Goal: Task Accomplishment & Management: Use online tool/utility

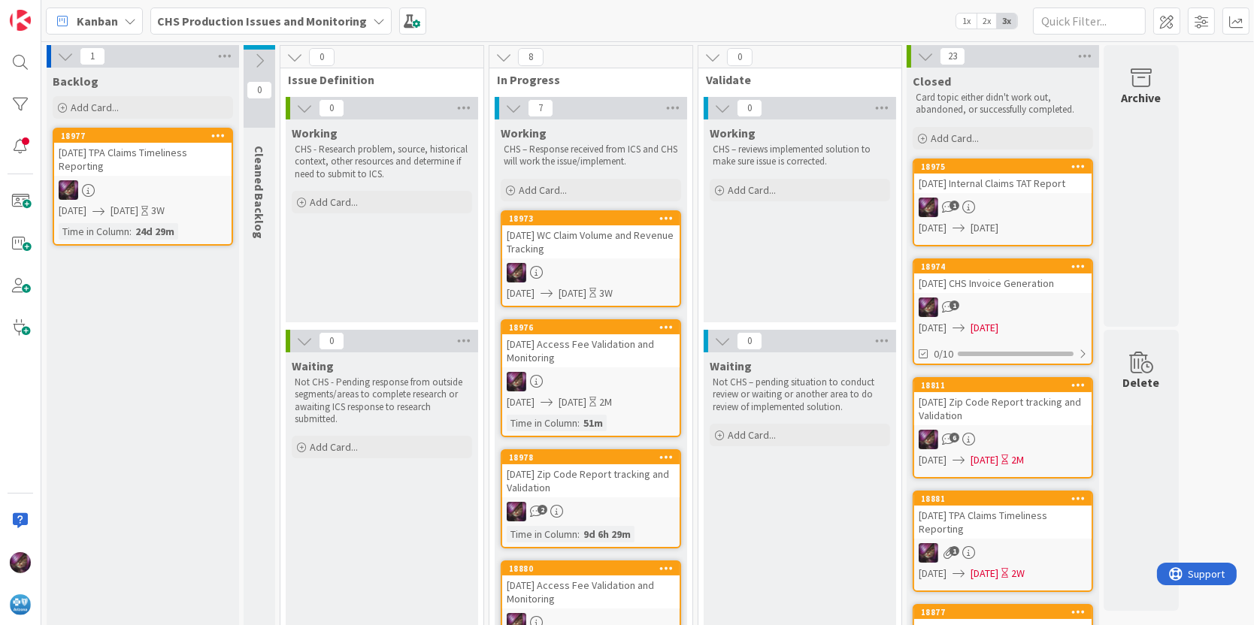
click at [564, 237] on div "[DATE] WC Claim Volume and Revenue Tracking" at bounding box center [590, 241] width 177 height 33
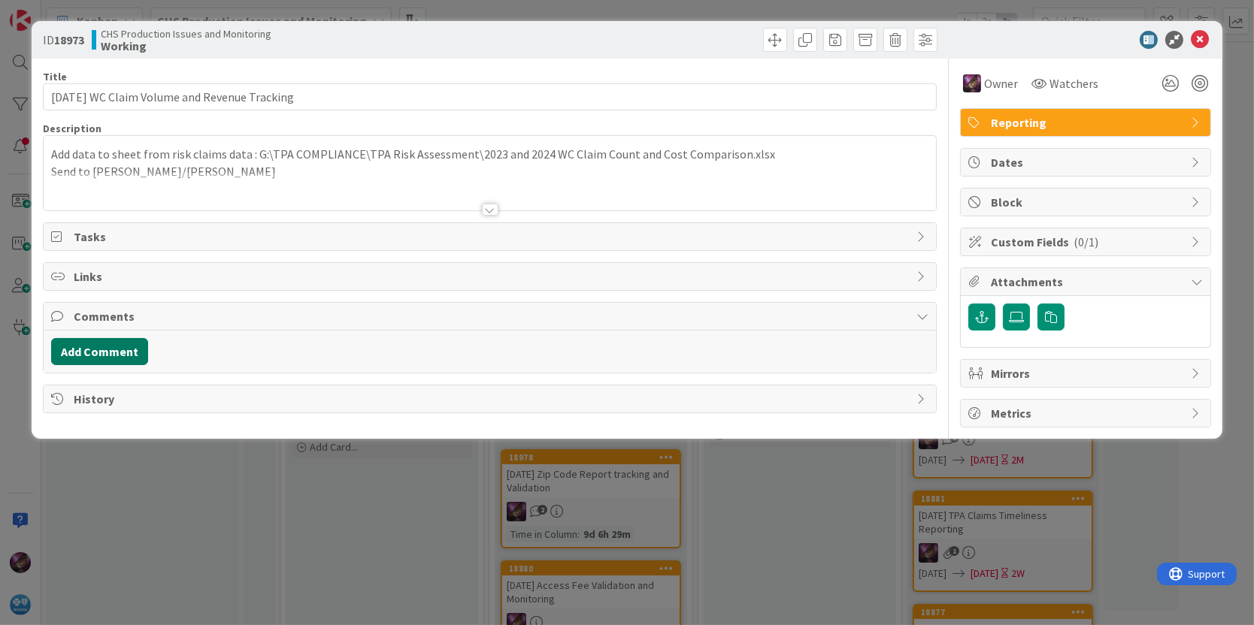
click at [123, 344] on button "Add Comment" at bounding box center [99, 351] width 97 height 27
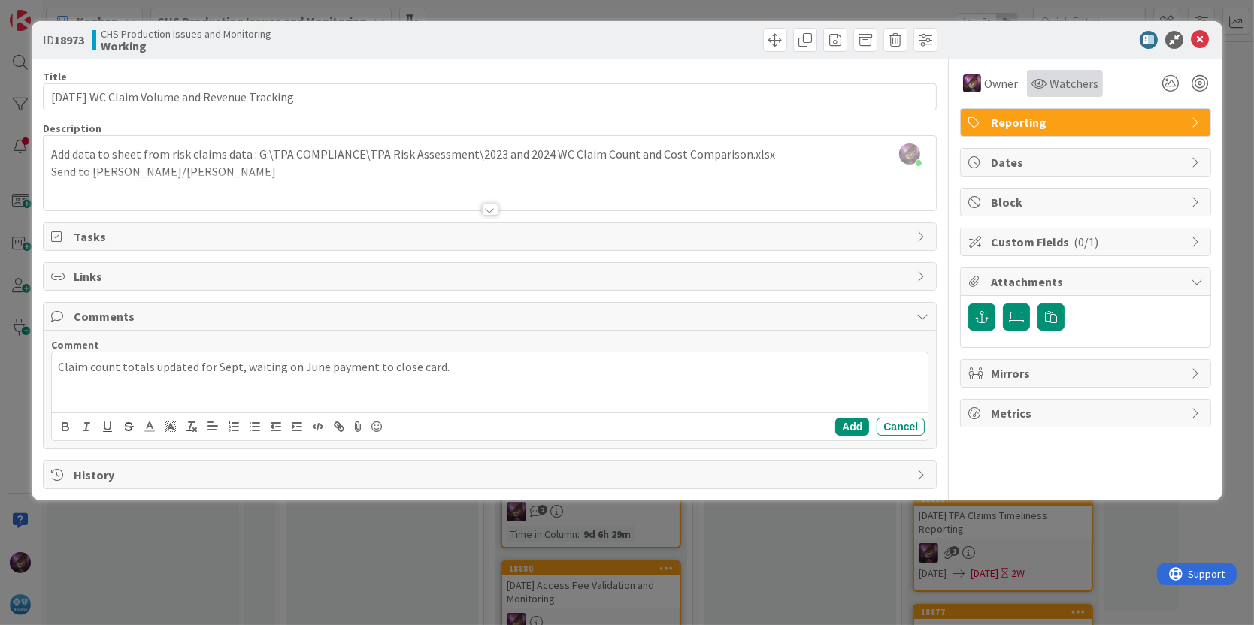
click at [1054, 86] on span "Watchers" at bounding box center [1073, 83] width 49 height 18
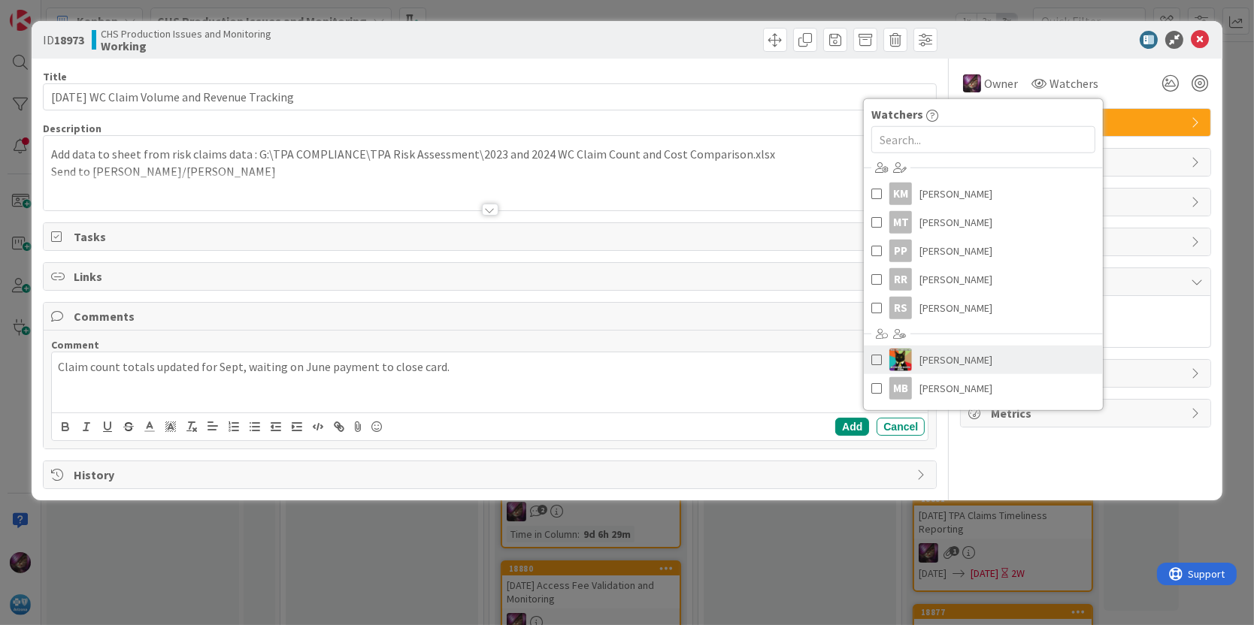
click at [877, 357] on span at bounding box center [876, 360] width 11 height 23
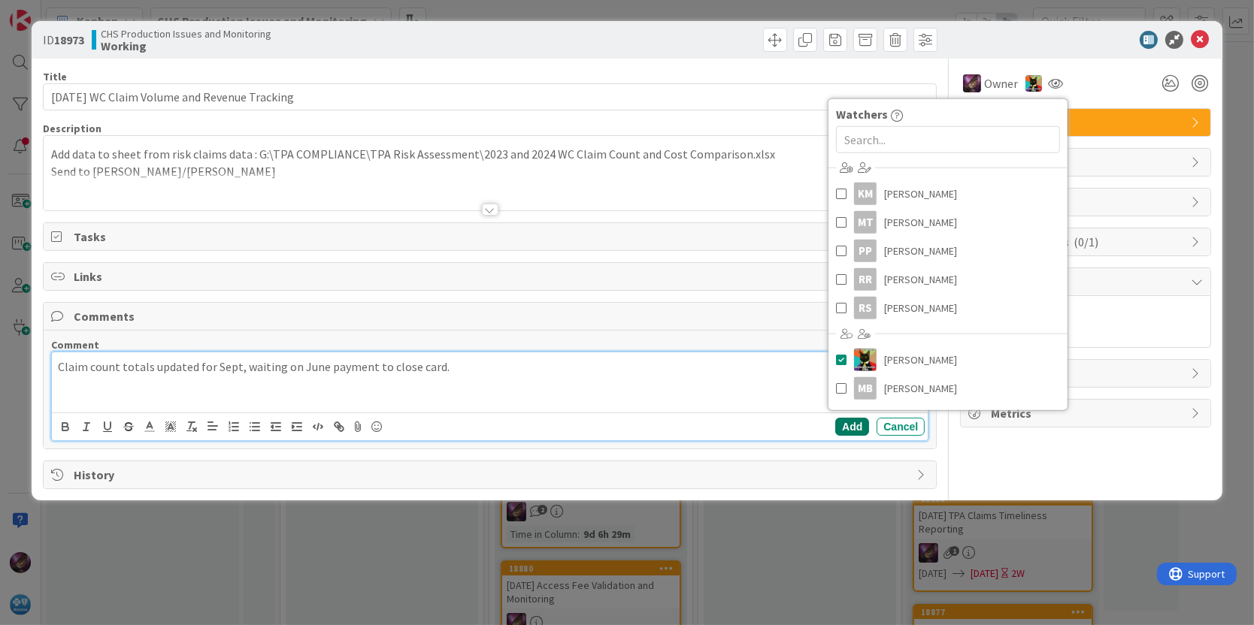
click at [856, 430] on button "Add" at bounding box center [852, 427] width 34 height 18
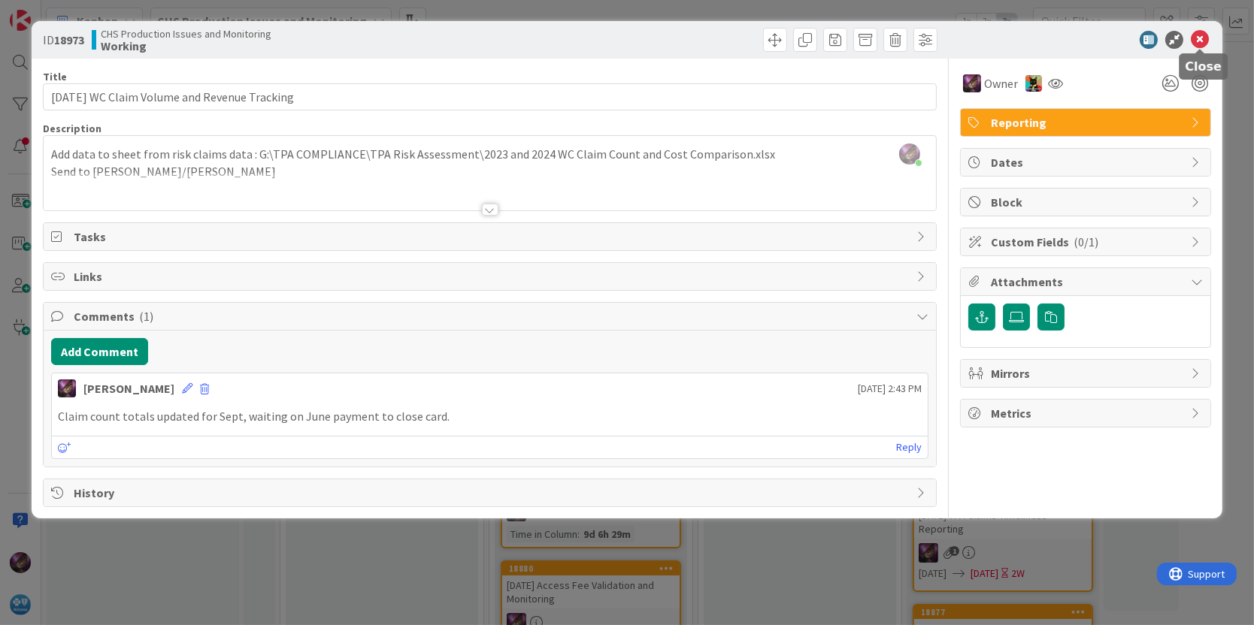
click at [1197, 41] on icon at bounding box center [1200, 40] width 18 height 18
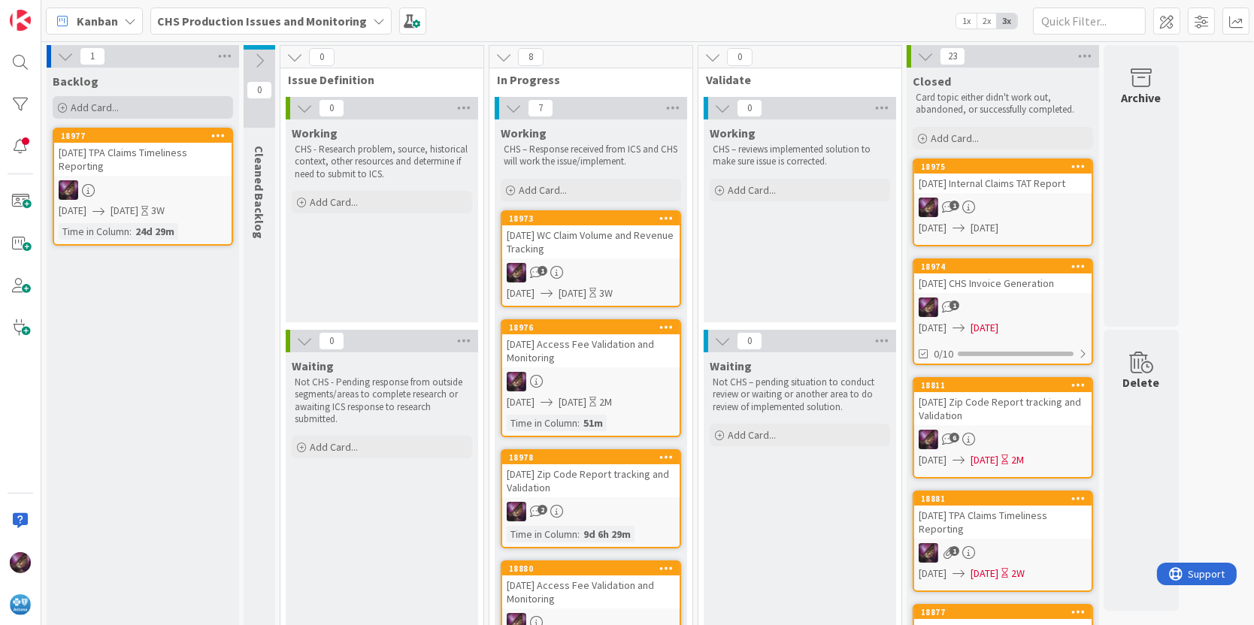
click at [77, 104] on span "Add Card..." at bounding box center [95, 108] width 48 height 14
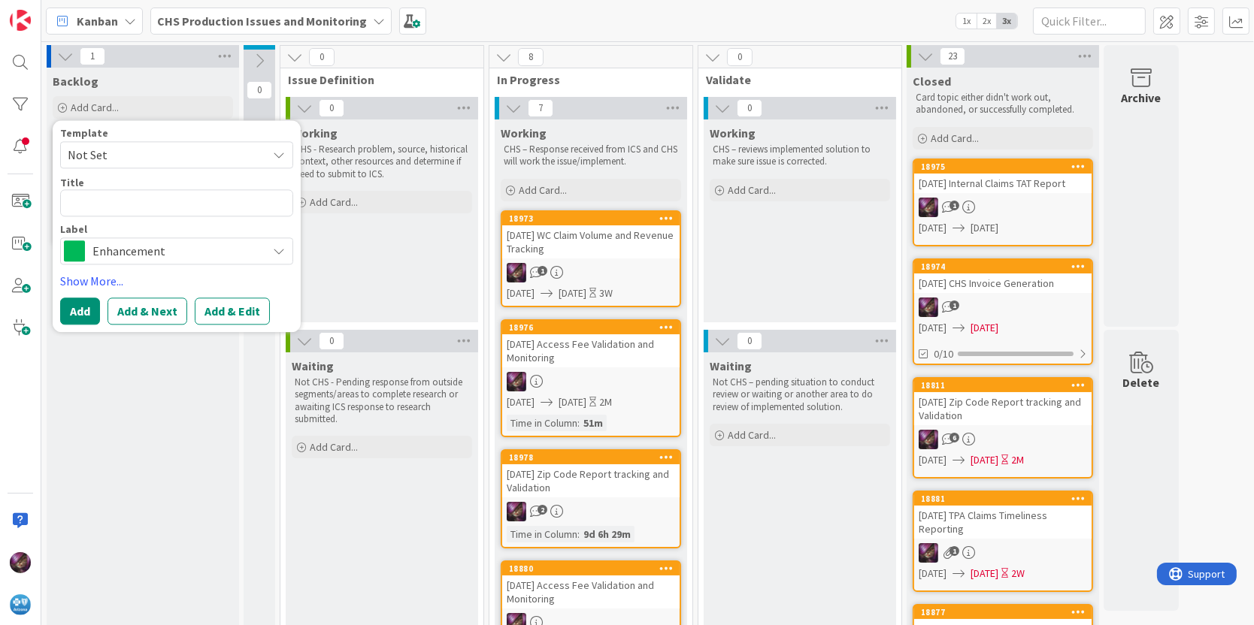
click at [103, 150] on span "Not Set" at bounding box center [162, 155] width 188 height 20
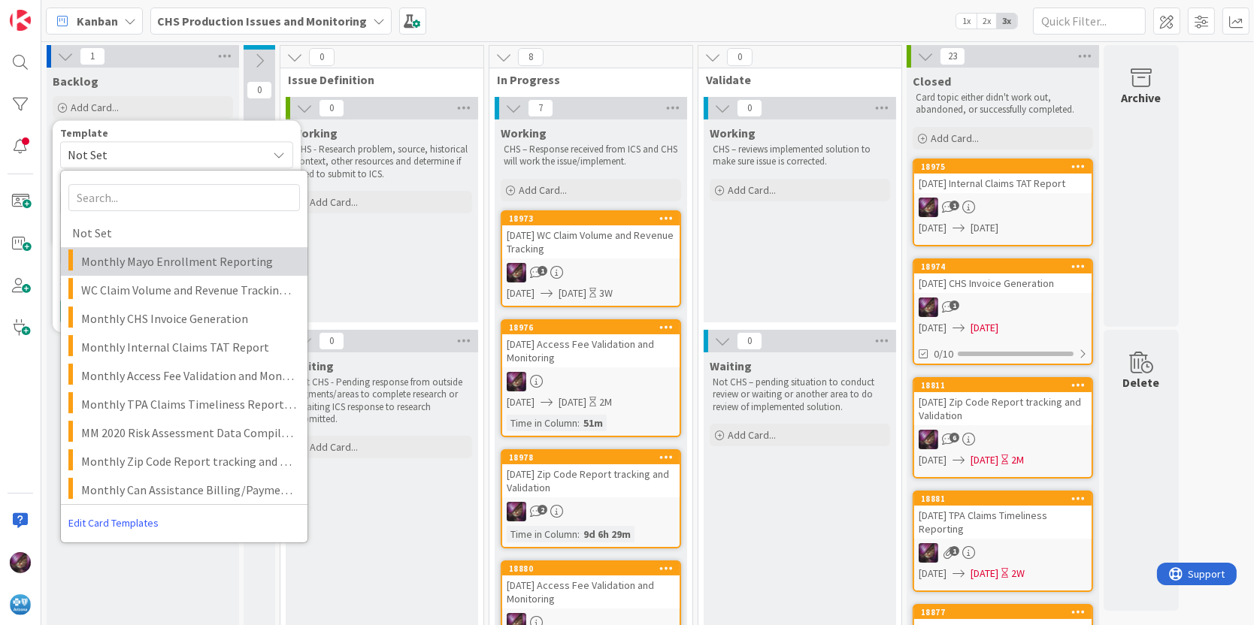
click at [122, 252] on span "Monthly Mayo Enrollment Reporting" at bounding box center [188, 262] width 215 height 20
type textarea "x"
type textarea "Monthly Mayo Enrollment Reporting"
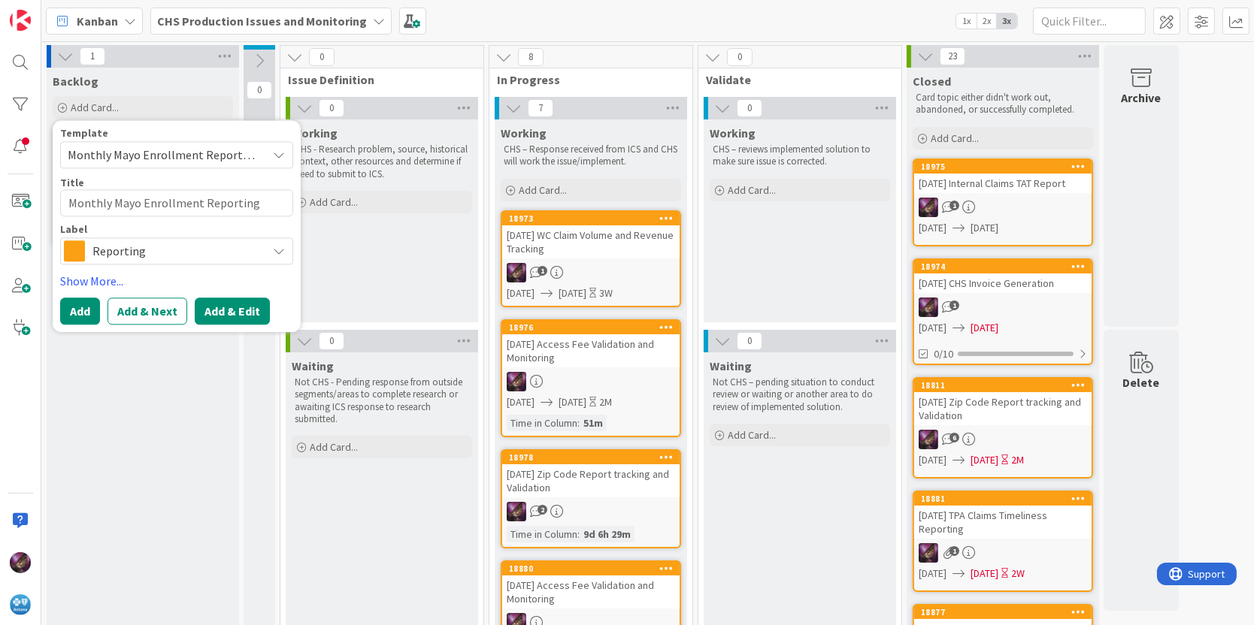
click at [227, 316] on button "Add & Edit" at bounding box center [232, 311] width 75 height 27
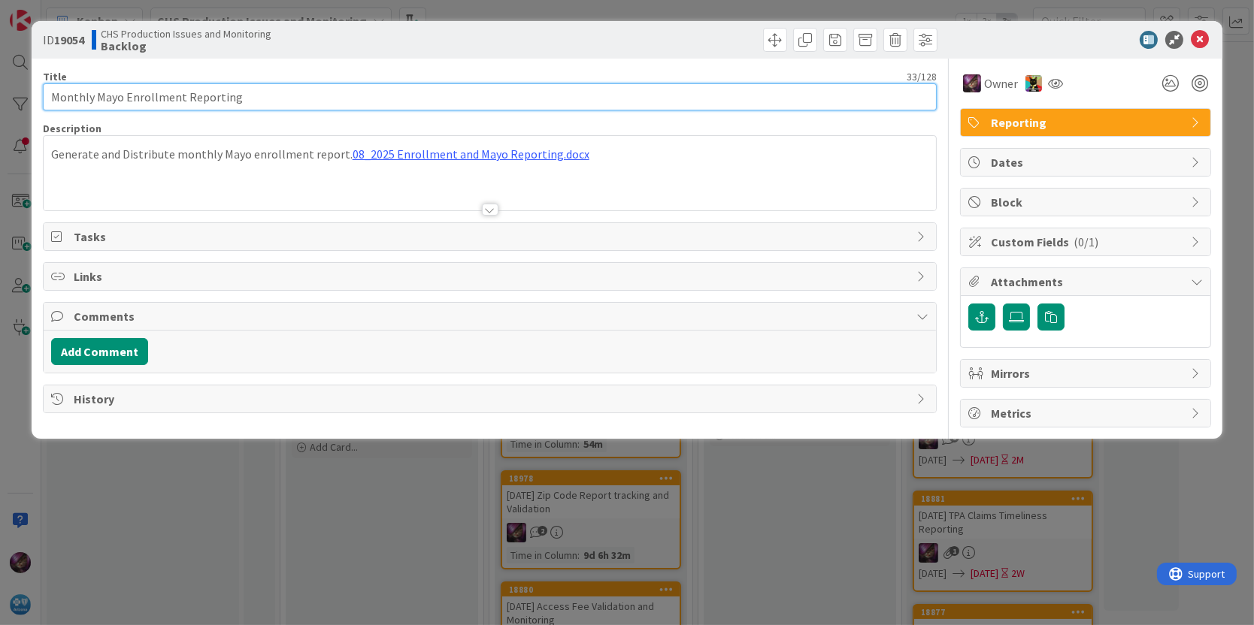
drag, startPoint x: 95, startPoint y: 95, endPoint x: -4, endPoint y: 108, distance: 100.0
click at [0, 108] on html "Kanban CHS Production Issues and Monitoring 1x 2x 3x 2 Backlog Add Card... Temp…" at bounding box center [627, 312] width 1254 height 625
type input "[DATE] Mayo Enrollment Reporting"
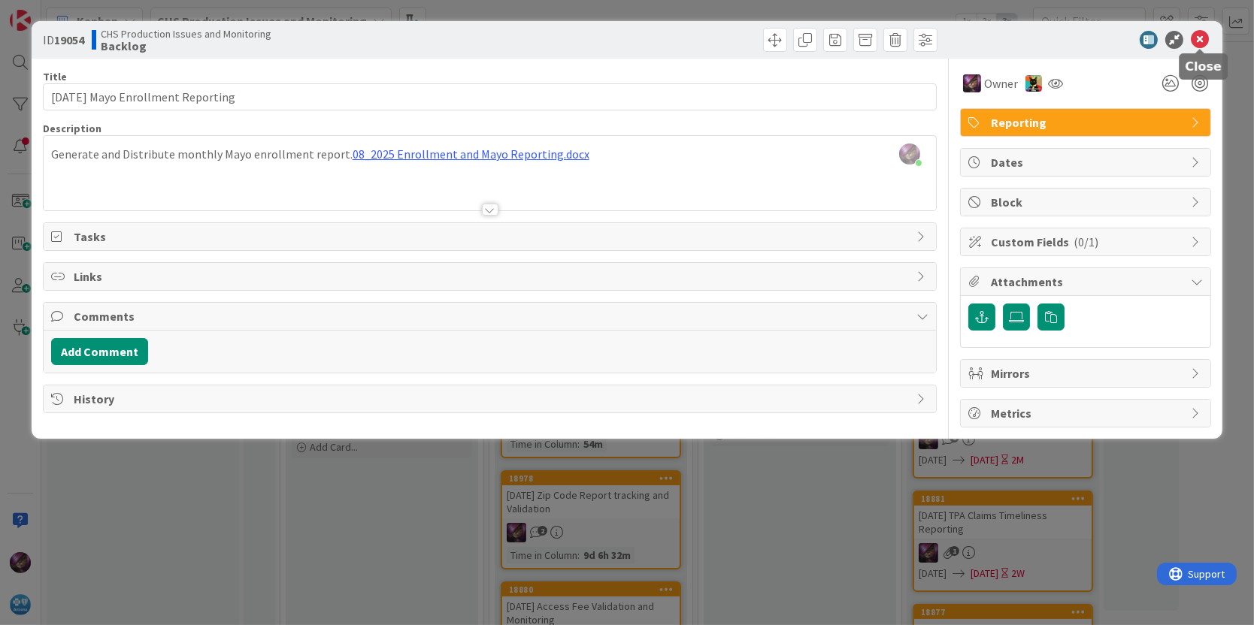
click at [1204, 42] on icon at bounding box center [1200, 40] width 18 height 18
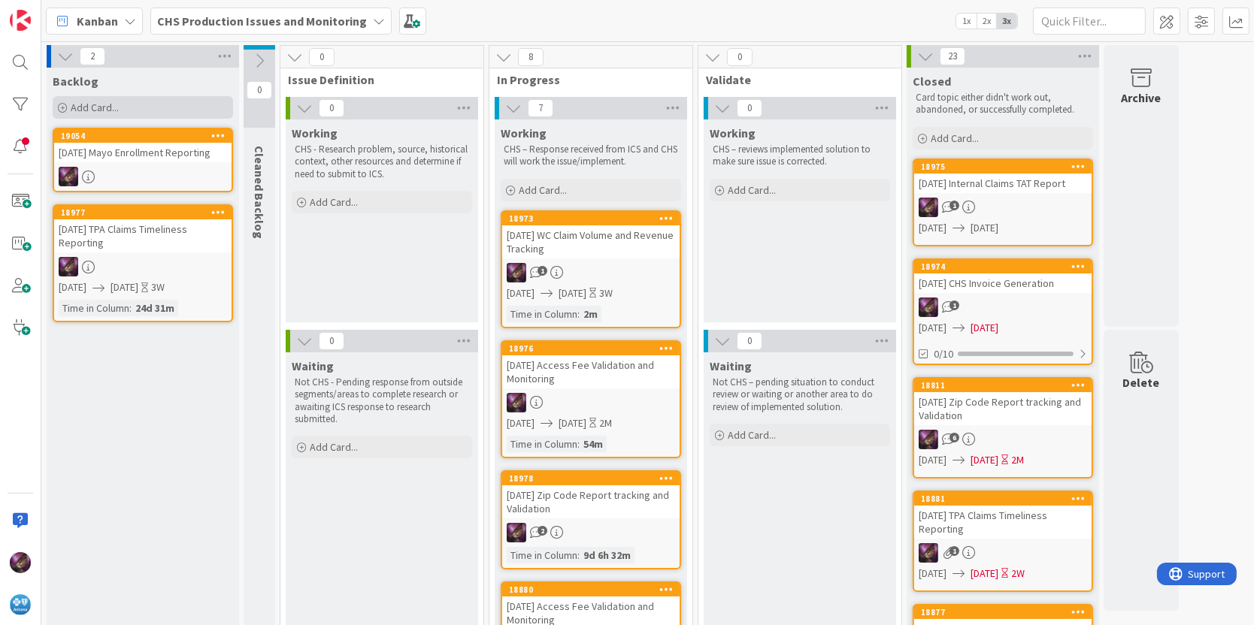
click at [107, 101] on span "Add Card..." at bounding box center [95, 108] width 48 height 14
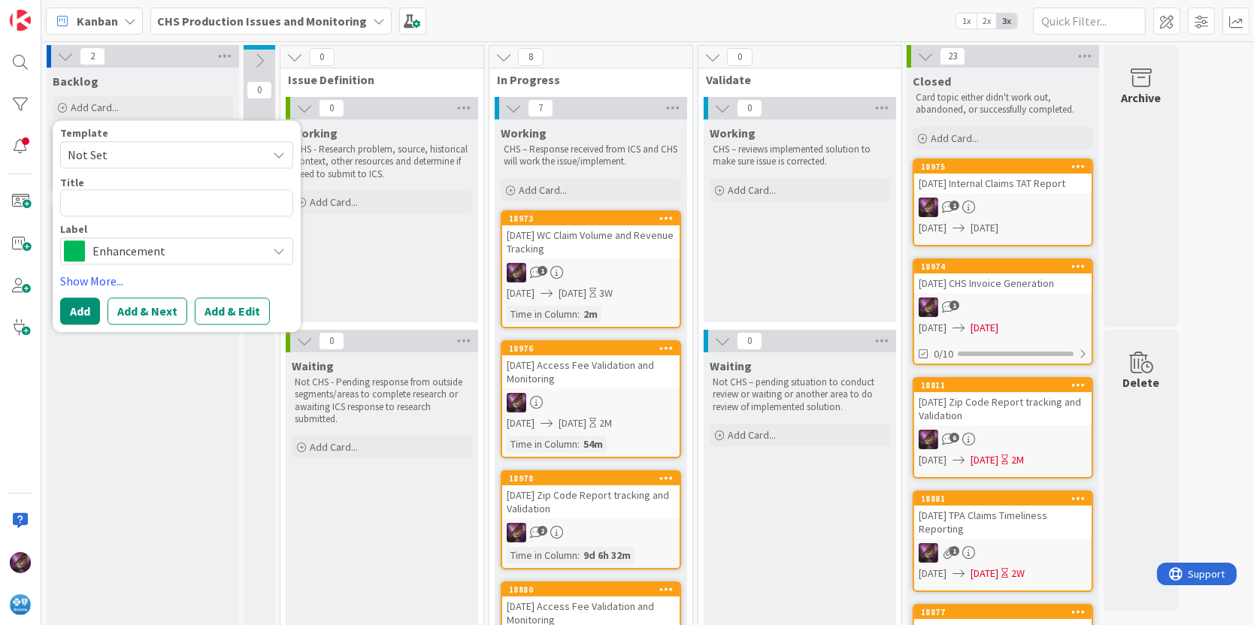
click at [121, 153] on span "Not Set" at bounding box center [162, 155] width 188 height 20
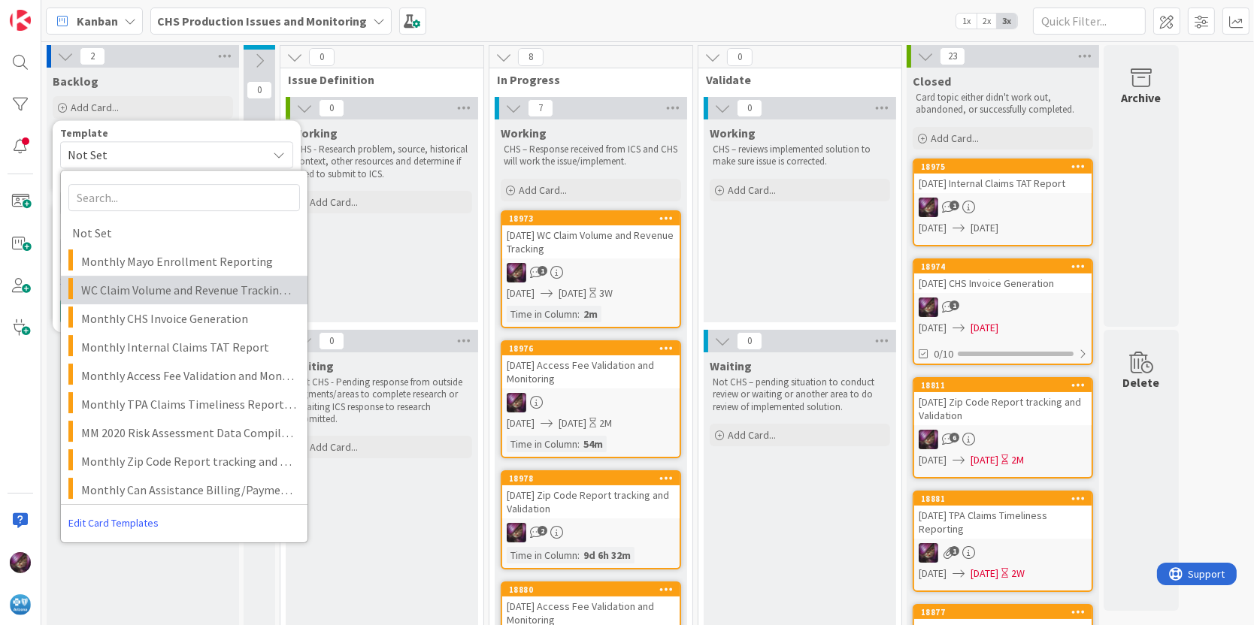
click at [143, 289] on span "WC Claim Volume and Revenue Tracking MMYYYY" at bounding box center [188, 290] width 215 height 20
type textarea "x"
type textarea "WC Claim Volume and Revenue Tracking MMYYYY"
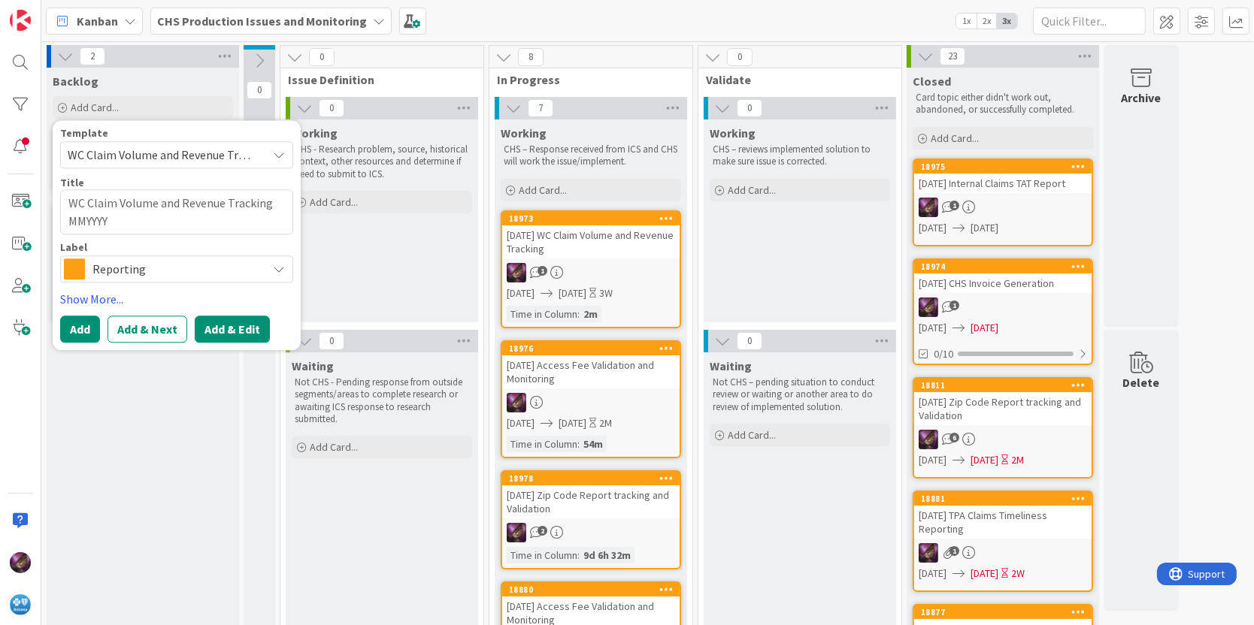
click at [234, 320] on button "Add & Edit" at bounding box center [232, 329] width 75 height 27
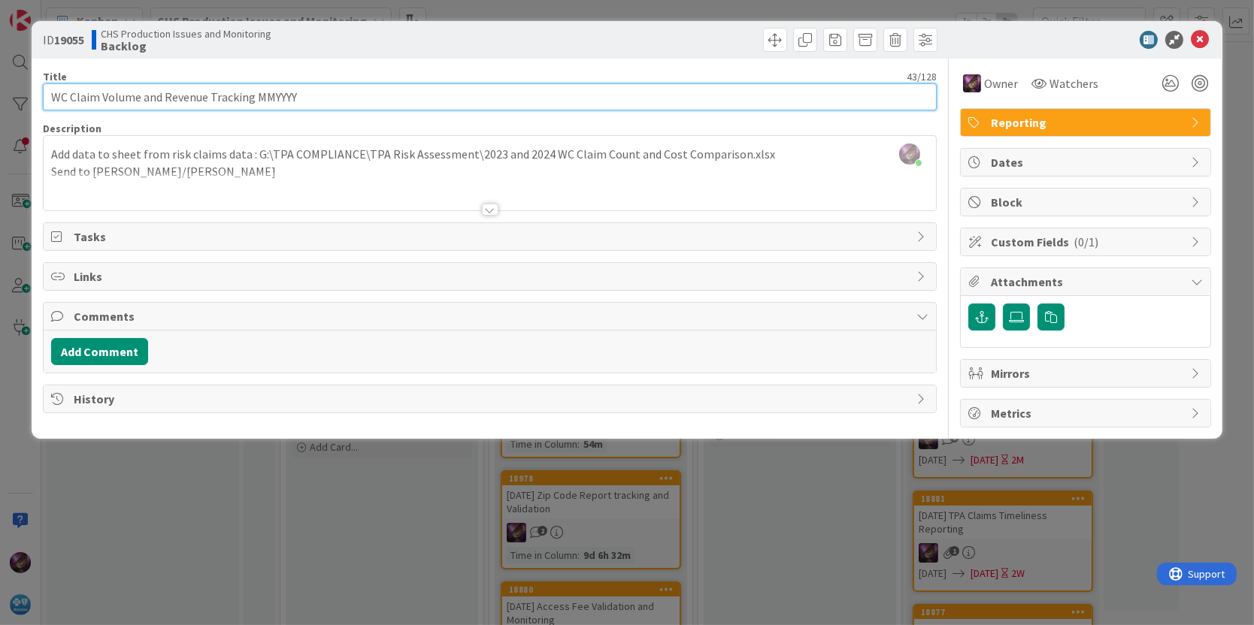
click at [51, 95] on input "WC Claim Volume and Revenue Tracking MMYYYY" at bounding box center [490, 96] width 894 height 27
drag, startPoint x: 297, startPoint y: 89, endPoint x: 364, endPoint y: 89, distance: 66.9
click at [364, 89] on input "October WC Claim Volume and Revenue Tracking MMYYYY" at bounding box center [490, 96] width 894 height 27
click at [95, 95] on input "October WC Claim Volume and Revenue Tracking" at bounding box center [490, 96] width 894 height 27
type input "[DATE] WC Claim Volume and Revenue Tracking"
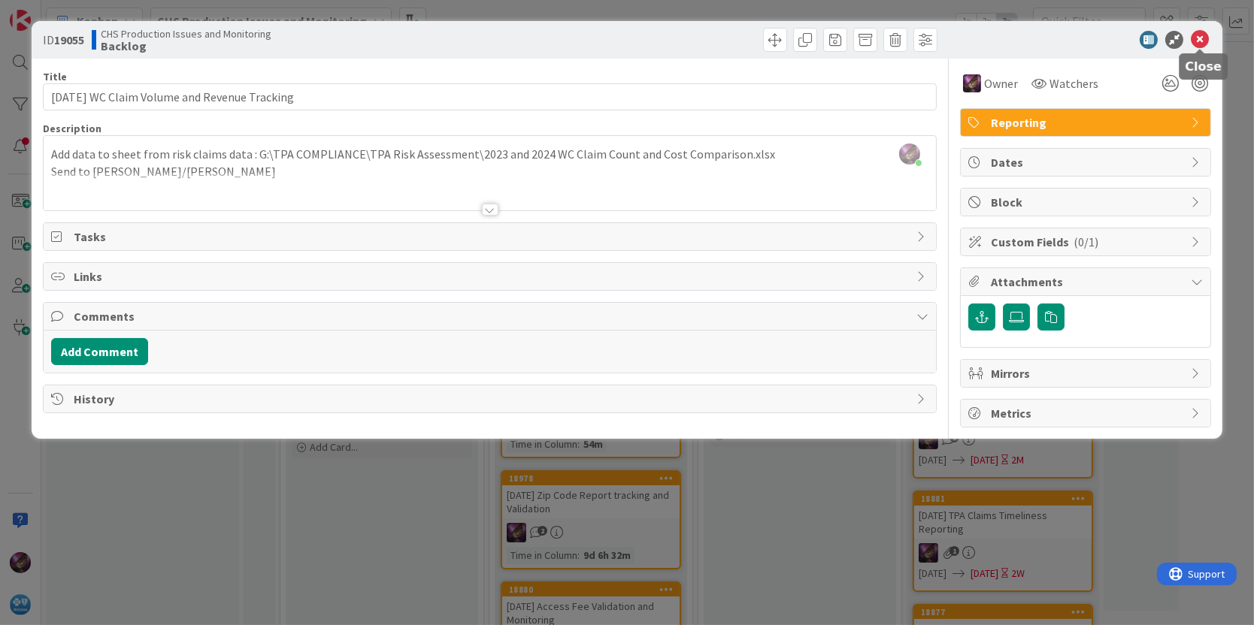
click at [1198, 36] on icon at bounding box center [1200, 40] width 18 height 18
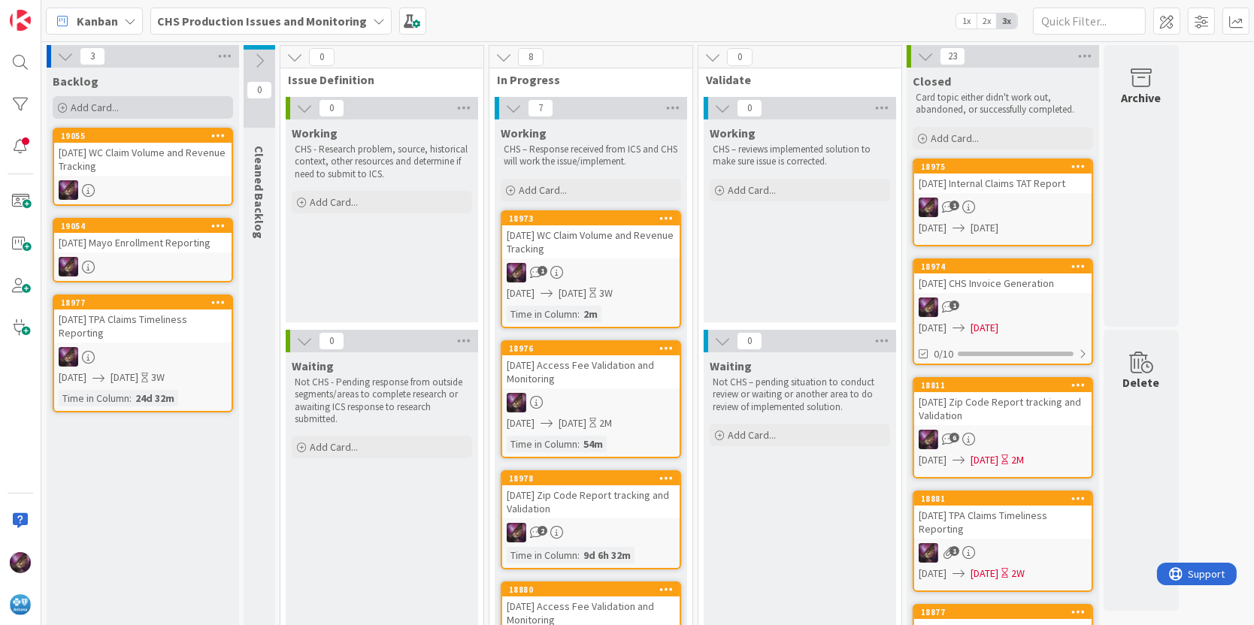
click at [110, 101] on span "Add Card..." at bounding box center [95, 108] width 48 height 14
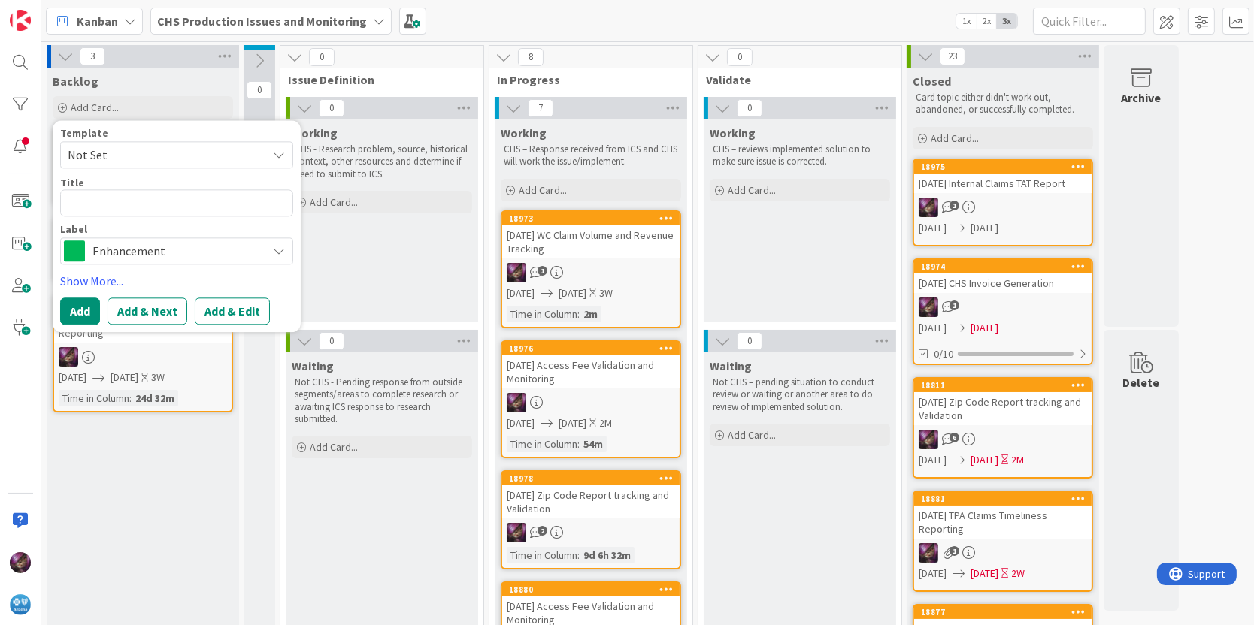
click at [125, 154] on span "Not Set" at bounding box center [162, 155] width 188 height 20
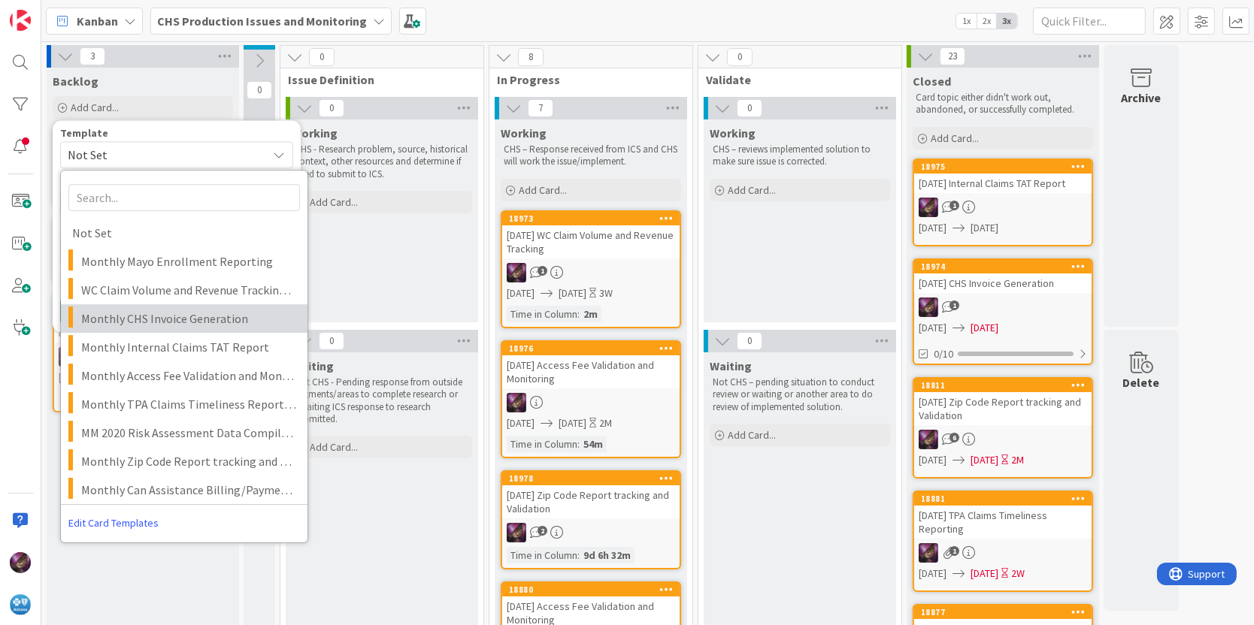
click at [140, 321] on span "Monthly CHS Invoice Generation" at bounding box center [188, 319] width 215 height 20
type textarea "x"
type textarea "Monthly CHS Invoice Generation"
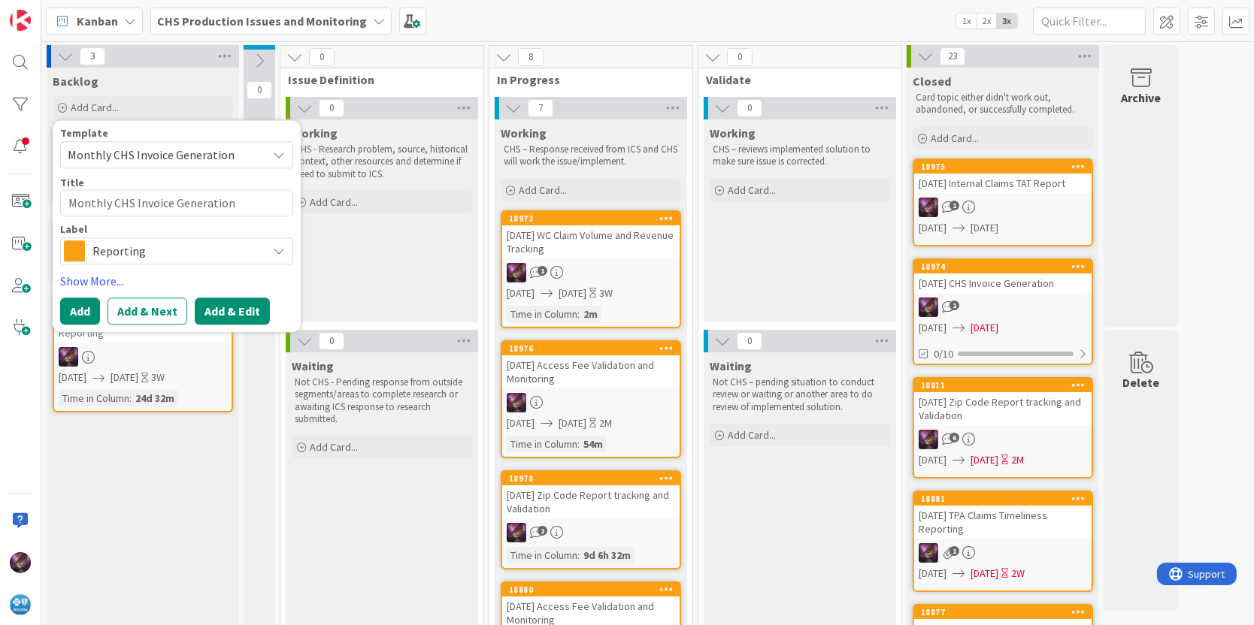
click at [216, 309] on button "Add & Edit" at bounding box center [232, 311] width 75 height 27
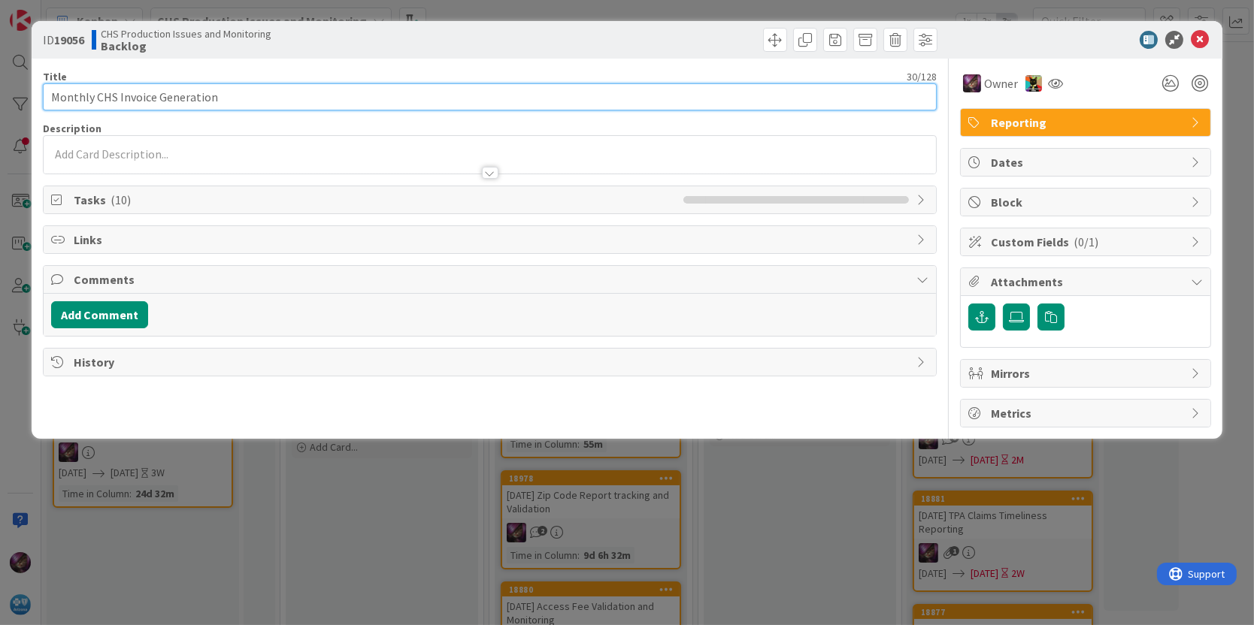
click at [68, 94] on input "Monthly CHS Invoice Generation" at bounding box center [490, 96] width 894 height 27
type input "[DATE] CHS Invoice Generation"
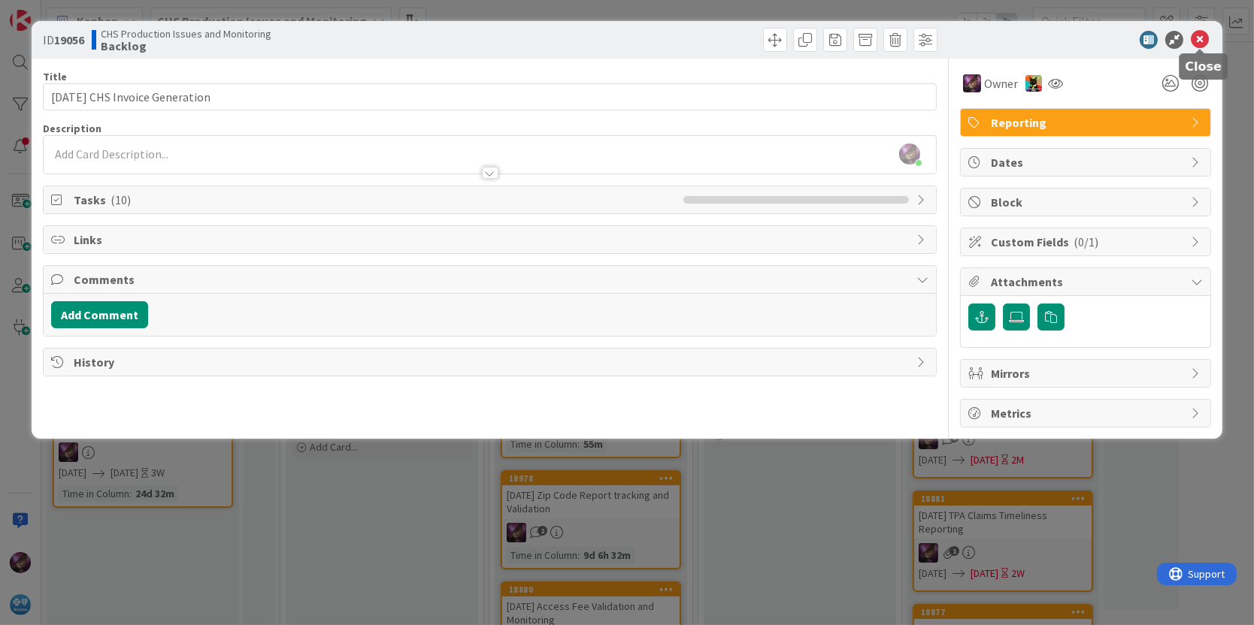
click at [1198, 40] on icon at bounding box center [1200, 40] width 18 height 18
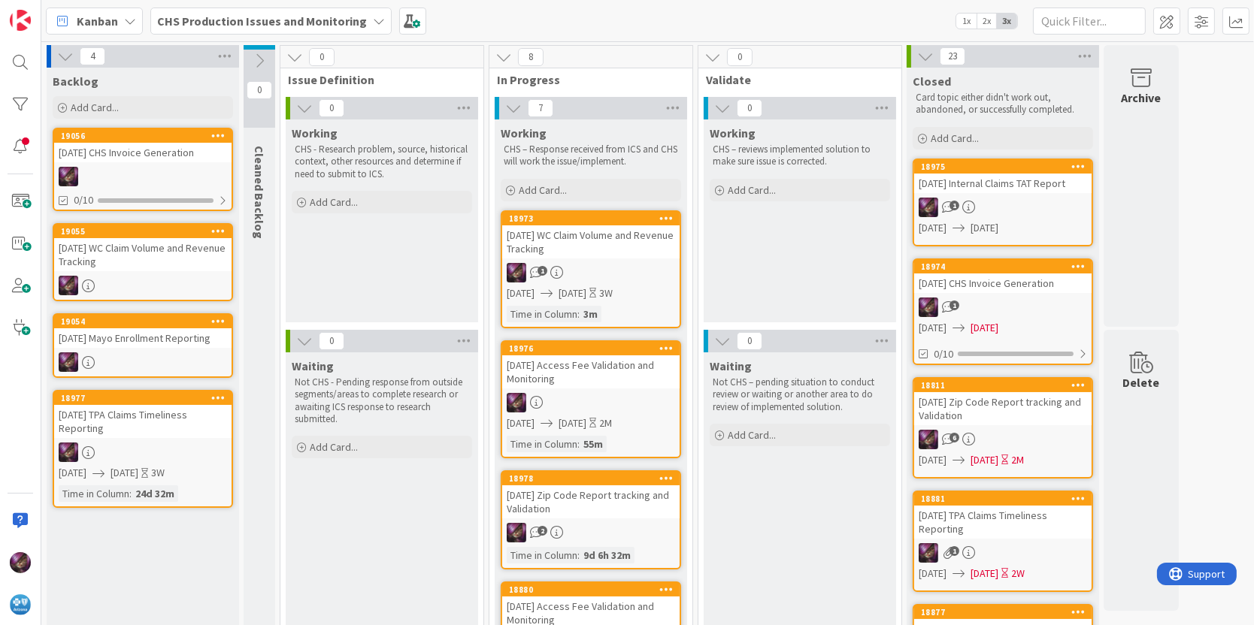
click at [108, 155] on div "[DATE] CHS Invoice Generation" at bounding box center [142, 153] width 177 height 20
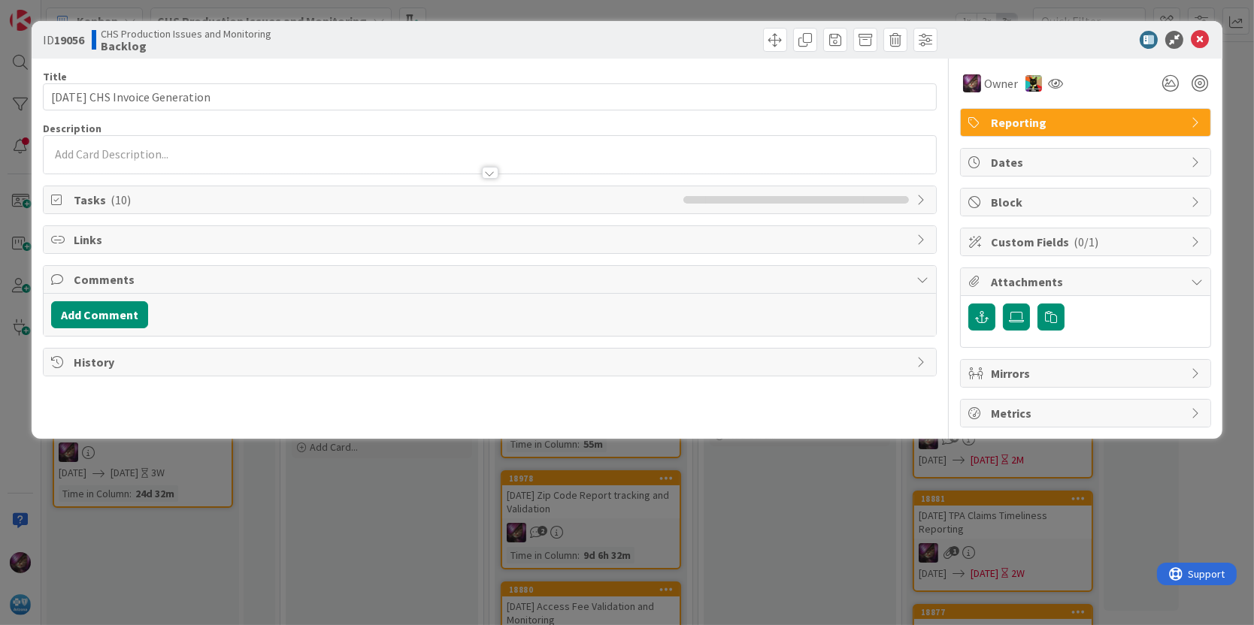
click at [1037, 169] on span "Dates" at bounding box center [1087, 162] width 192 height 18
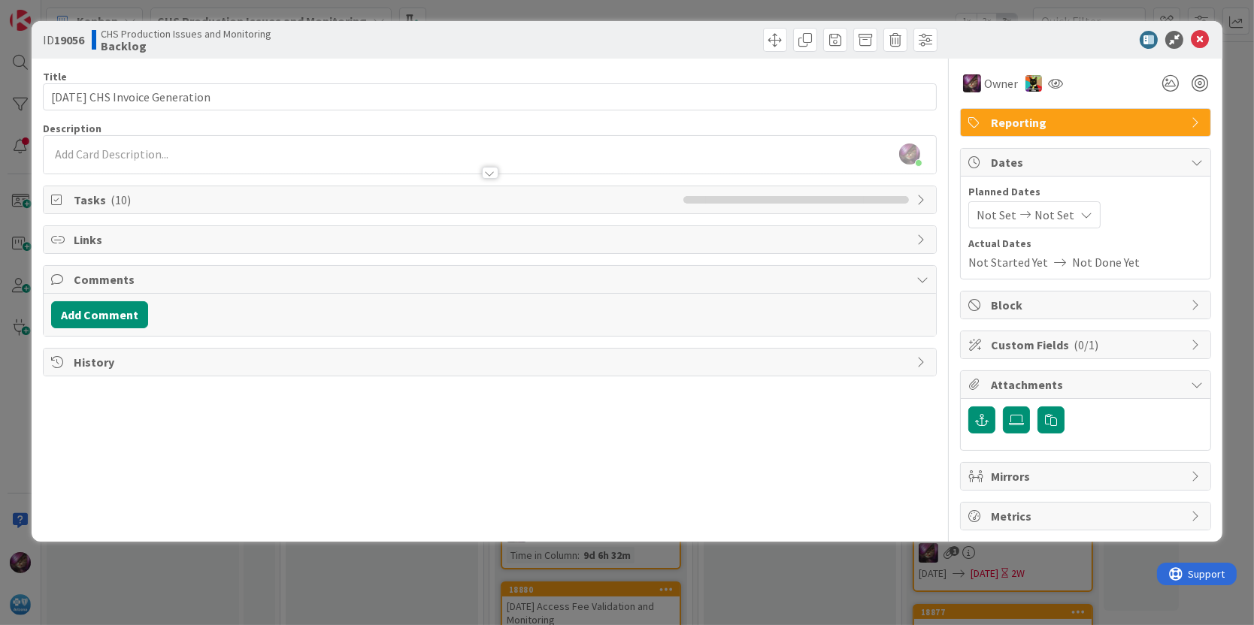
click at [997, 208] on span "Not Set" at bounding box center [996, 215] width 40 height 18
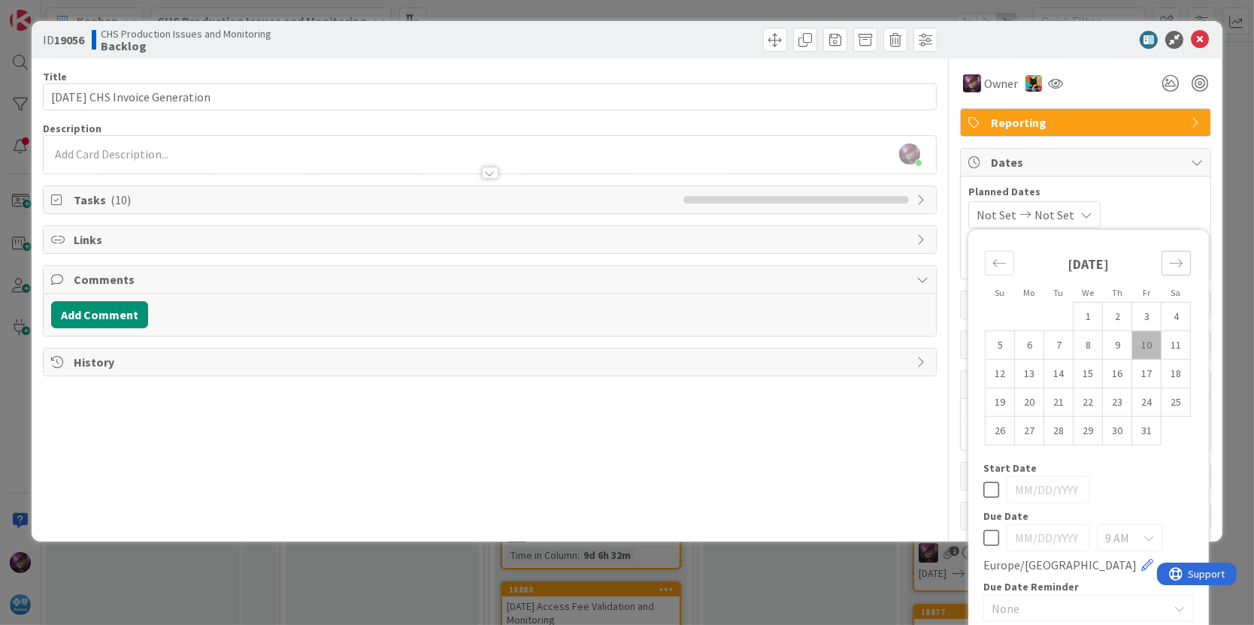
click at [1169, 257] on icon "Move forward to switch to the next month." at bounding box center [1176, 263] width 14 height 14
click at [1018, 343] on td "3" at bounding box center [1029, 345] width 29 height 29
type input "[DATE]"
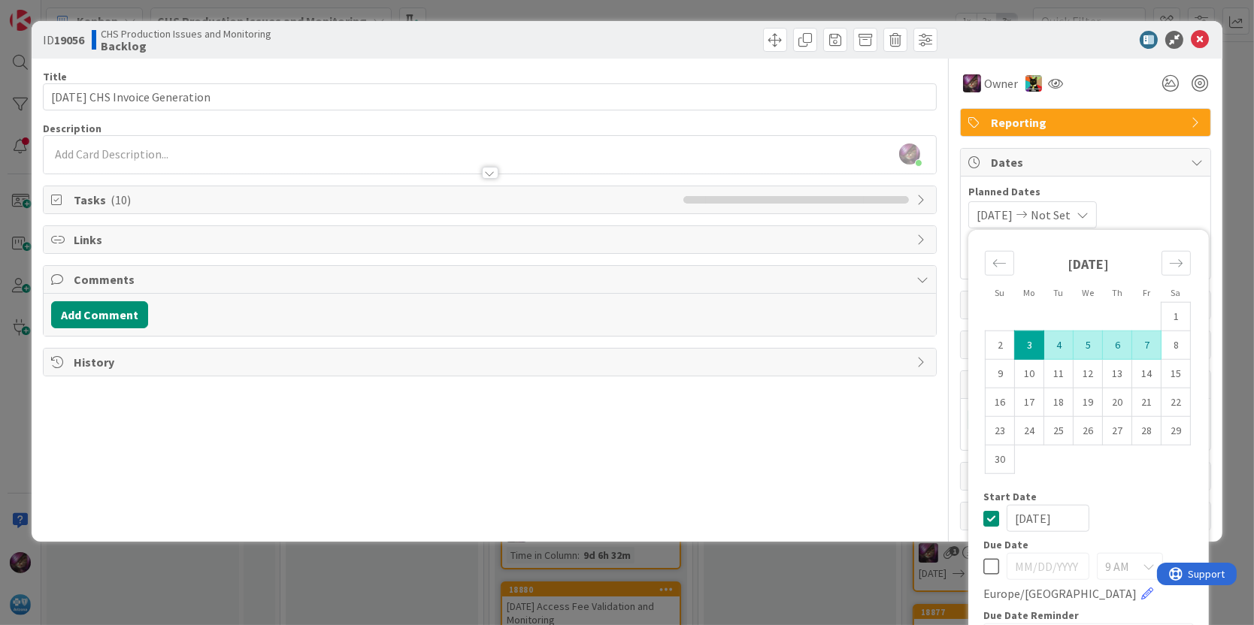
click at [1132, 343] on td "7" at bounding box center [1146, 345] width 29 height 29
type input "[DATE]"
click at [1191, 41] on icon at bounding box center [1200, 40] width 18 height 18
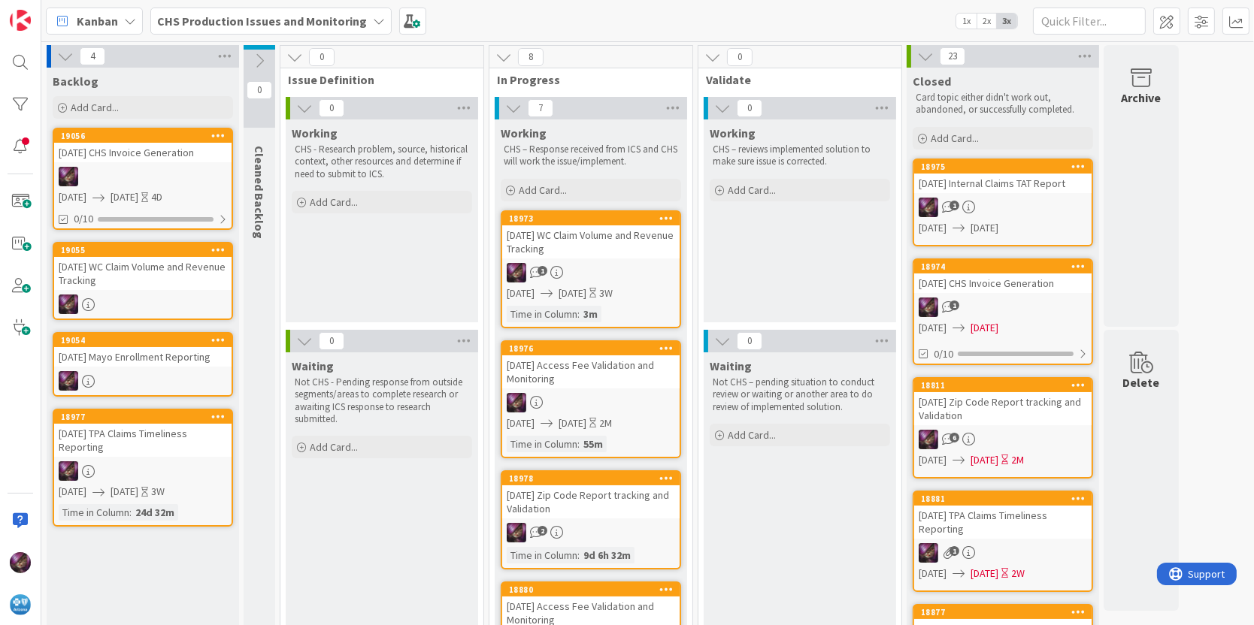
click at [86, 290] on div "[DATE] WC Claim Volume and Revenue Tracking" at bounding box center [142, 273] width 177 height 33
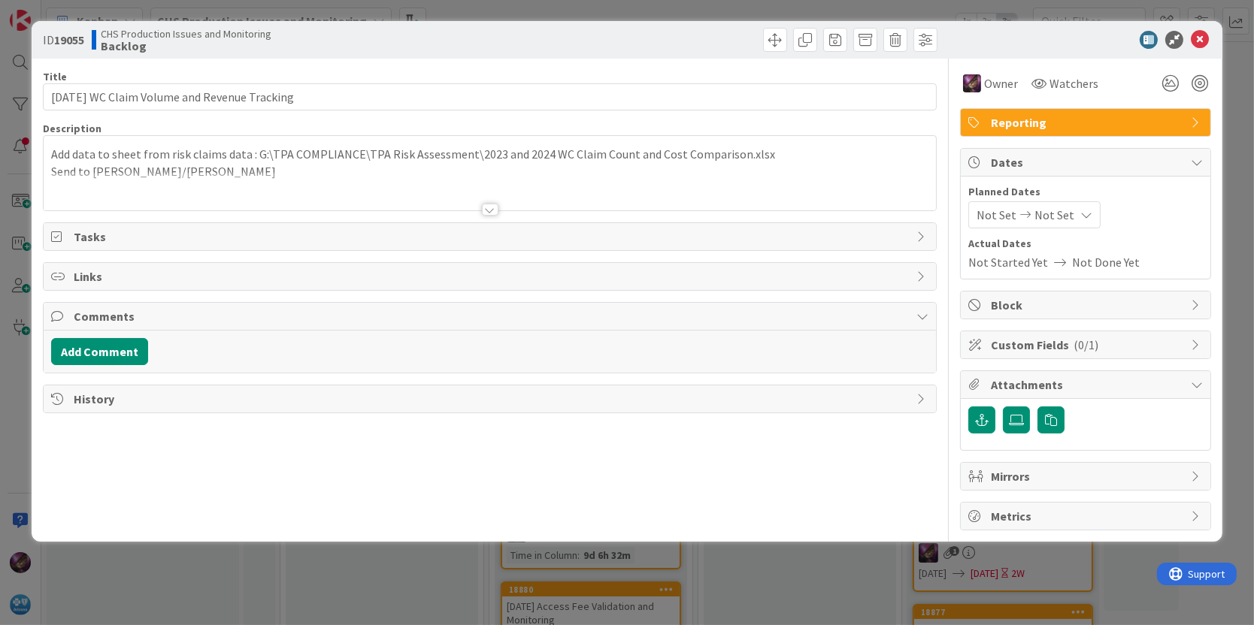
click at [1065, 211] on span "Not Set" at bounding box center [1054, 215] width 40 height 18
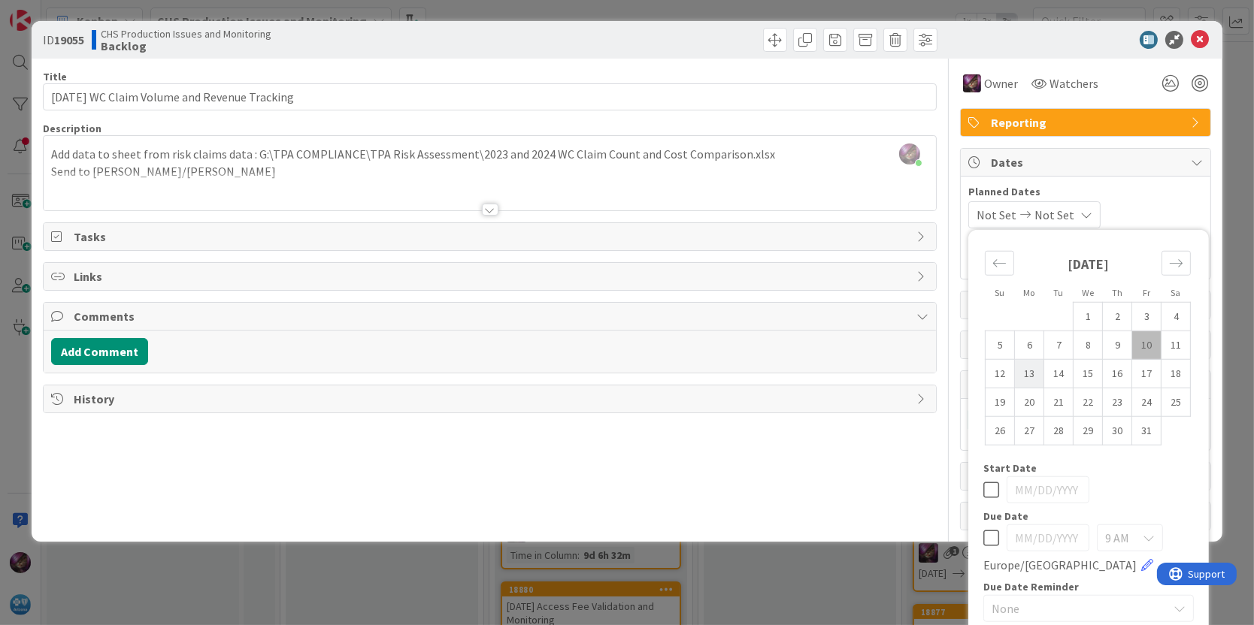
click at [1023, 376] on td "13" at bounding box center [1029, 373] width 29 height 29
type input "[DATE]"
click at [1136, 374] on td "17" at bounding box center [1146, 373] width 29 height 29
type input "[DATE]"
click at [1169, 262] on icon "Move forward to switch to the next month." at bounding box center [1176, 263] width 14 height 14
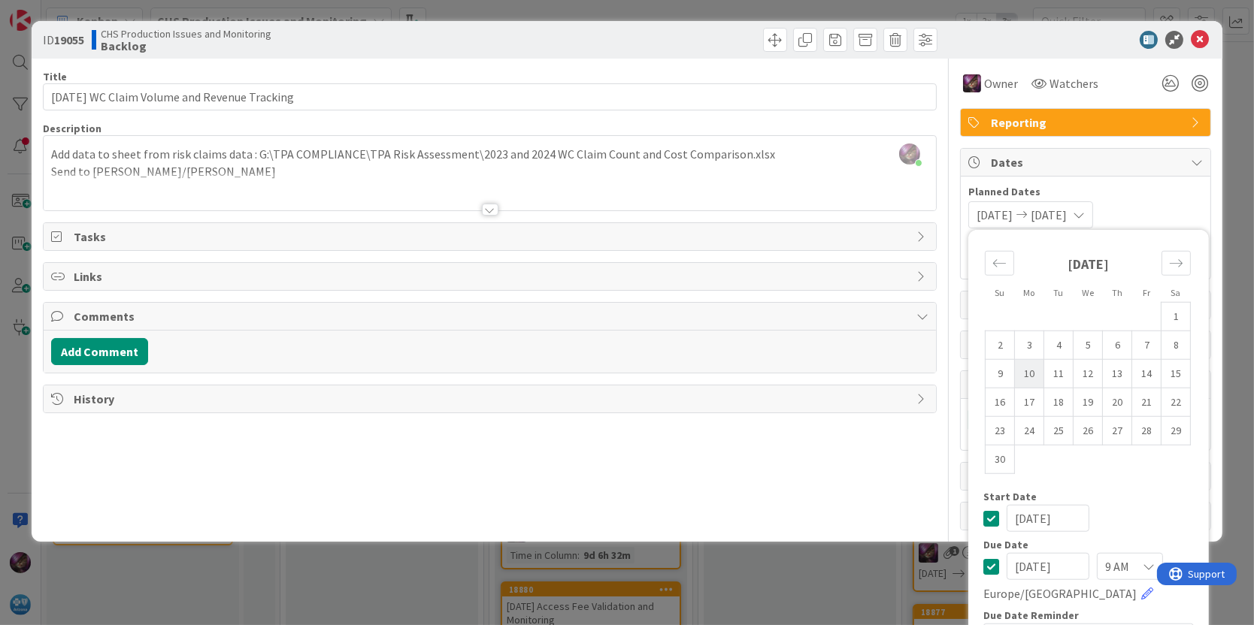
click at [1022, 373] on td "10" at bounding box center [1029, 373] width 29 height 29
type input "[DATE]"
click at [1136, 374] on td "14" at bounding box center [1146, 373] width 29 height 29
type input "[DATE]"
click at [1191, 37] on icon at bounding box center [1200, 40] width 18 height 18
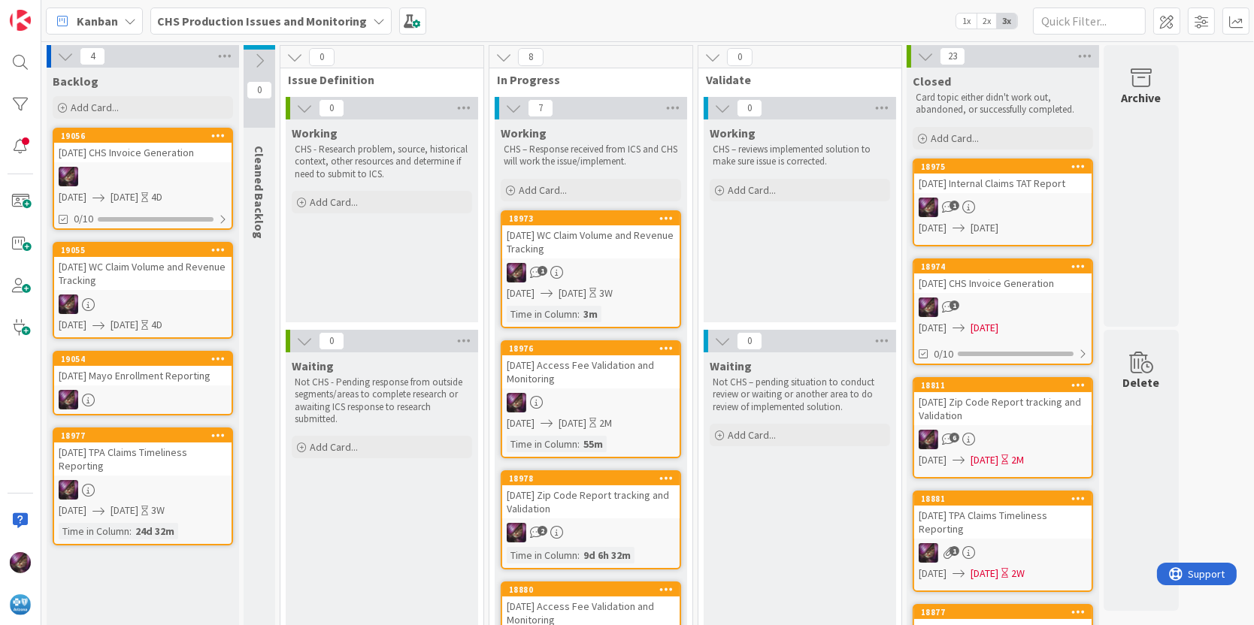
click at [116, 386] on div "[DATE] Mayo Enrollment Reporting" at bounding box center [142, 376] width 177 height 20
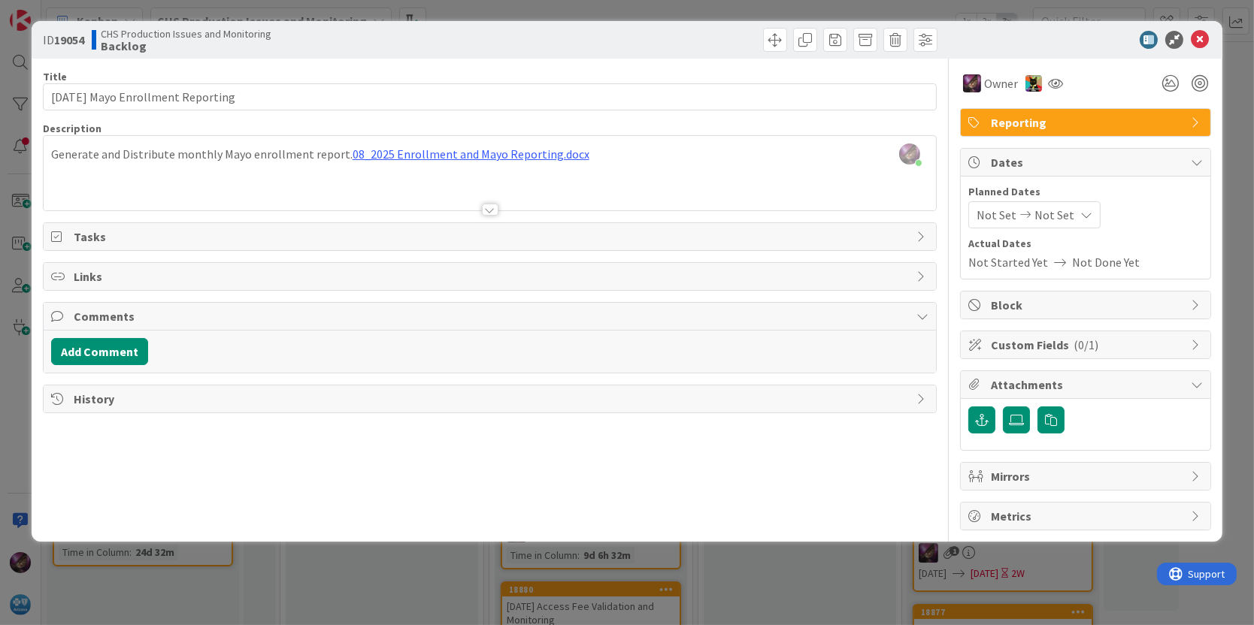
click at [1021, 217] on icon at bounding box center [1025, 215] width 18 height 11
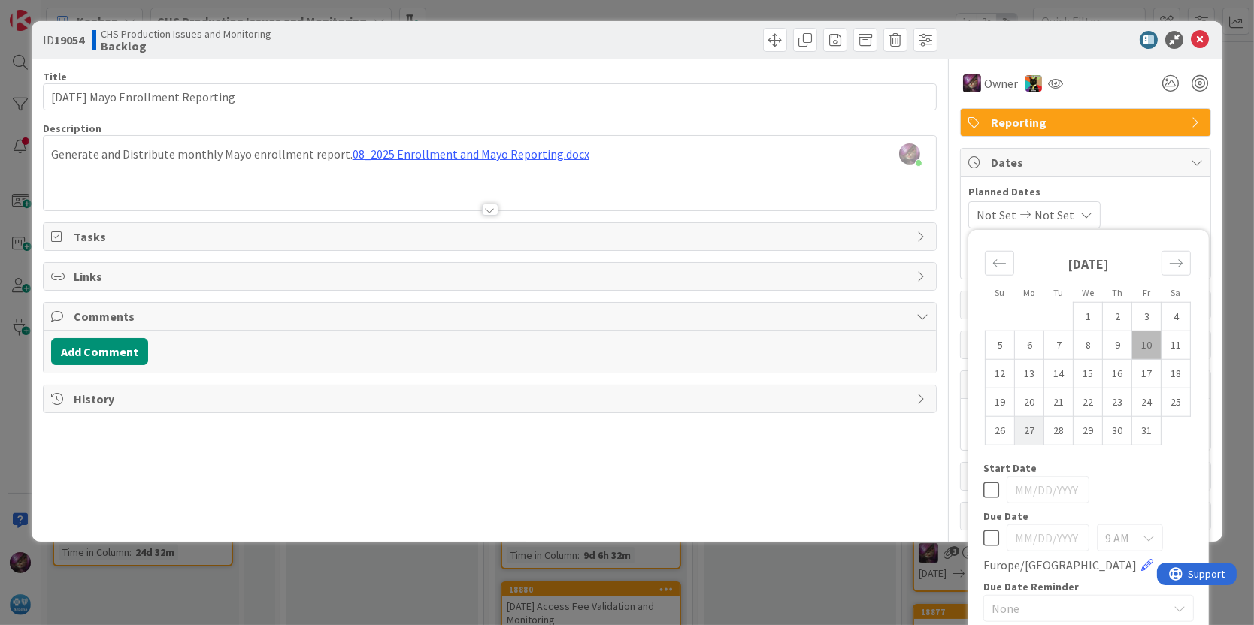
click at [1024, 425] on td "27" at bounding box center [1029, 430] width 29 height 29
type input "[DATE]"
click at [1103, 428] on td "30" at bounding box center [1117, 430] width 29 height 29
type input "[DATE]"
click at [1132, 429] on td "31" at bounding box center [1146, 430] width 29 height 29
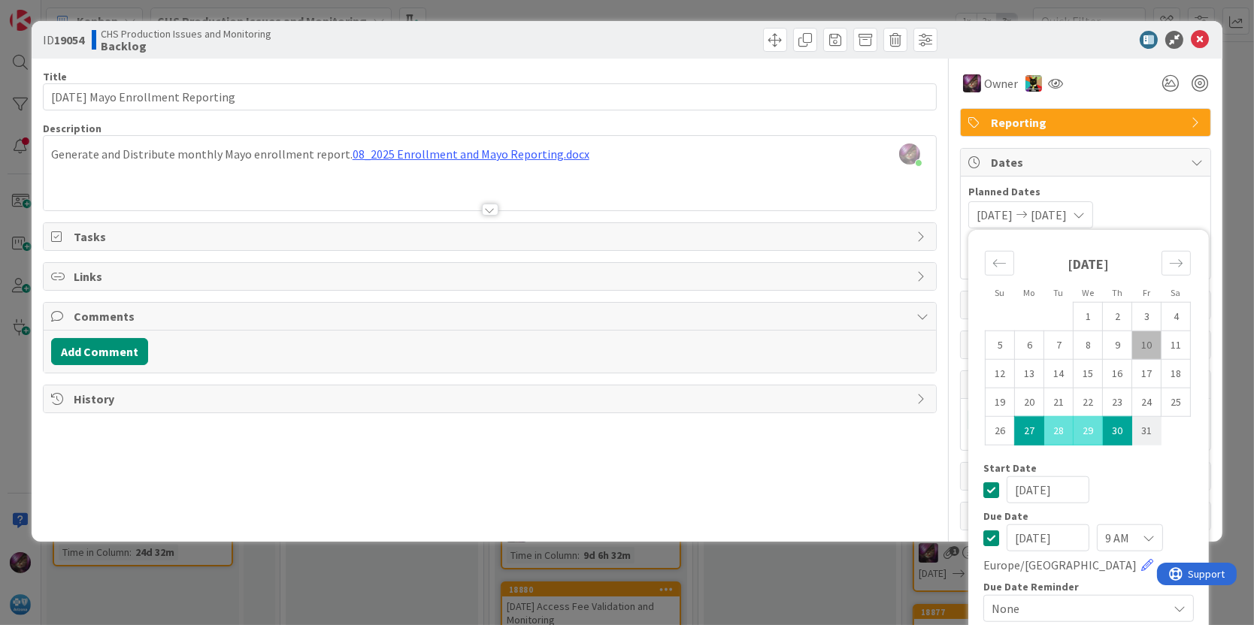
type input "[DATE]"
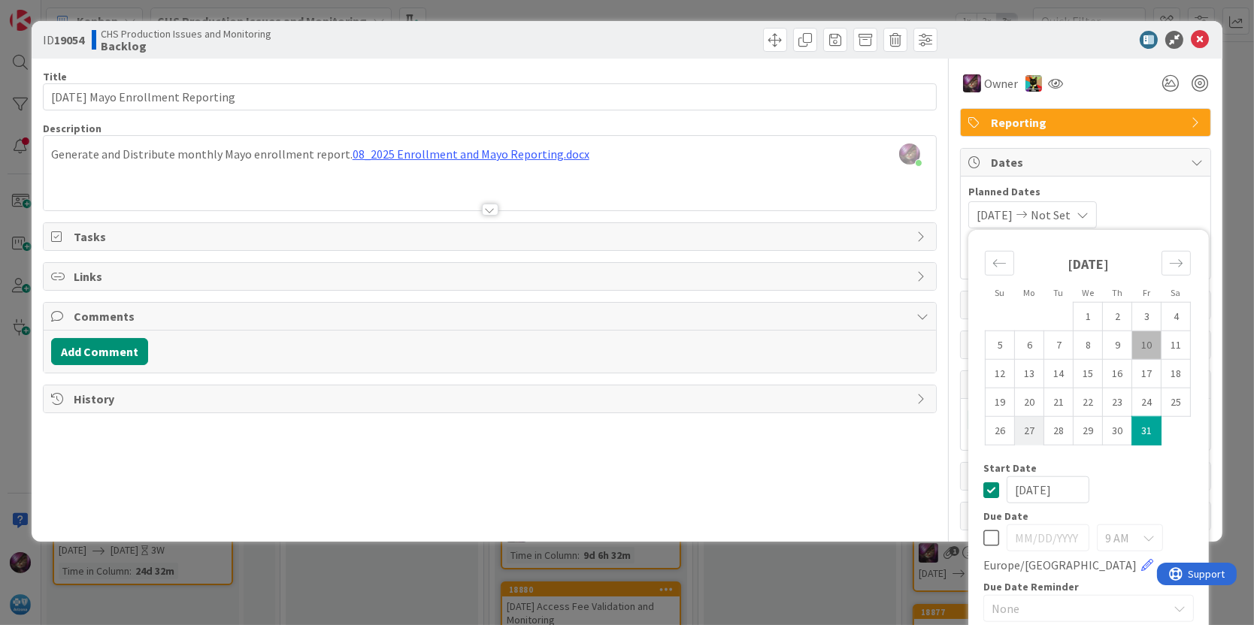
click at [1015, 431] on td "27" at bounding box center [1029, 430] width 29 height 29
type input "[DATE]"
click at [1133, 428] on td "31" at bounding box center [1146, 430] width 29 height 29
type input "[DATE]"
click at [1191, 47] on icon at bounding box center [1200, 40] width 18 height 18
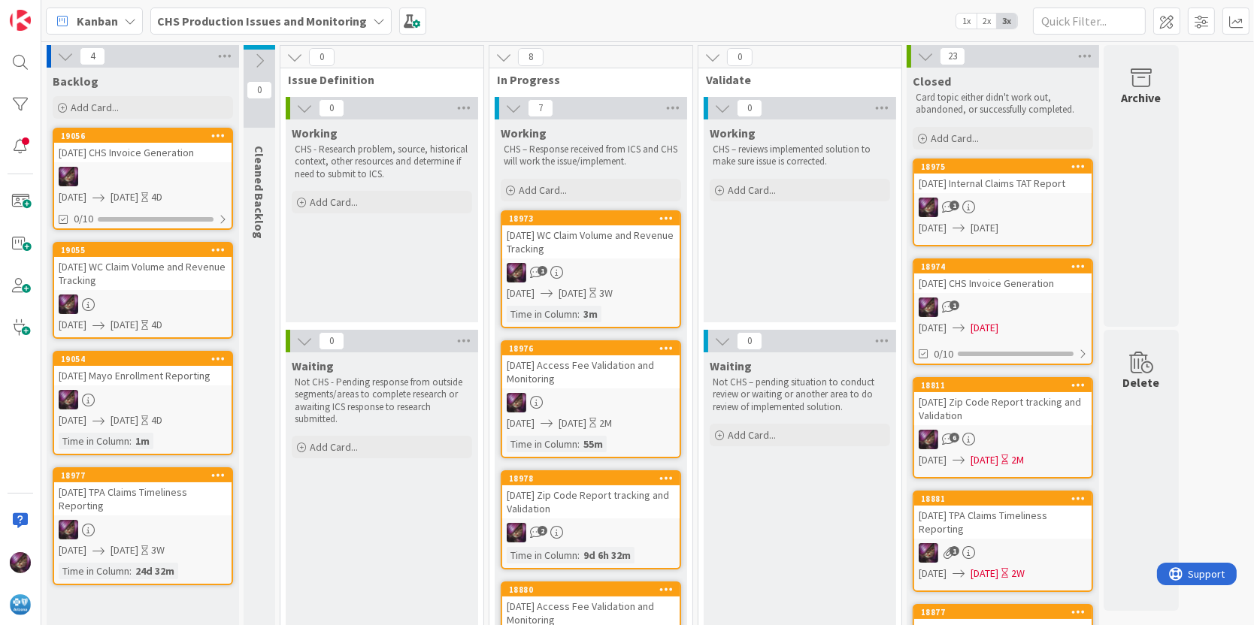
click at [94, 92] on div "Backlog Add Card... Template Not Set Not Set Monthly Mayo Enrollment Reporting …" at bounding box center [143, 95] width 192 height 54
click at [93, 101] on span "Add Card..." at bounding box center [95, 108] width 48 height 14
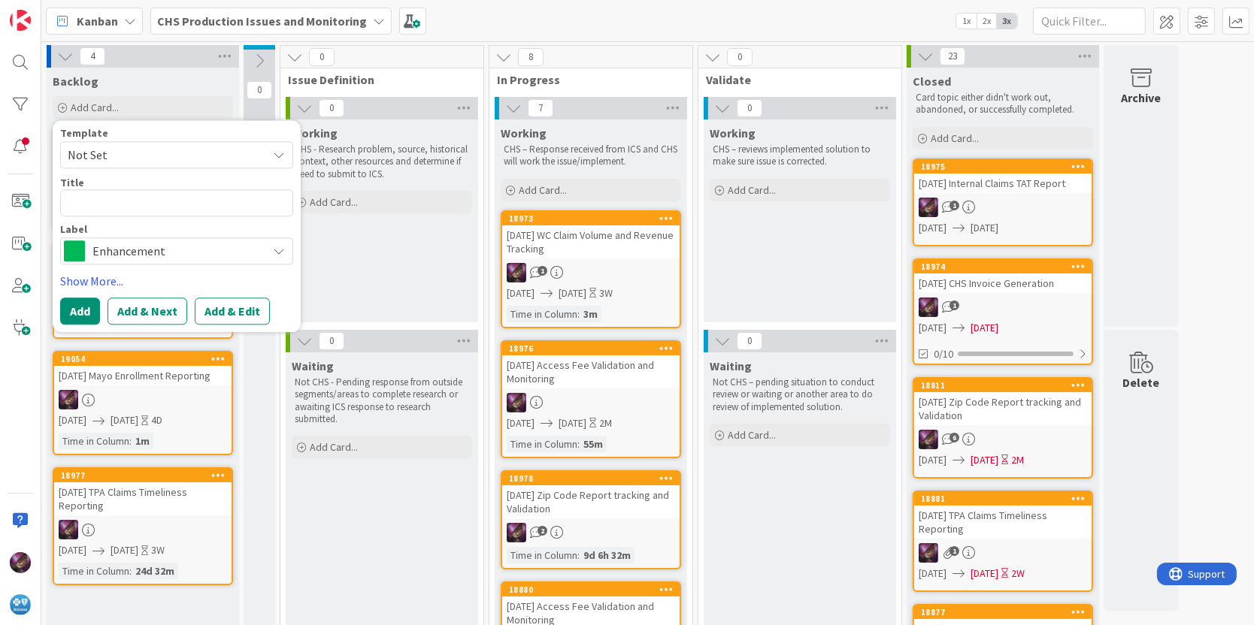
click at [120, 151] on span "Not Set" at bounding box center [162, 155] width 188 height 20
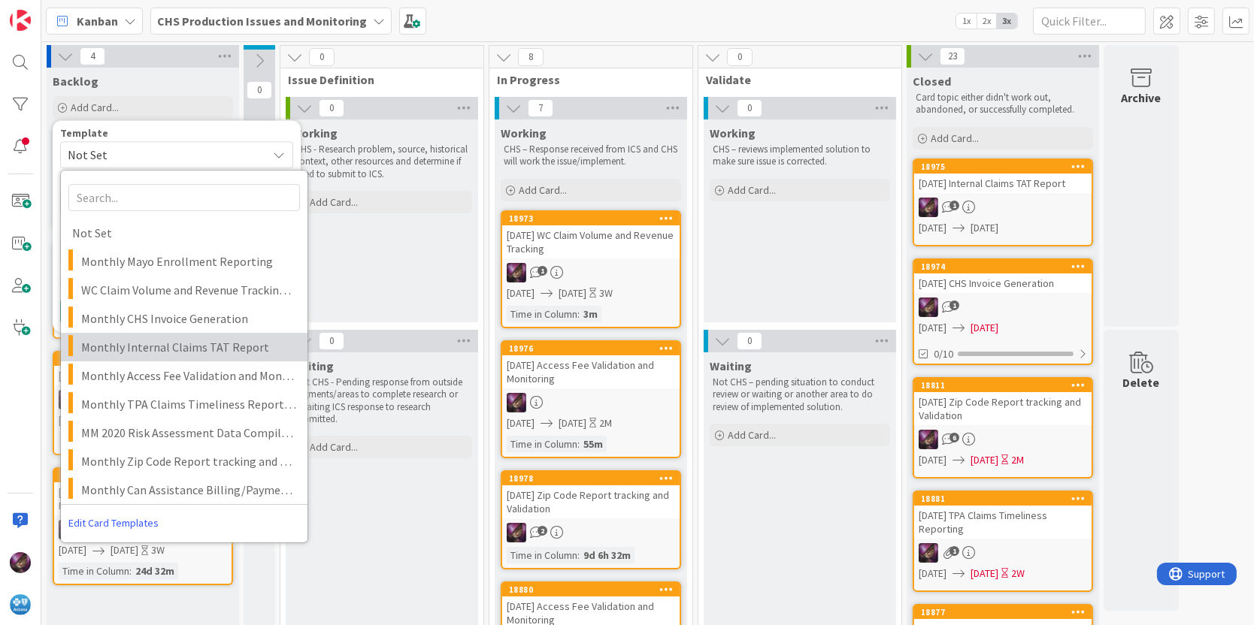
click at [132, 346] on span "Monthly Internal Claims TAT Report" at bounding box center [188, 347] width 215 height 20
type textarea "x"
type textarea "Monthly Internal Claims TAT Report"
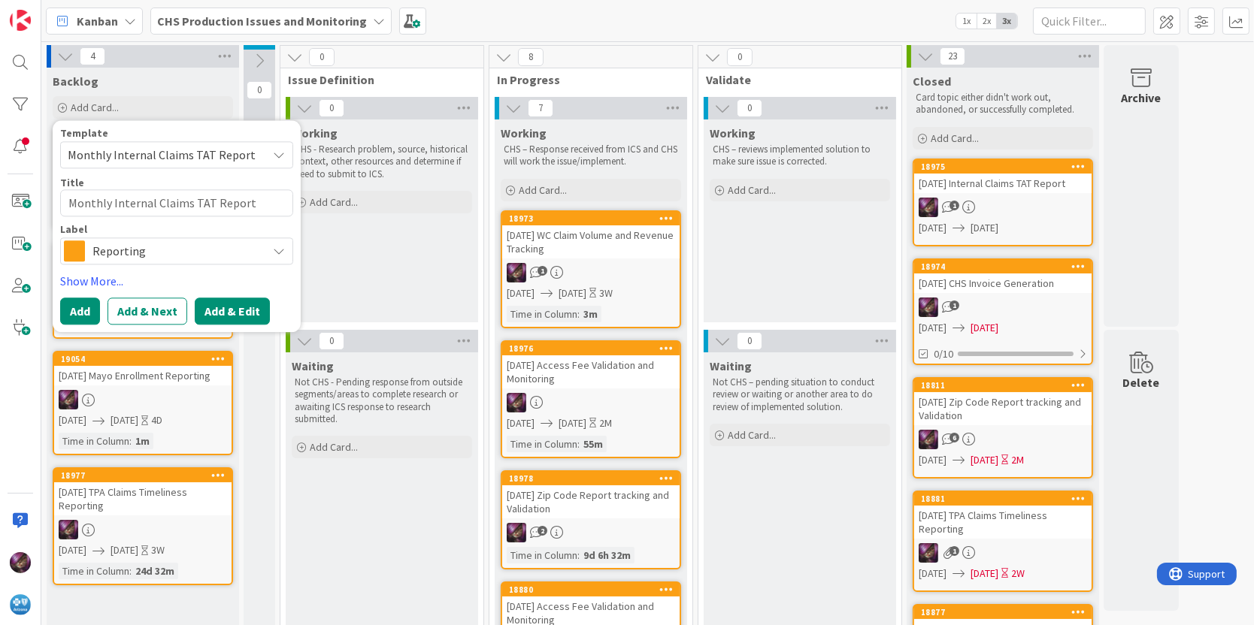
click at [222, 304] on button "Add & Edit" at bounding box center [232, 311] width 75 height 27
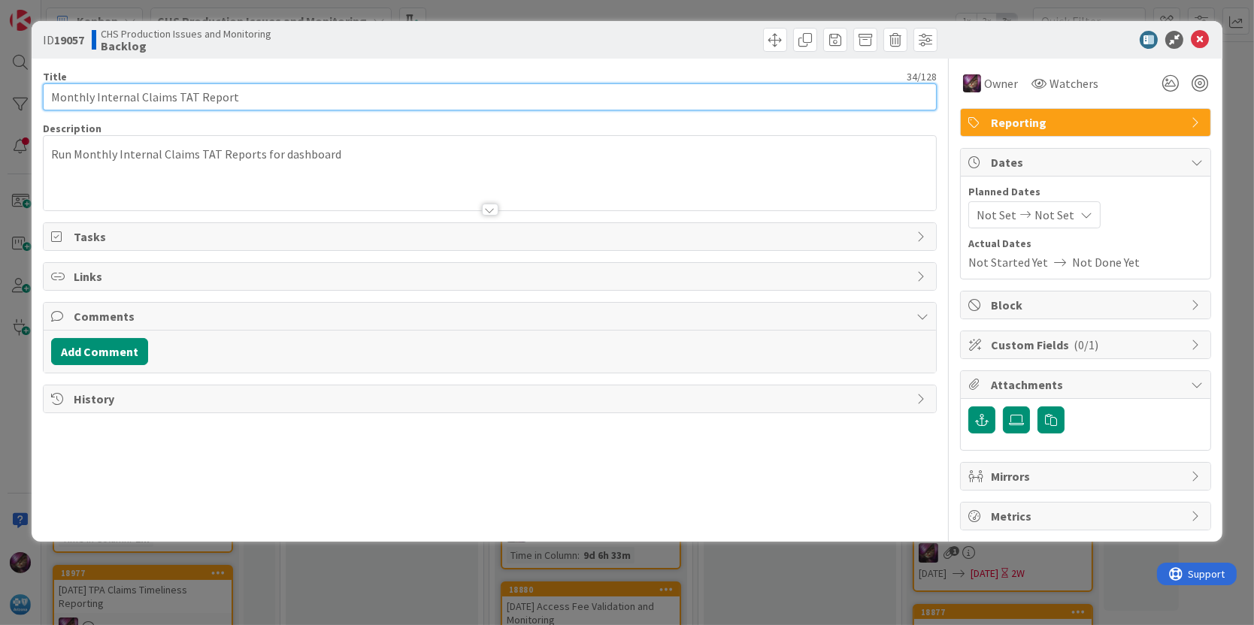
drag, startPoint x: 90, startPoint y: 96, endPoint x: -4, endPoint y: 101, distance: 94.1
click at [0, 101] on html "Kanban CHS Production Issues and Monitoring 1x 2x 3x 5 Backlog Add Card... Temp…" at bounding box center [627, 312] width 1254 height 625
type input "[DATE] Internal Claims TAT Report"
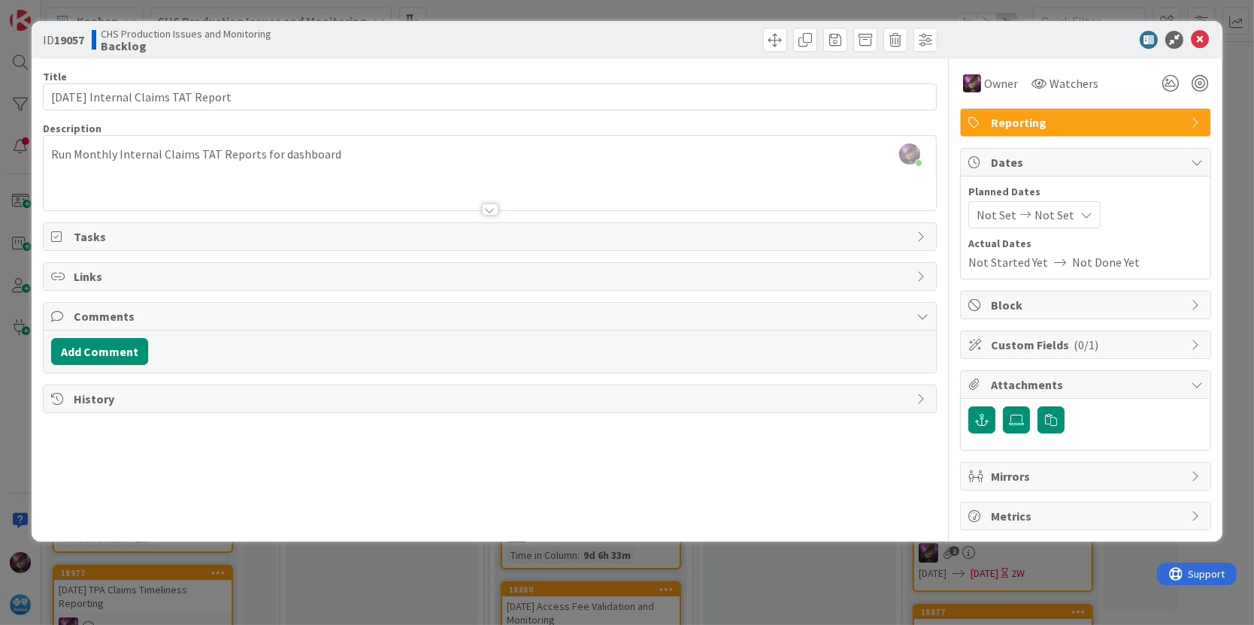
click at [1029, 221] on div "Not Set Not Set" at bounding box center [1034, 214] width 132 height 27
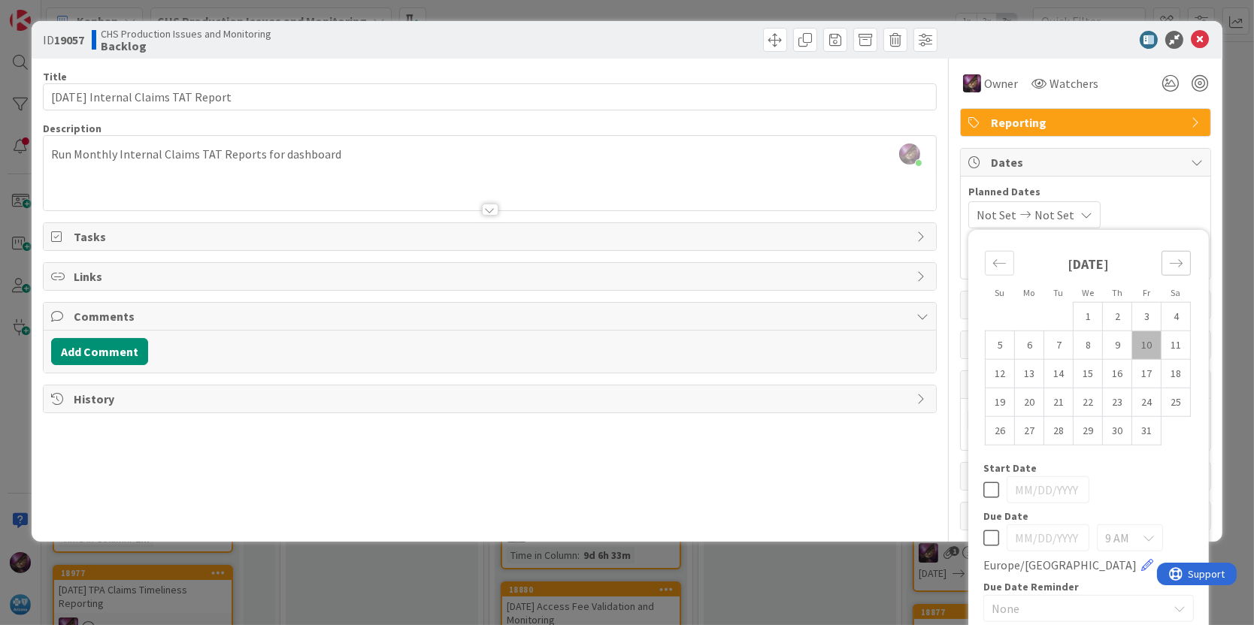
click at [1161, 253] on div "Move forward to switch to the next month." at bounding box center [1175, 263] width 29 height 25
click at [1017, 380] on td "10" at bounding box center [1029, 373] width 29 height 29
type input "[DATE]"
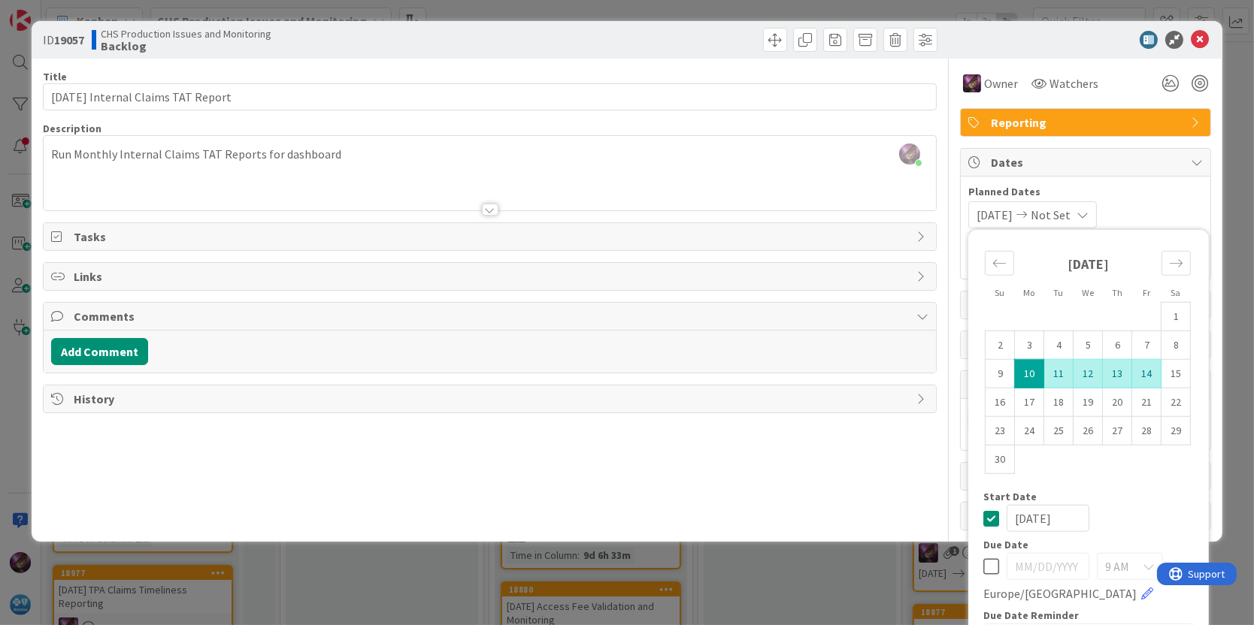
click at [1132, 374] on td "14" at bounding box center [1146, 373] width 29 height 29
type input "[DATE]"
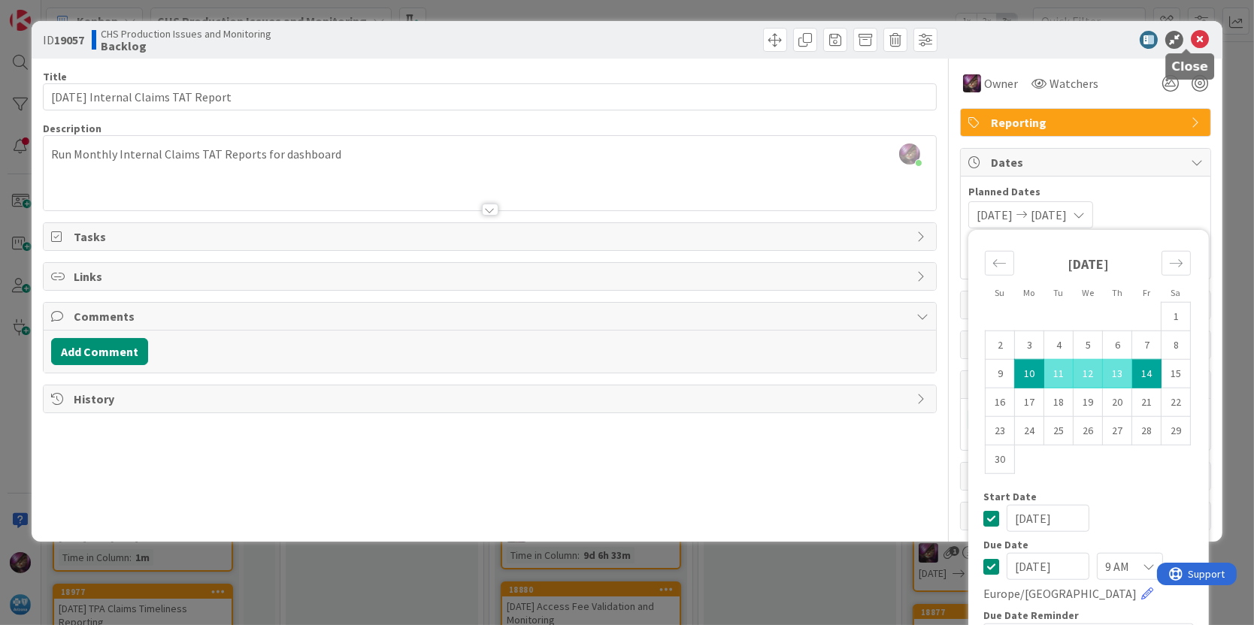
click at [1191, 35] on icon at bounding box center [1200, 40] width 18 height 18
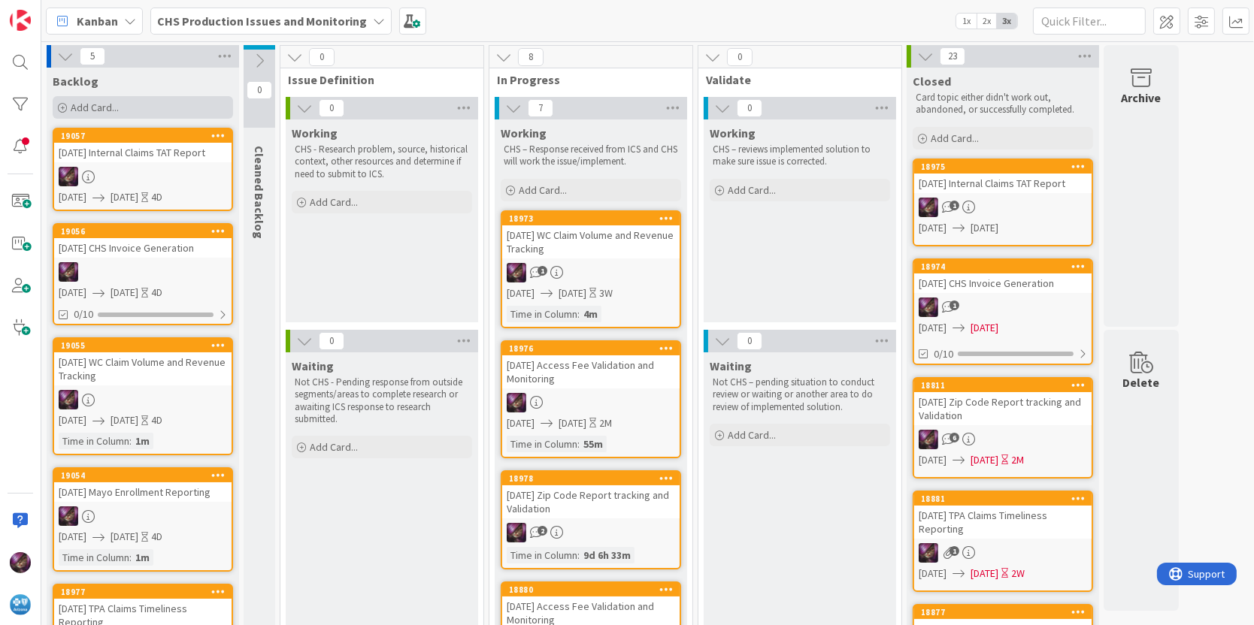
click at [116, 107] on span "Add Card..." at bounding box center [95, 108] width 48 height 14
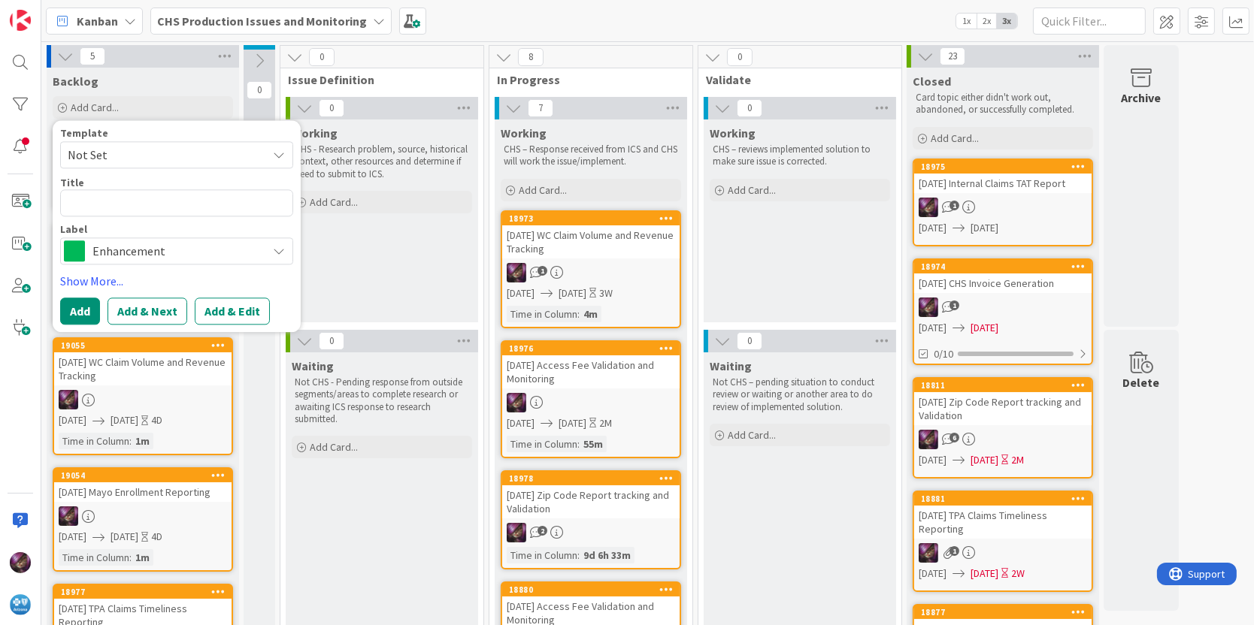
click at [110, 152] on span "Not Set" at bounding box center [162, 155] width 188 height 20
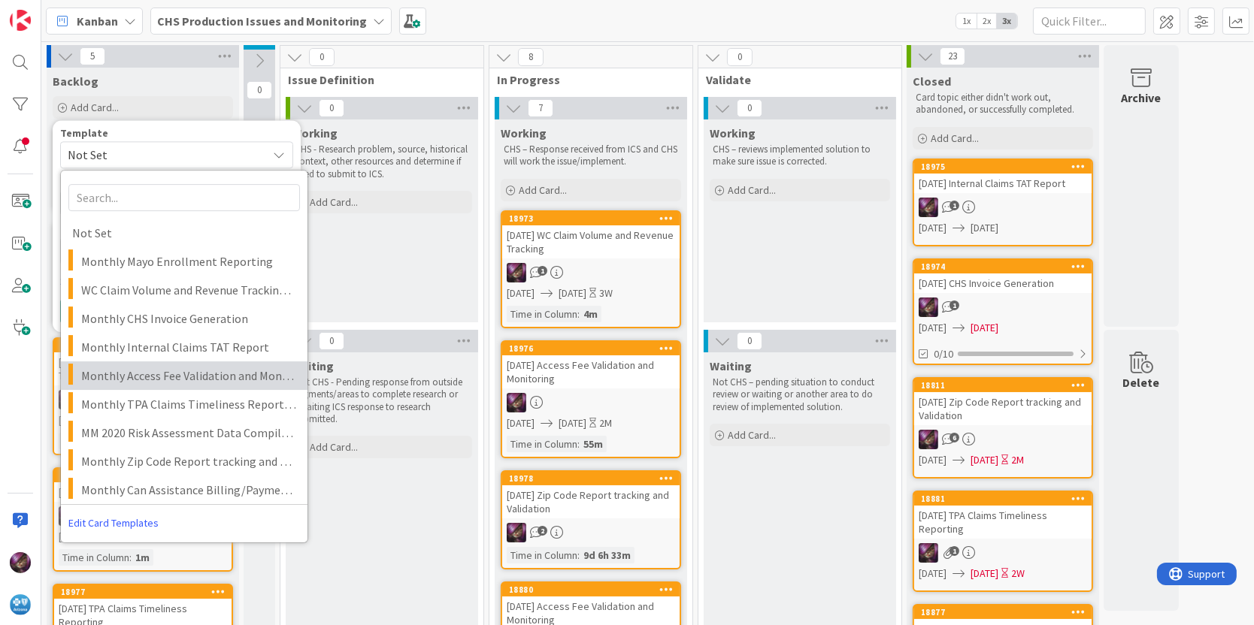
click at [147, 376] on span "Monthly Access Fee Validation and Monitoring" at bounding box center [188, 376] width 215 height 20
type textarea "x"
type textarea "Monthly Access Fee Validation and Monitoring"
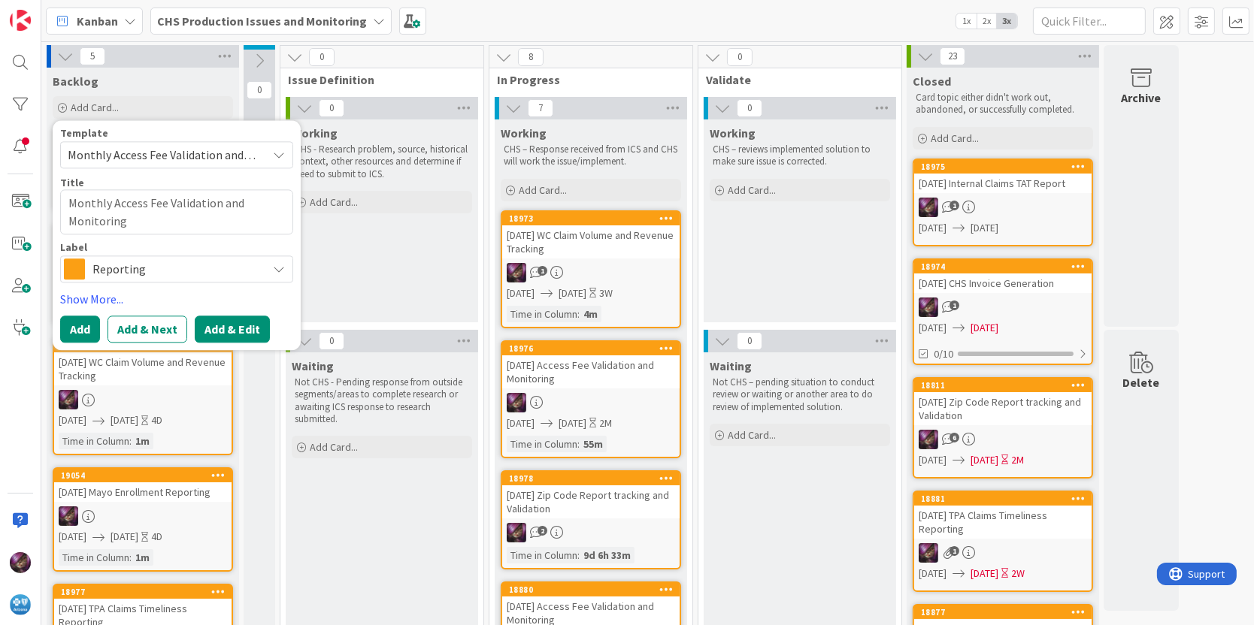
click at [222, 326] on button "Add & Edit" at bounding box center [232, 329] width 75 height 27
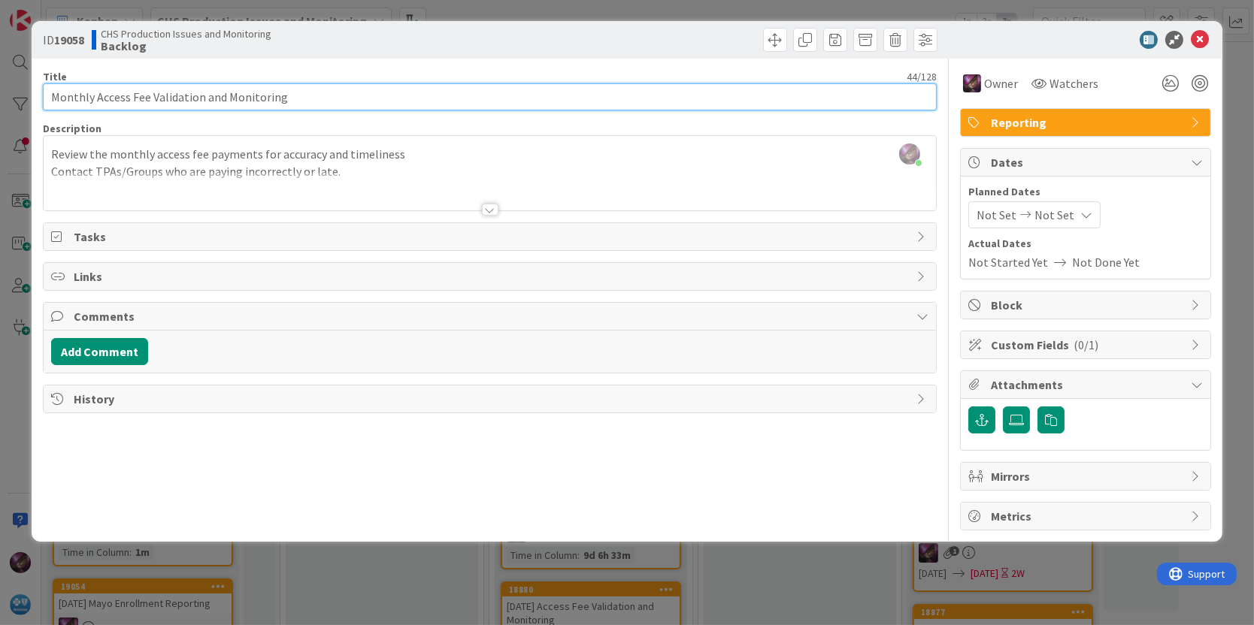
drag, startPoint x: 90, startPoint y: 95, endPoint x: -4, endPoint y: 103, distance: 94.3
click at [0, 103] on html "Kanban CHS Production Issues and Monitoring 1x 2x 3x 6 Backlog Add Card... Temp…" at bounding box center [627, 312] width 1254 height 625
type input "[DATE] Access Fee Validation and Monitoring"
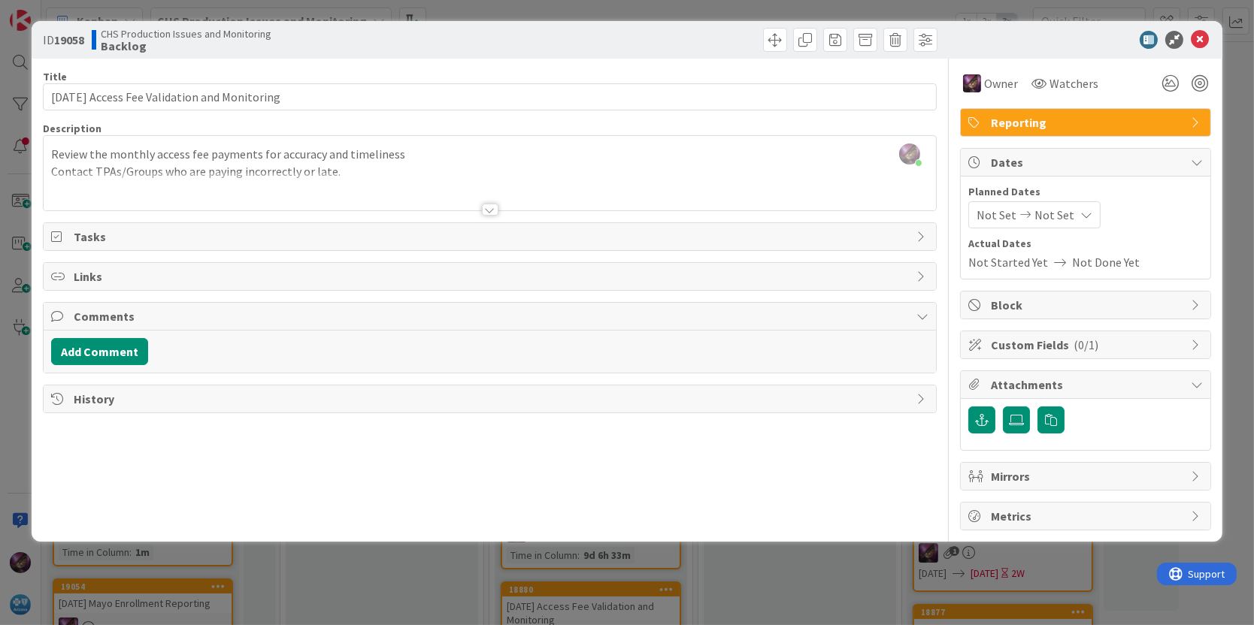
click at [982, 214] on span "Not Set" at bounding box center [996, 215] width 40 height 18
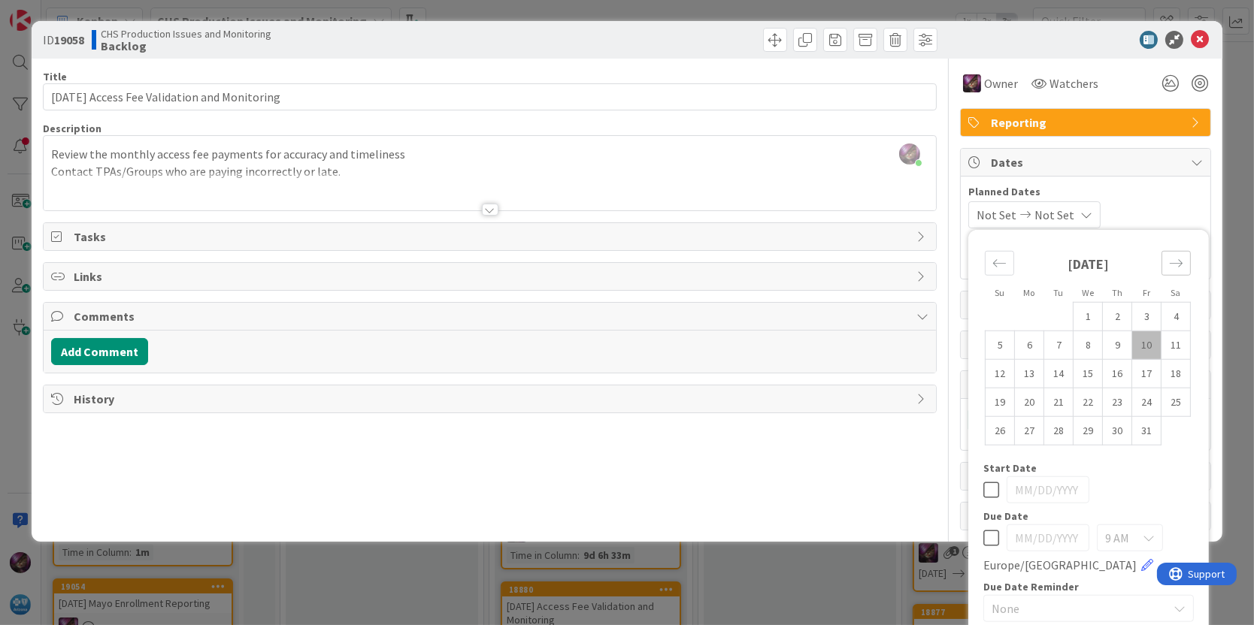
click at [1169, 260] on icon "Move forward to switch to the next month." at bounding box center [1176, 263] width 14 height 14
click at [1165, 307] on td "1" at bounding box center [1175, 316] width 29 height 29
type input "[DATE]"
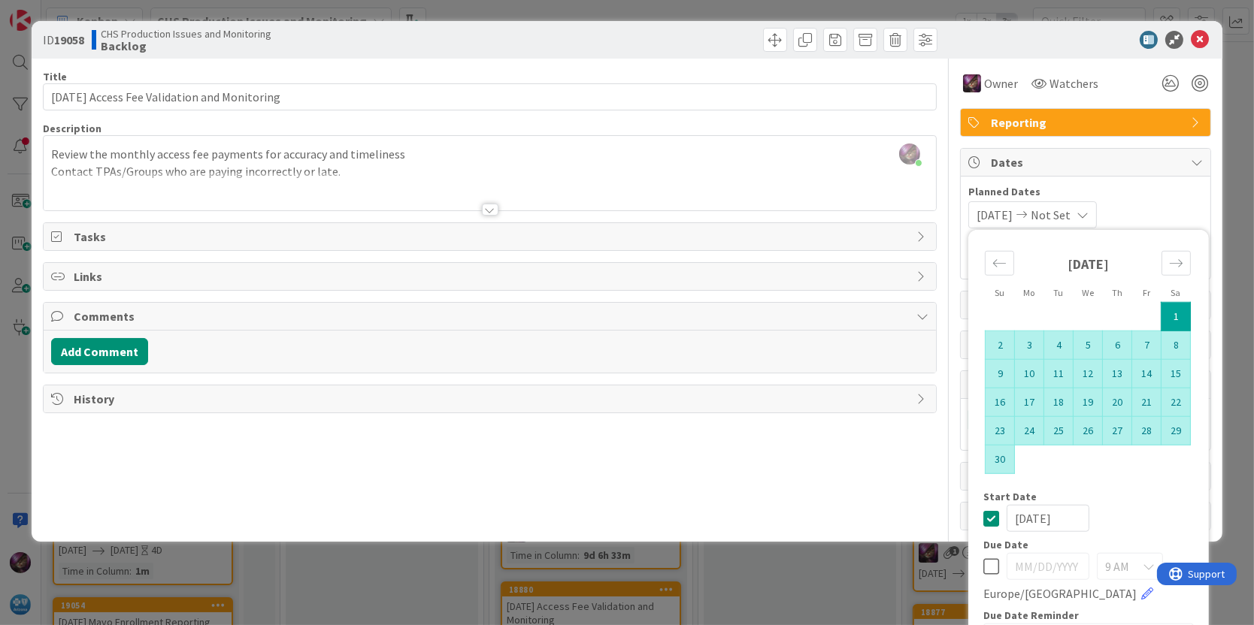
click at [985, 451] on td "30" at bounding box center [999, 459] width 29 height 29
type input "[DATE]"
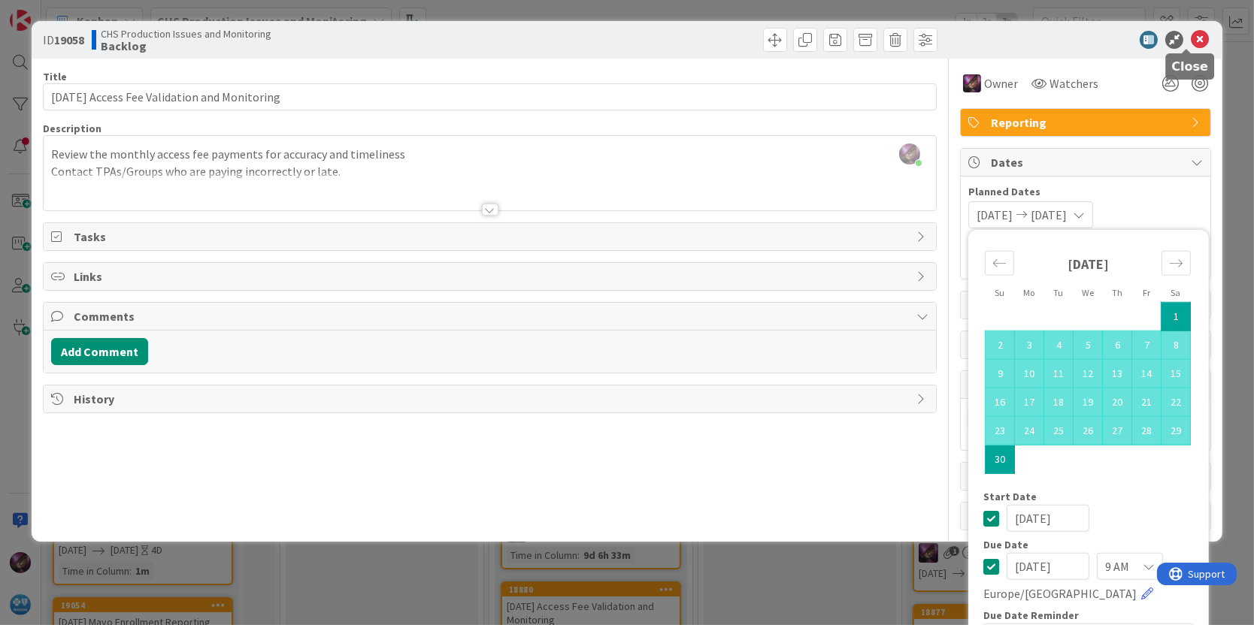
click at [1191, 43] on icon at bounding box center [1200, 40] width 18 height 18
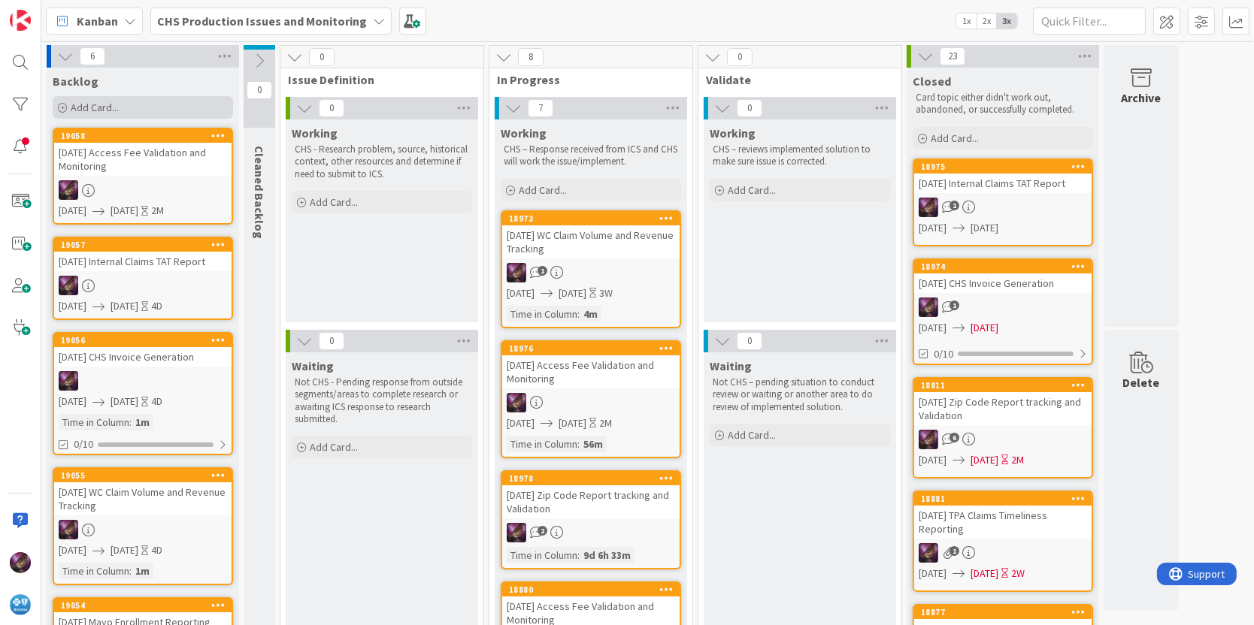
click at [104, 105] on span "Add Card..." at bounding box center [95, 108] width 48 height 14
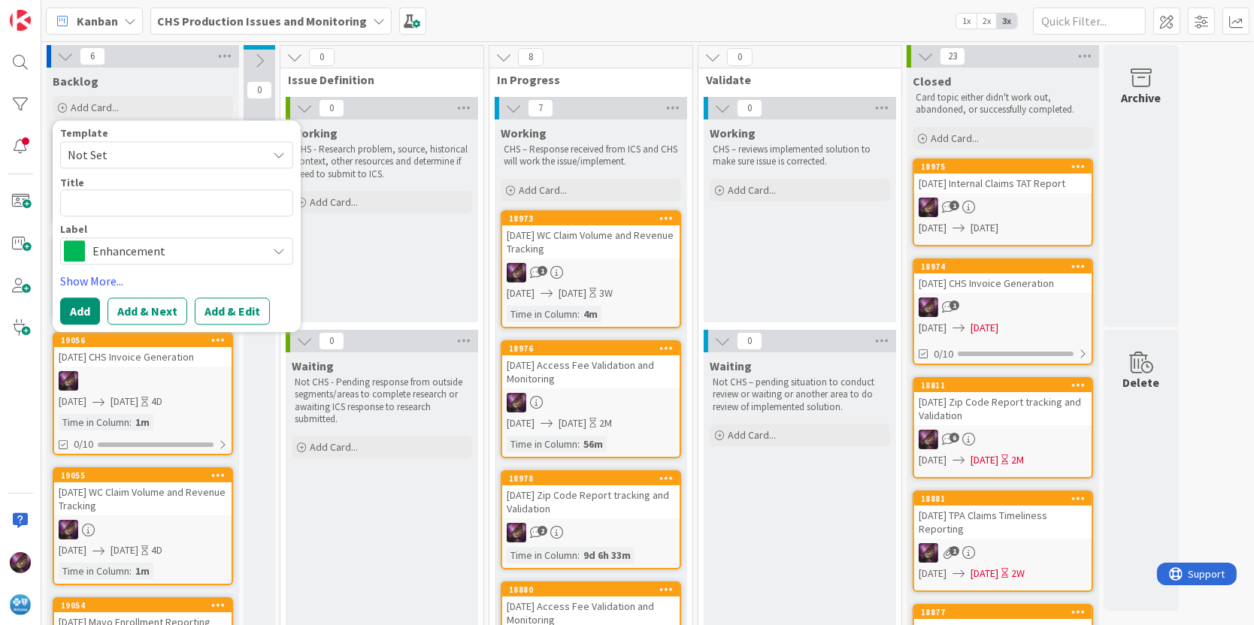
click at [116, 160] on span "Not Set" at bounding box center [162, 155] width 188 height 20
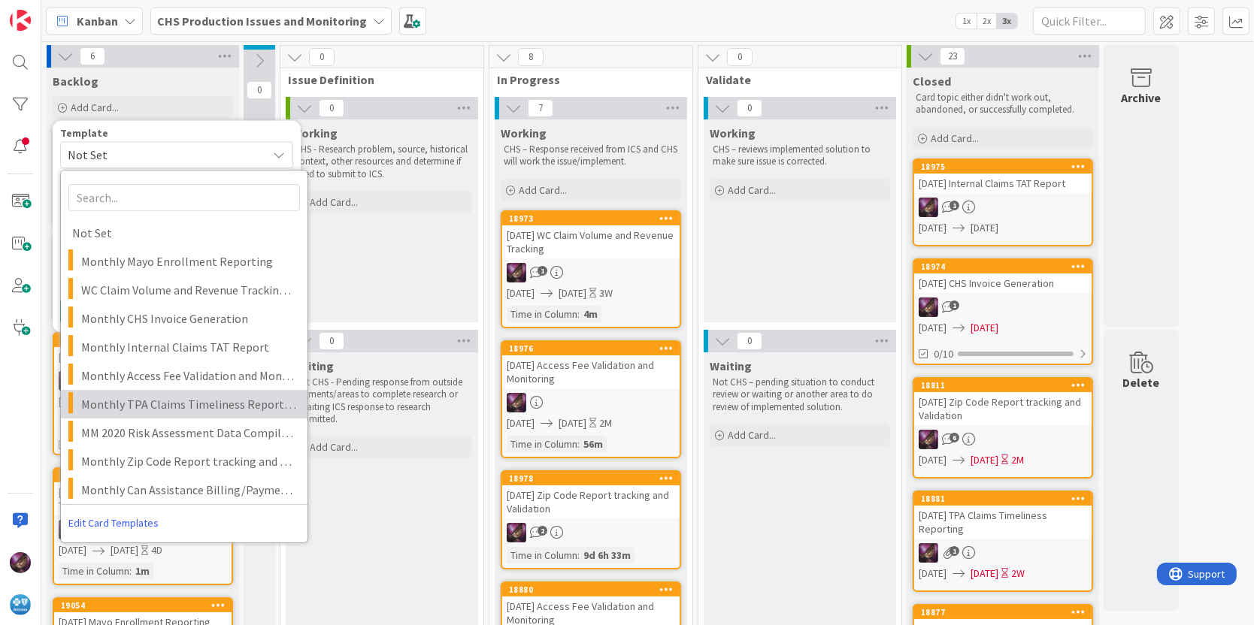
click at [145, 404] on span "Monthly TPA Claims Timeliness Reporting" at bounding box center [188, 405] width 215 height 20
type textarea "x"
type textarea "Monthly TPA Claims Timeliness Reporting"
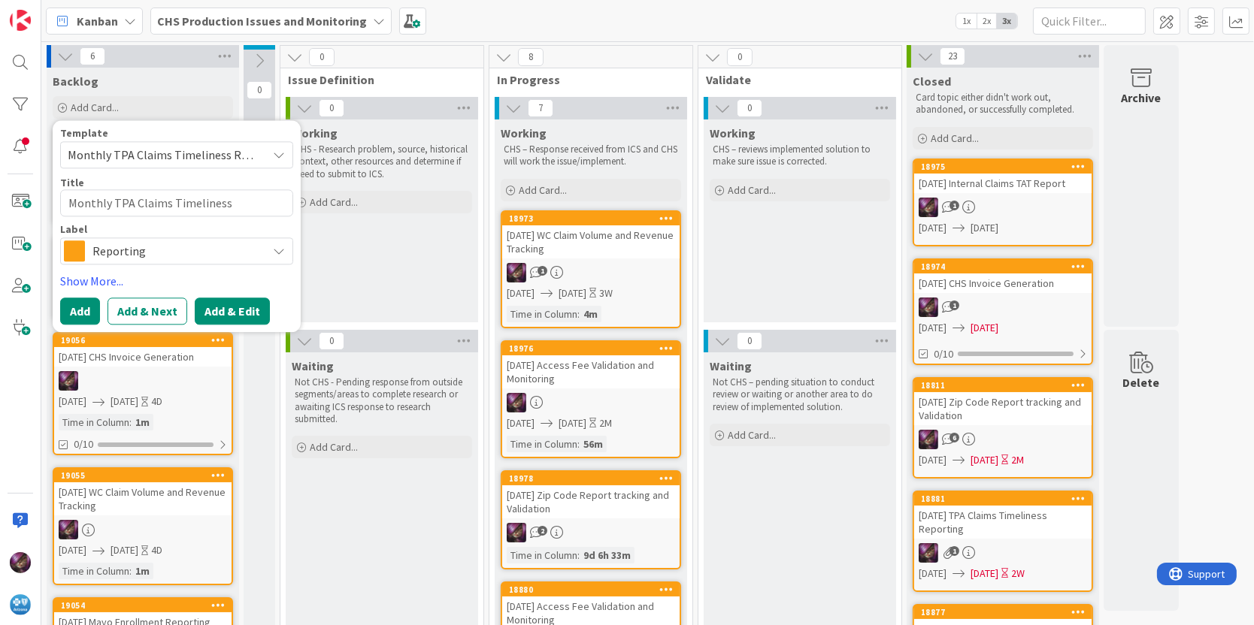
click at [244, 298] on button "Add & Edit" at bounding box center [232, 311] width 75 height 27
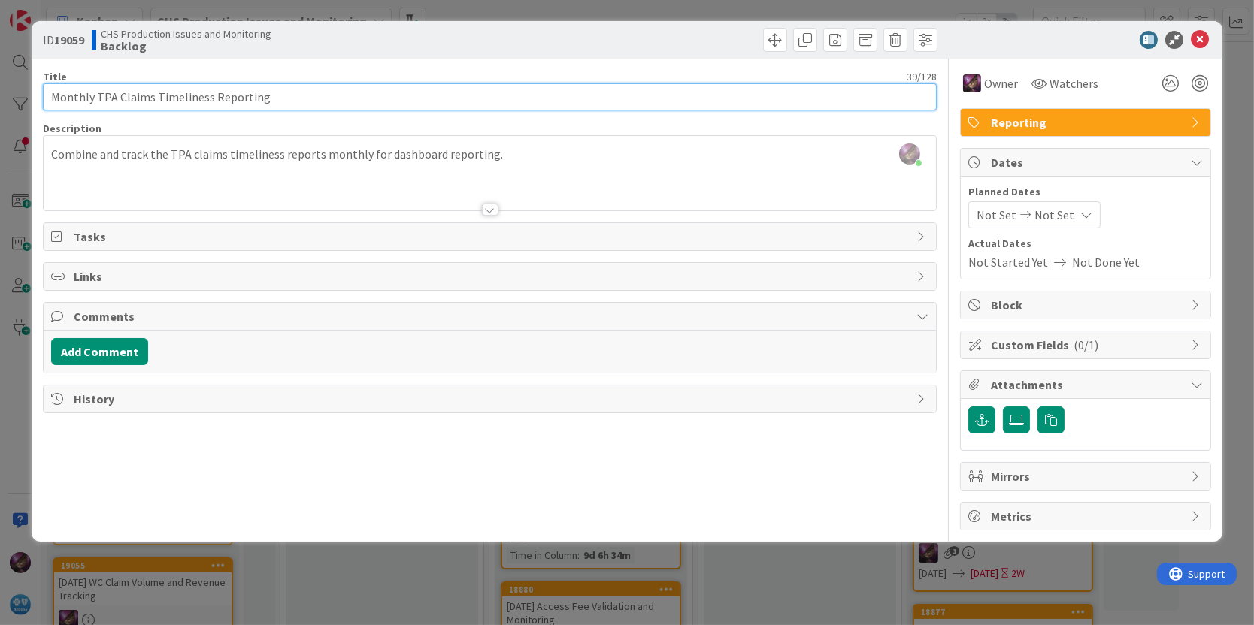
drag, startPoint x: 93, startPoint y: 98, endPoint x: -4, endPoint y: 100, distance: 97.0
click at [0, 100] on html "Kanban CHS Production Issues and Monitoring 1x 2x 3x 7 Backlog Add Card... Temp…" at bounding box center [627, 312] width 1254 height 625
type input "[DATE] TPA Claims Timeliness Reporting"
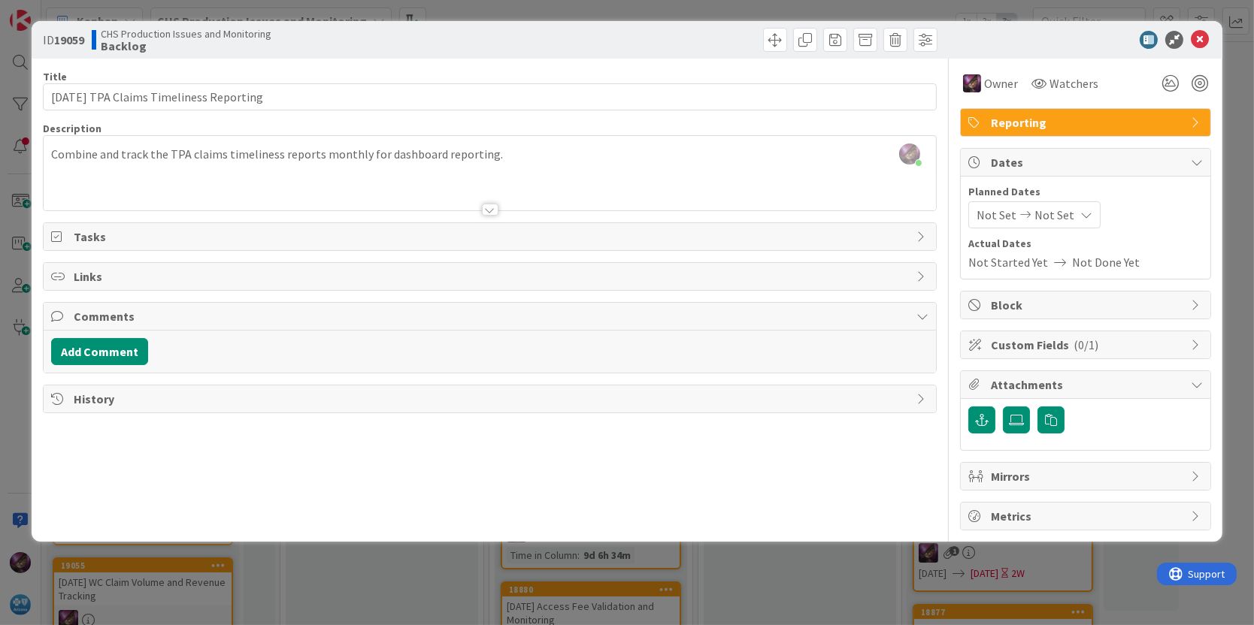
click at [1016, 214] on icon at bounding box center [1025, 215] width 18 height 11
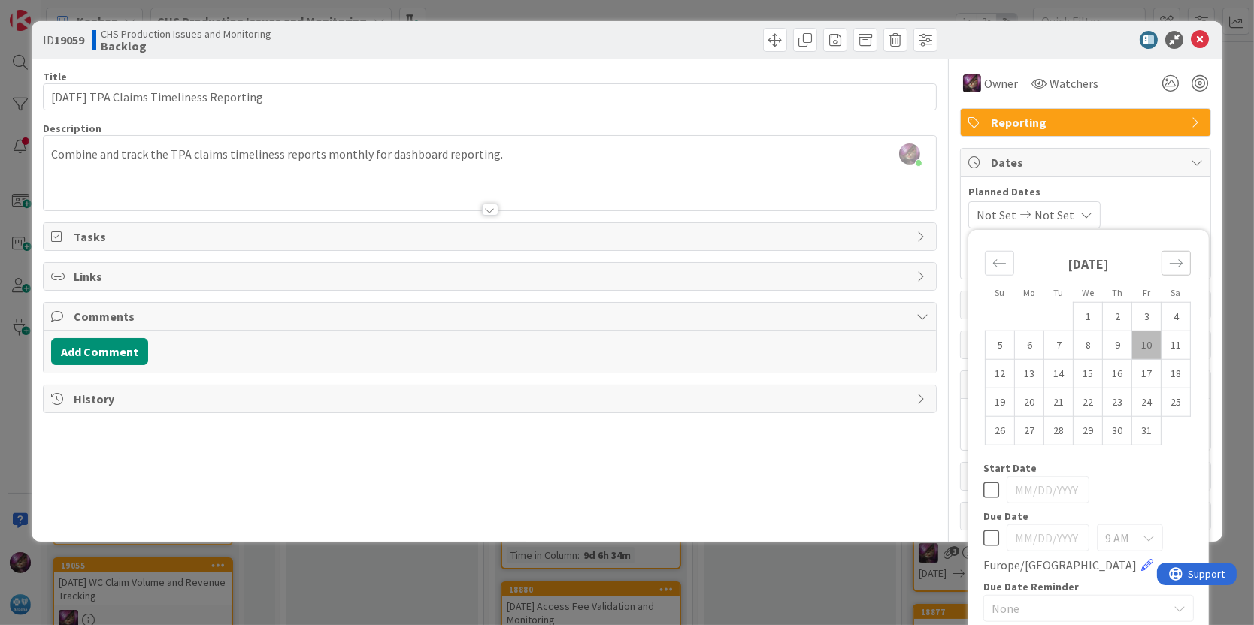
click at [1169, 262] on icon "Move forward to switch to the next month." at bounding box center [1176, 263] width 14 height 14
click at [1015, 398] on td "17" at bounding box center [1029, 402] width 29 height 29
type input "[DATE]"
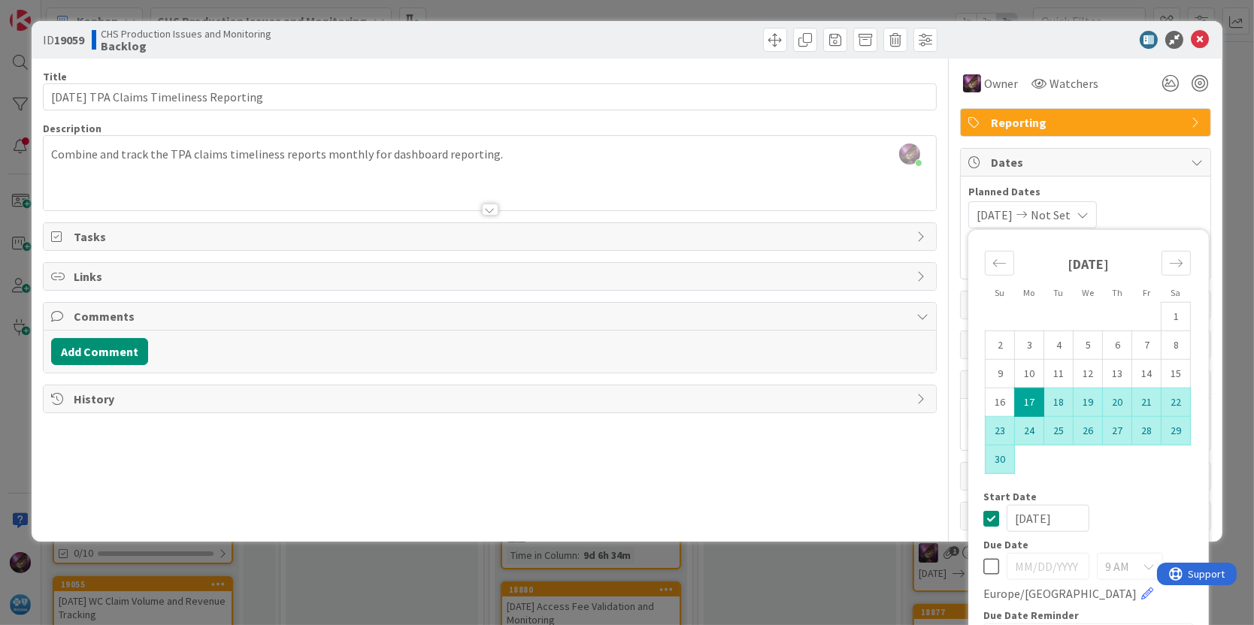
click at [992, 454] on td "30" at bounding box center [999, 459] width 29 height 29
type input "[DATE]"
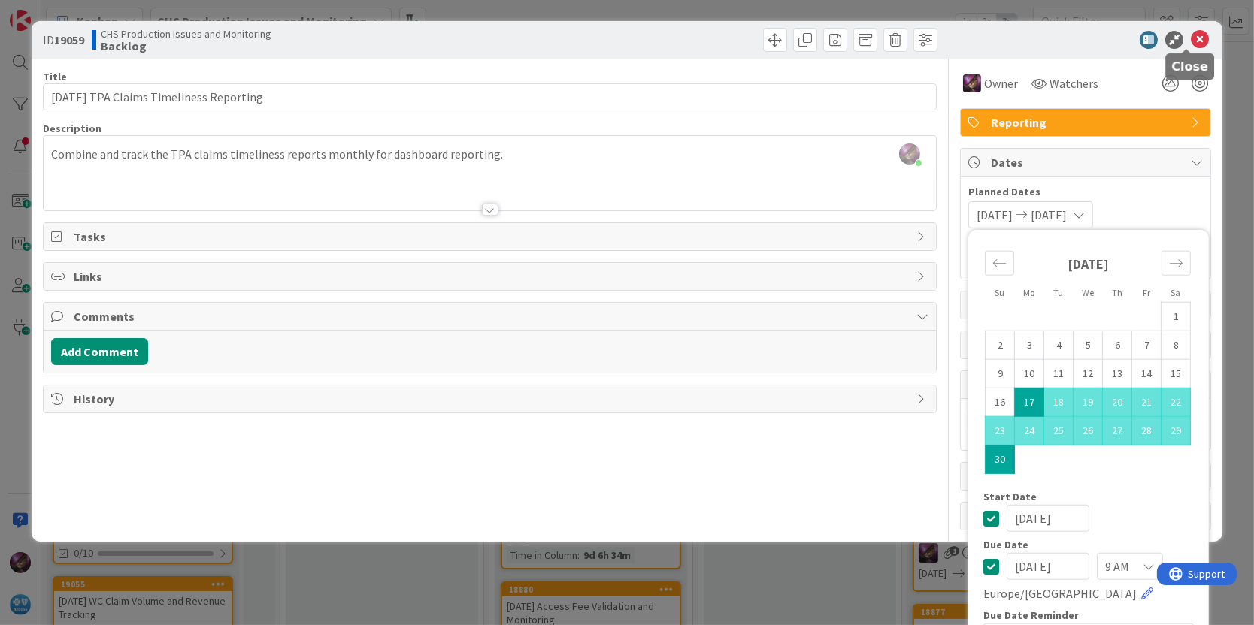
click at [1191, 41] on icon at bounding box center [1200, 40] width 18 height 18
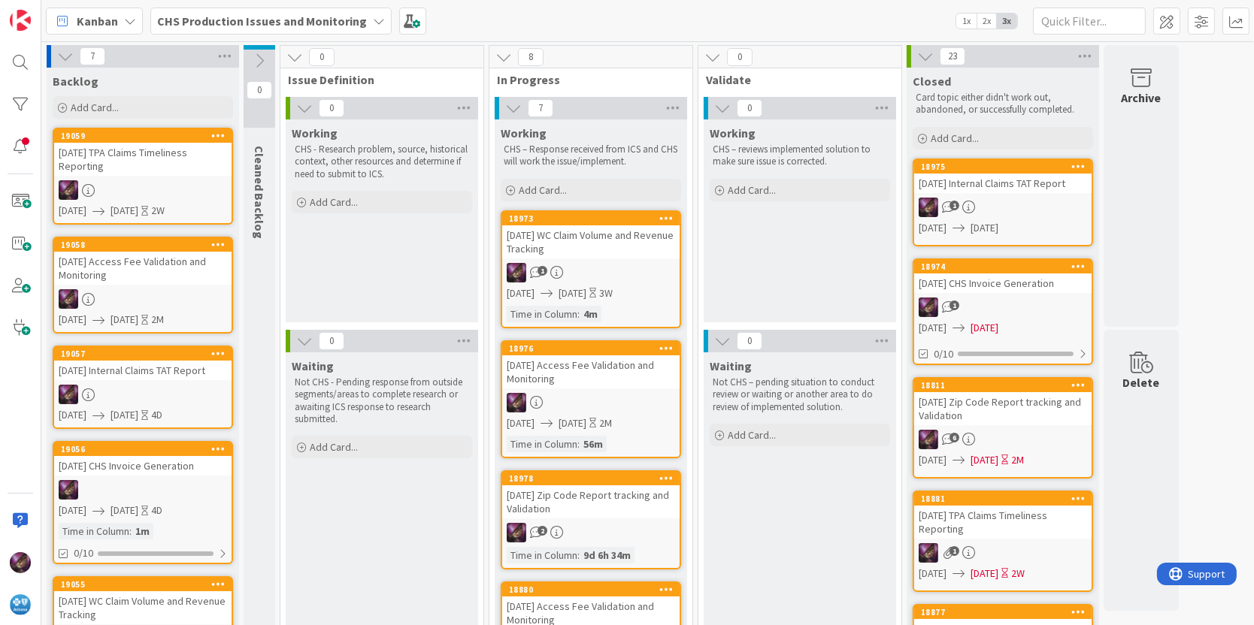
click at [130, 95] on div "Backlog Add Card... Template Not Set Not Set Monthly Mayo Enrollment Reporting …" at bounding box center [143, 95] width 192 height 54
click at [119, 110] on div "Add Card..." at bounding box center [143, 107] width 180 height 23
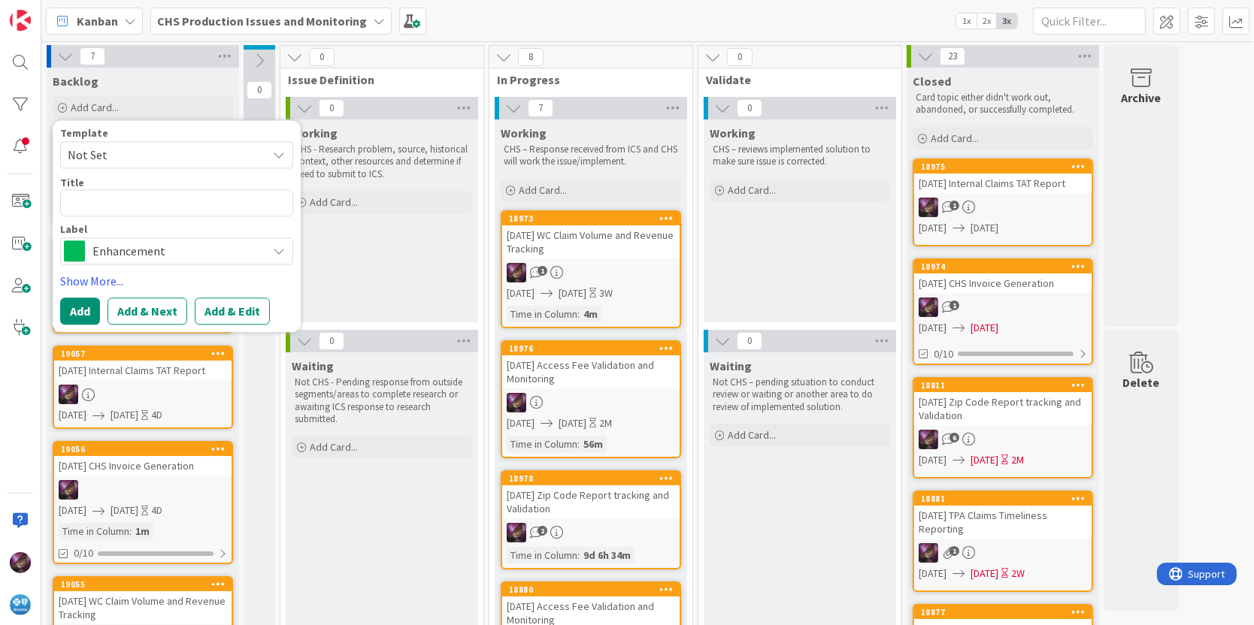
click at [150, 160] on span "Not Set" at bounding box center [162, 155] width 188 height 20
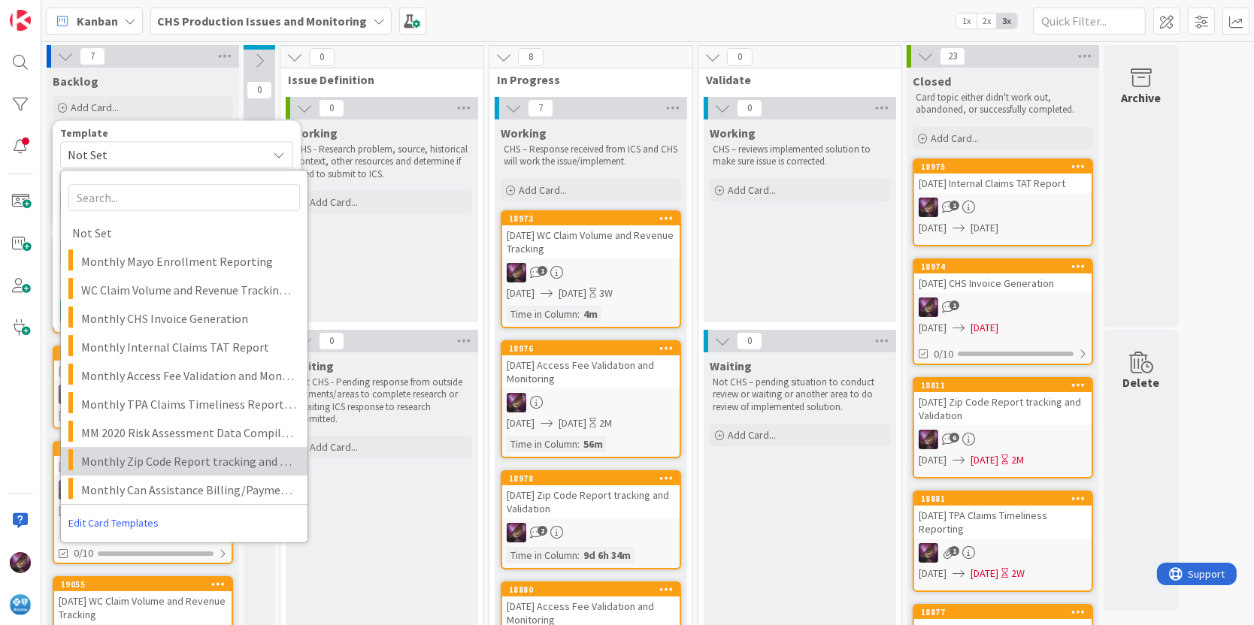
click at [180, 452] on span "Monthly Zip Code Report tracking and Validation" at bounding box center [188, 462] width 215 height 20
type textarea "x"
type textarea "Monthly Zip Code Report tracking and Validation"
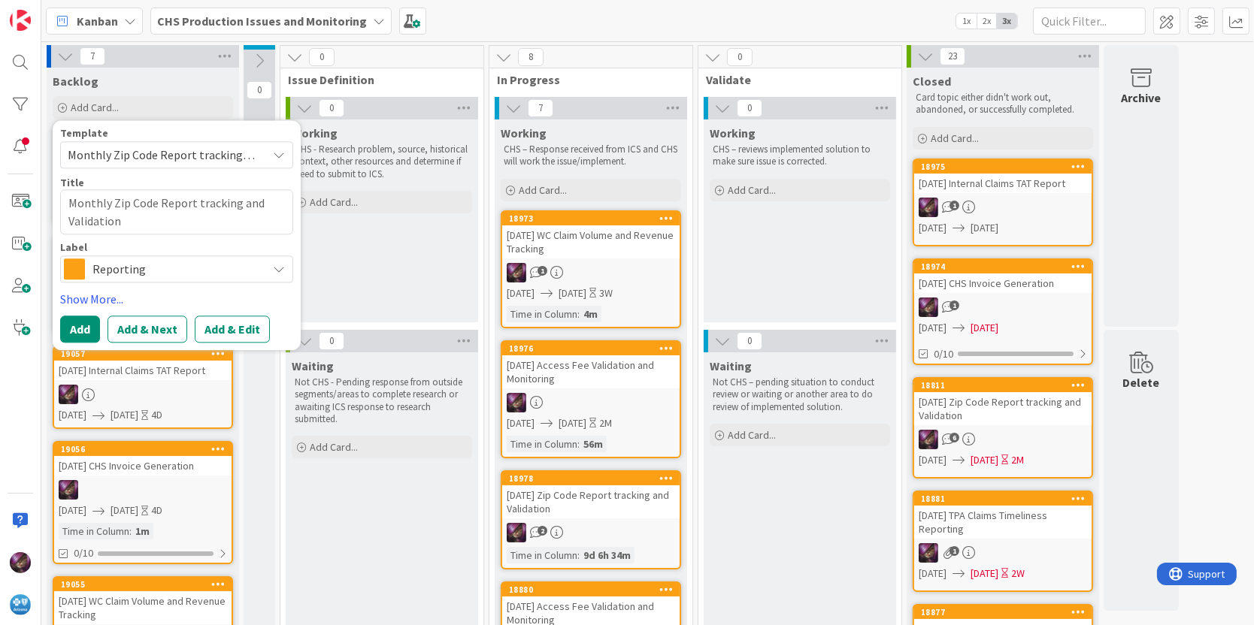
click at [245, 328] on button "Add & Edit" at bounding box center [232, 329] width 75 height 27
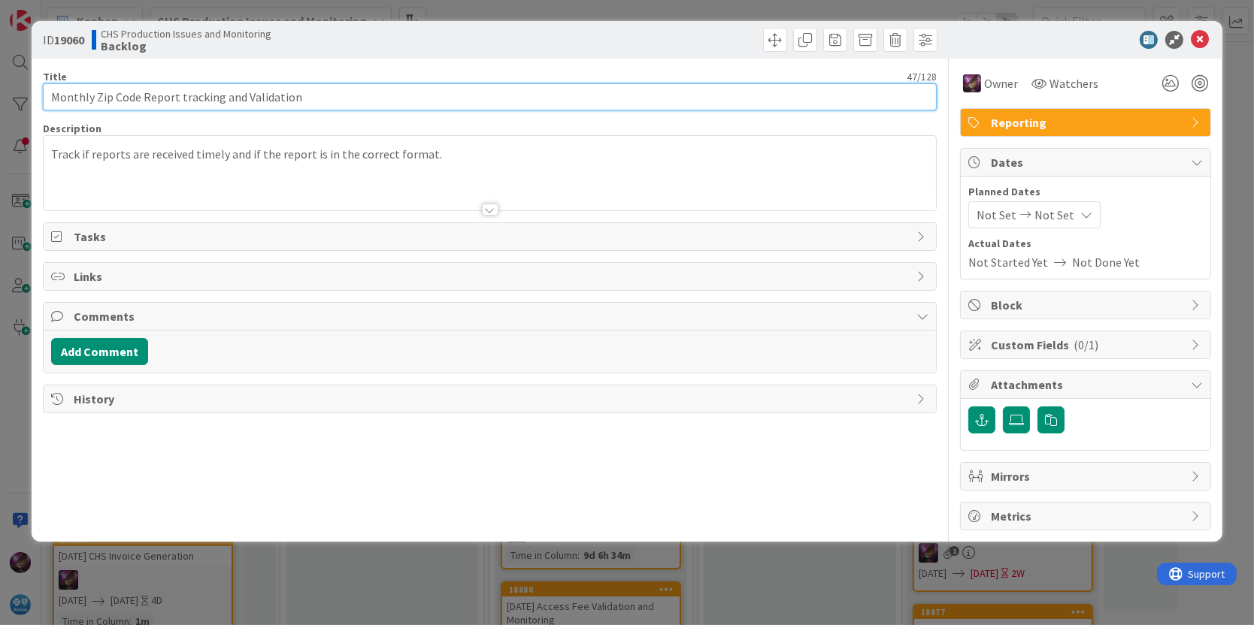
drag, startPoint x: 92, startPoint y: 97, endPoint x: 0, endPoint y: 105, distance: 92.1
click at [0, 105] on html "Kanban CHS Production Issues and Monitoring 1x 2x 3x 8 Backlog Add Card... Temp…" at bounding box center [627, 312] width 1254 height 625
type input "[DATE] Zip Code Report tracking and Validation"
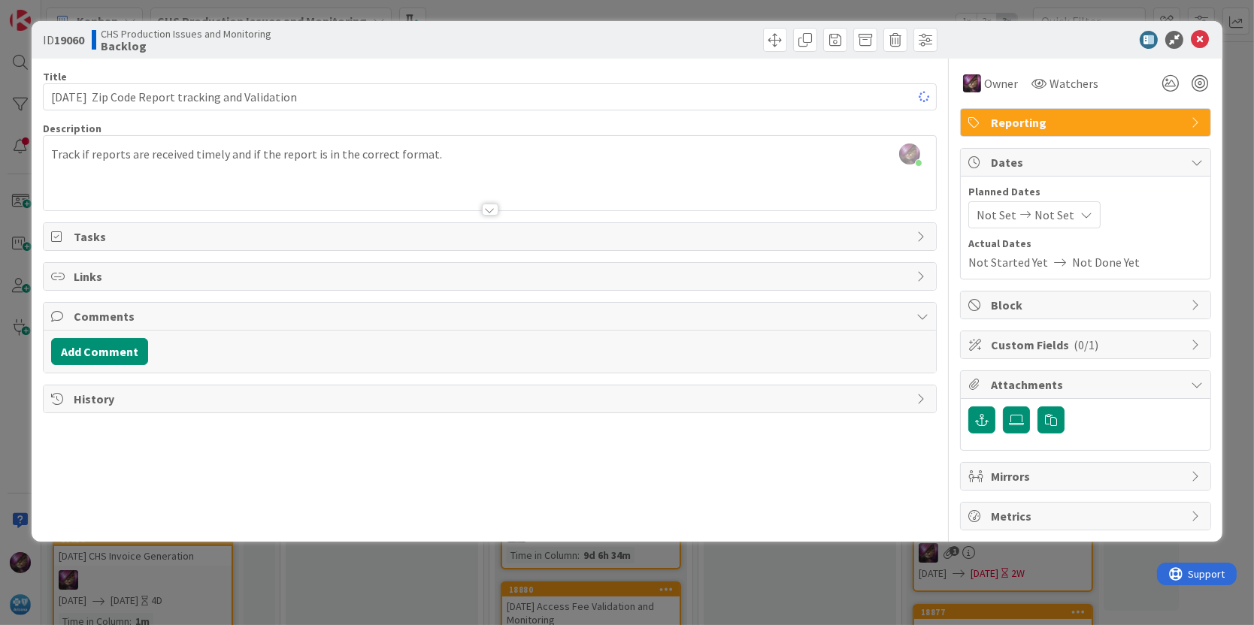
click at [1007, 213] on span "Not Set" at bounding box center [996, 215] width 40 height 18
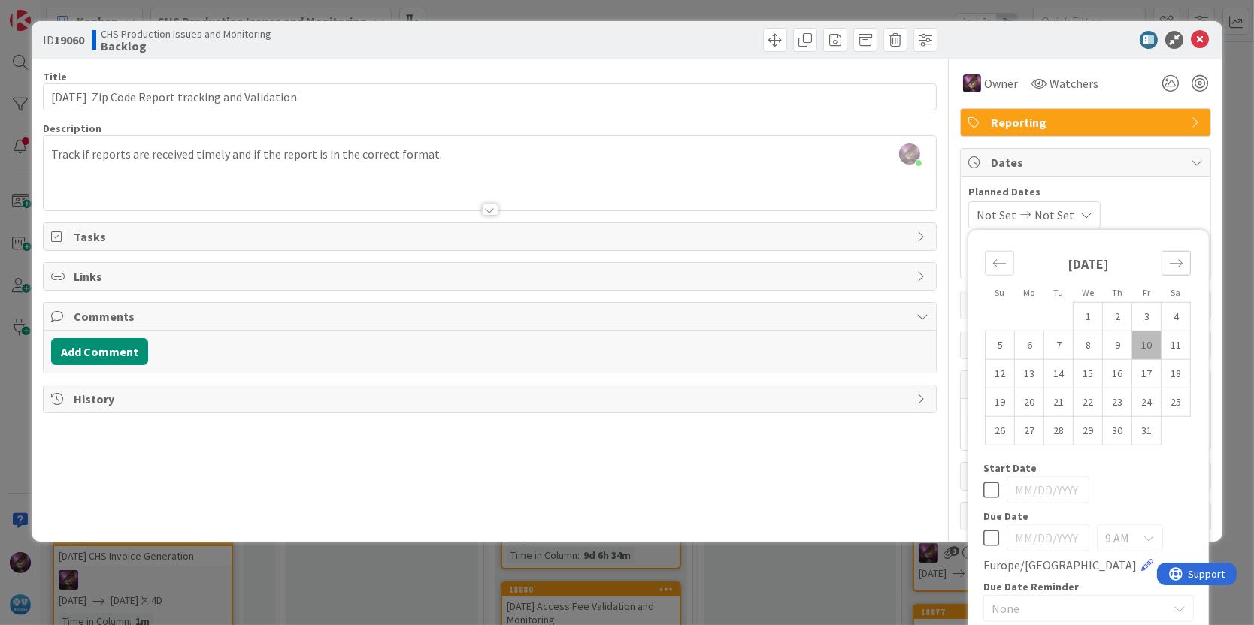
click at [1170, 268] on div "Move forward to switch to the next month." at bounding box center [1175, 263] width 29 height 25
click at [1162, 313] on td "1" at bounding box center [1175, 316] width 29 height 29
type input "[DATE]"
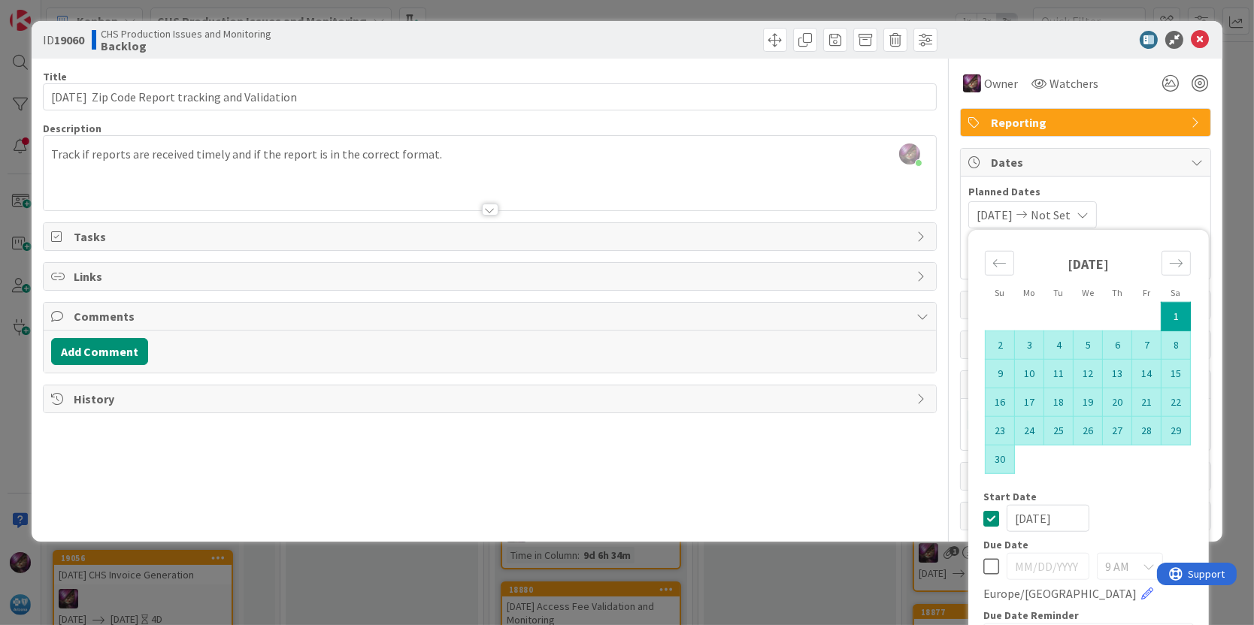
click at [993, 448] on td "30" at bounding box center [999, 459] width 29 height 29
type input "[DATE]"
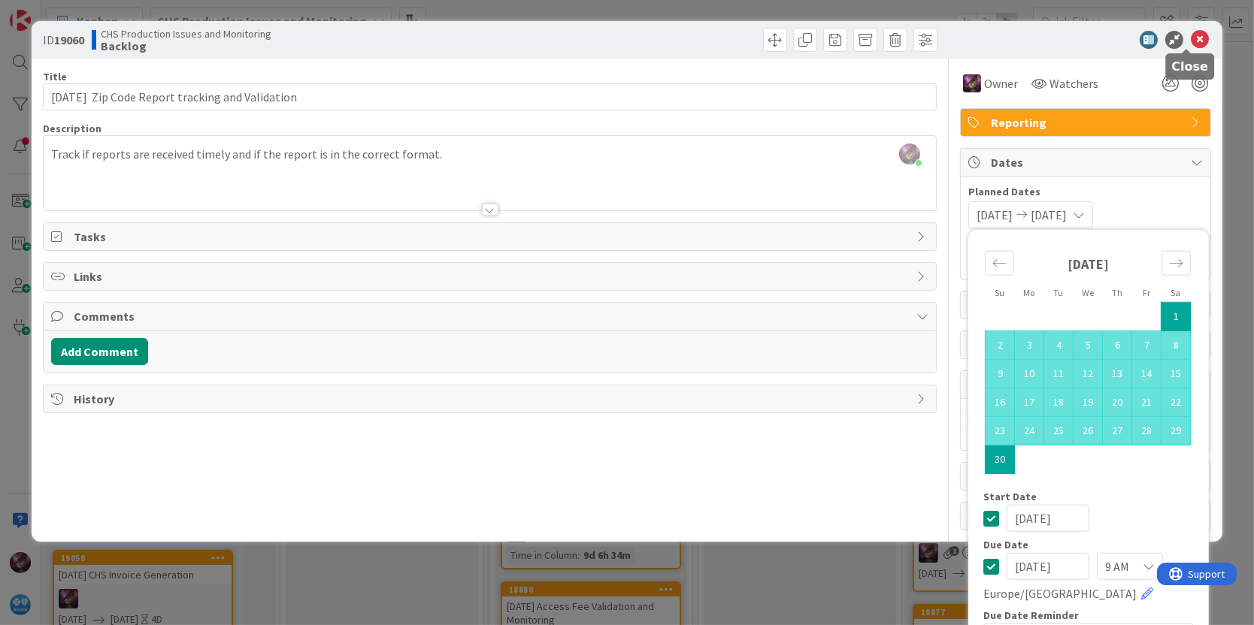
click at [1191, 37] on icon at bounding box center [1200, 40] width 18 height 18
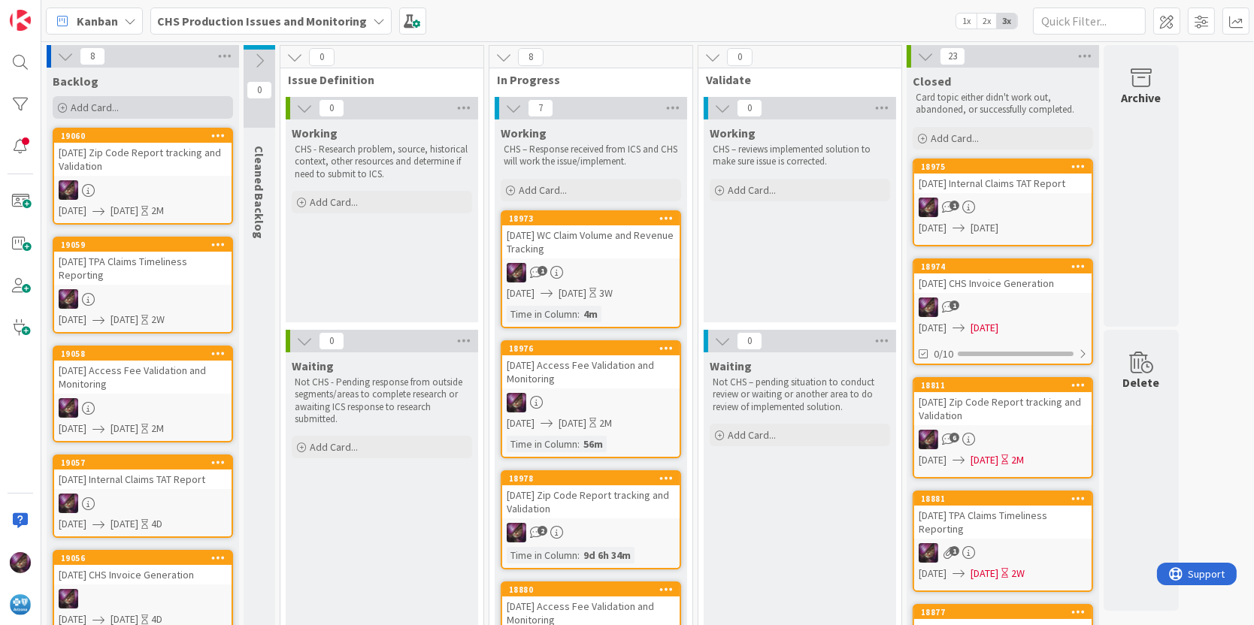
click at [107, 113] on span "Add Card..." at bounding box center [95, 108] width 48 height 14
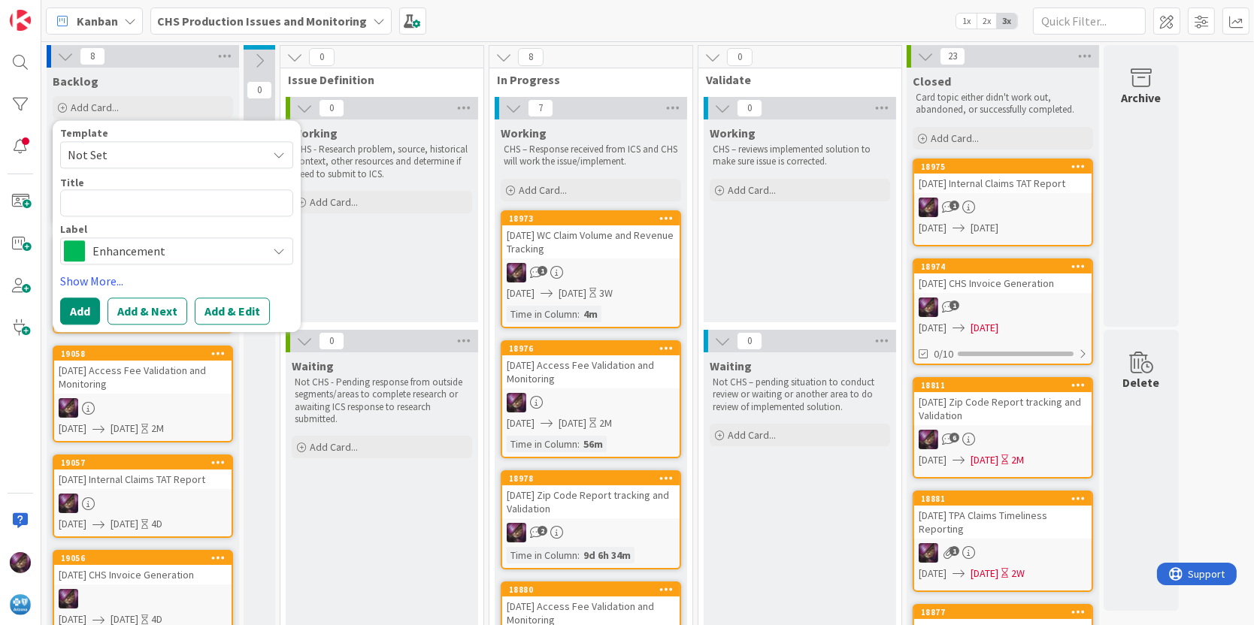
click at [115, 151] on span "Not Set" at bounding box center [162, 155] width 188 height 20
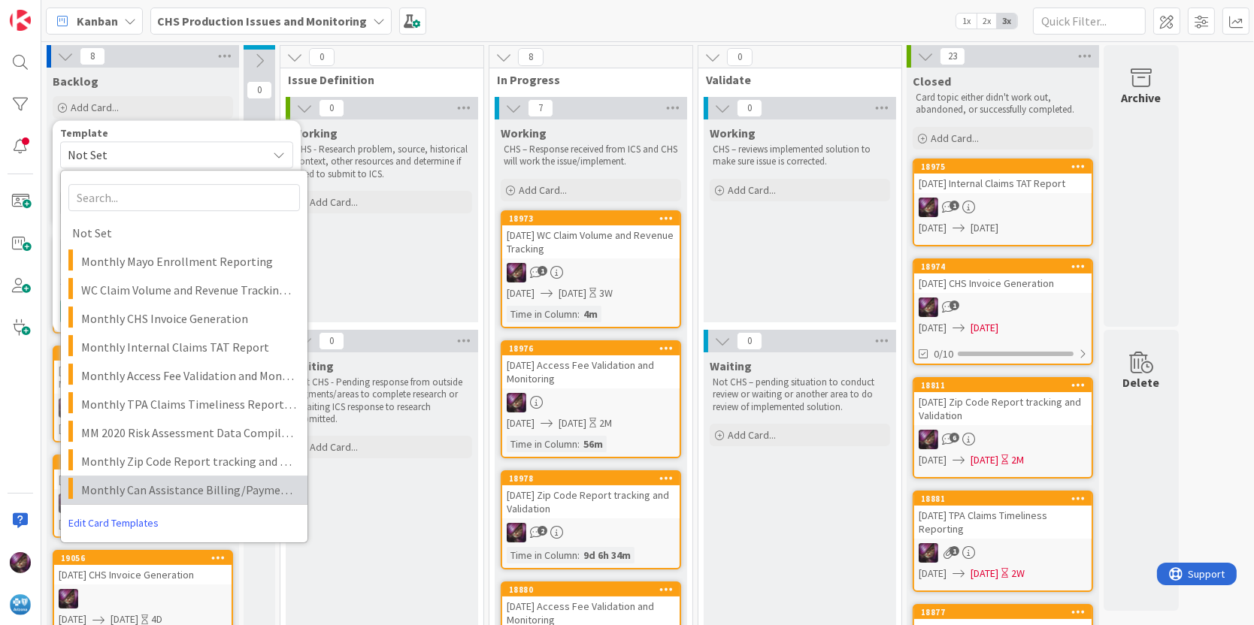
click at [195, 491] on span "Monthly Can Assistance Billing/Payment/Claims Tracking Flow" at bounding box center [188, 490] width 215 height 20
type textarea "x"
type textarea "Monthly Can Assistance Billing/Payment/Claims Tracking Flow"
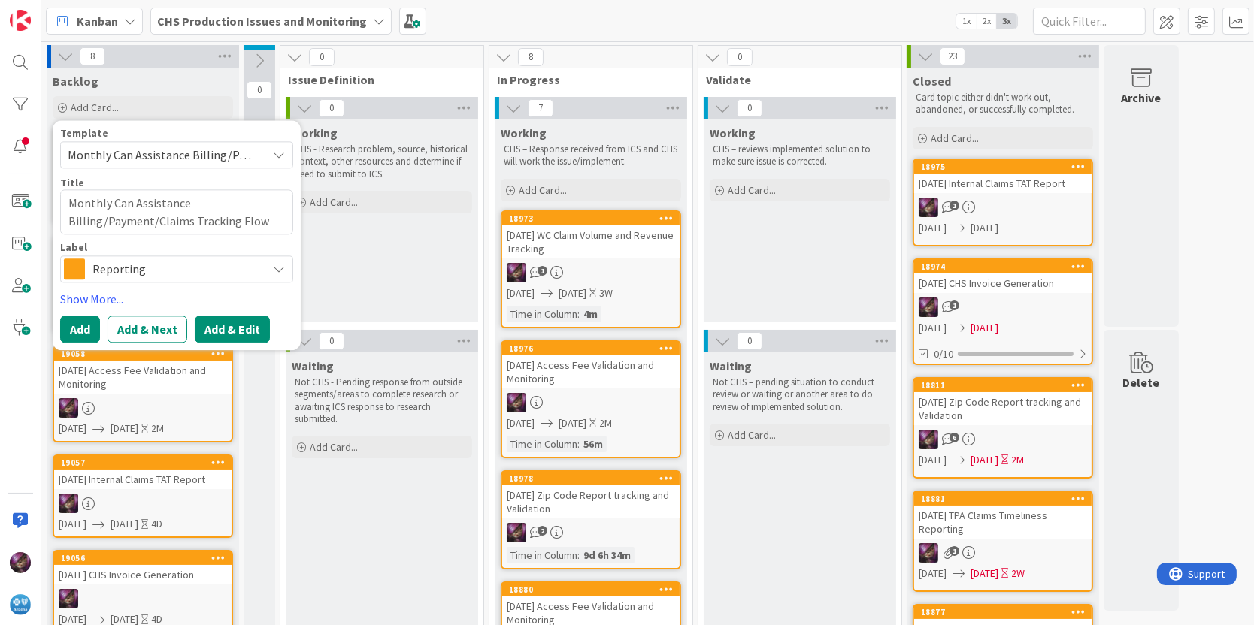
click at [255, 318] on button "Add & Edit" at bounding box center [232, 329] width 75 height 27
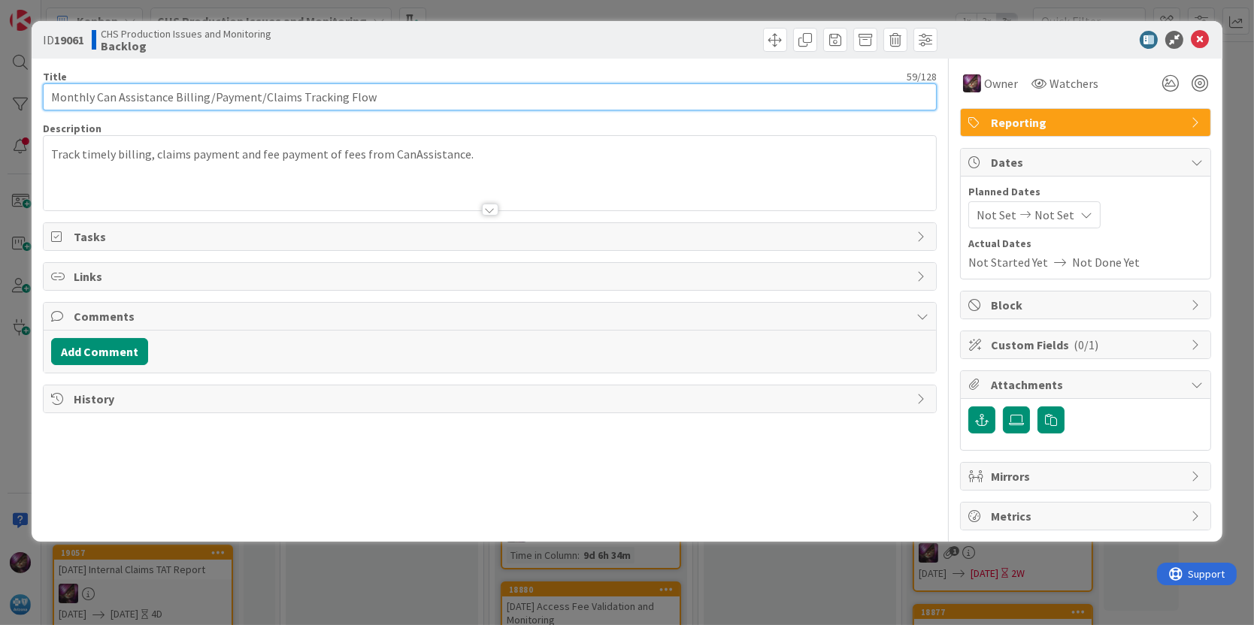
drag, startPoint x: 91, startPoint y: 99, endPoint x: -4, endPoint y: 98, distance: 94.7
click at [0, 98] on html "Kanban CHS Production Issues and Monitoring 1x 2x 3x 9 Backlog Add Card... Temp…" at bounding box center [627, 312] width 1254 height 625
type input "[DATE] Can Assistance Billing/Payment/Claims Tracking Flow"
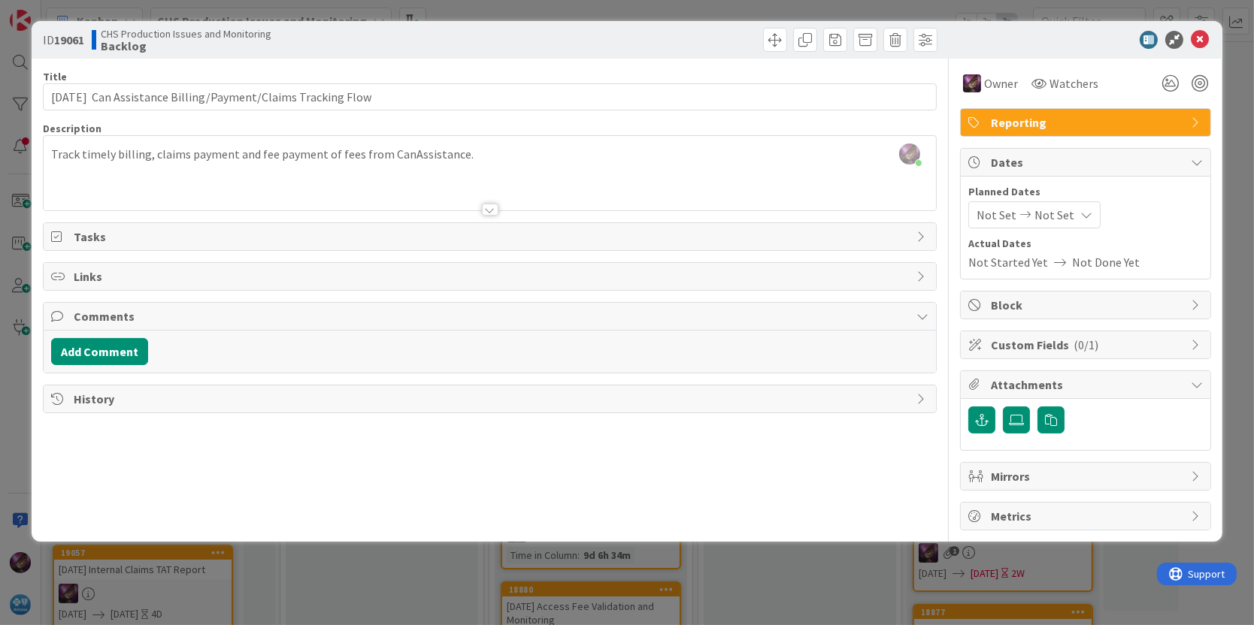
click at [991, 215] on span "Not Set" at bounding box center [996, 215] width 40 height 18
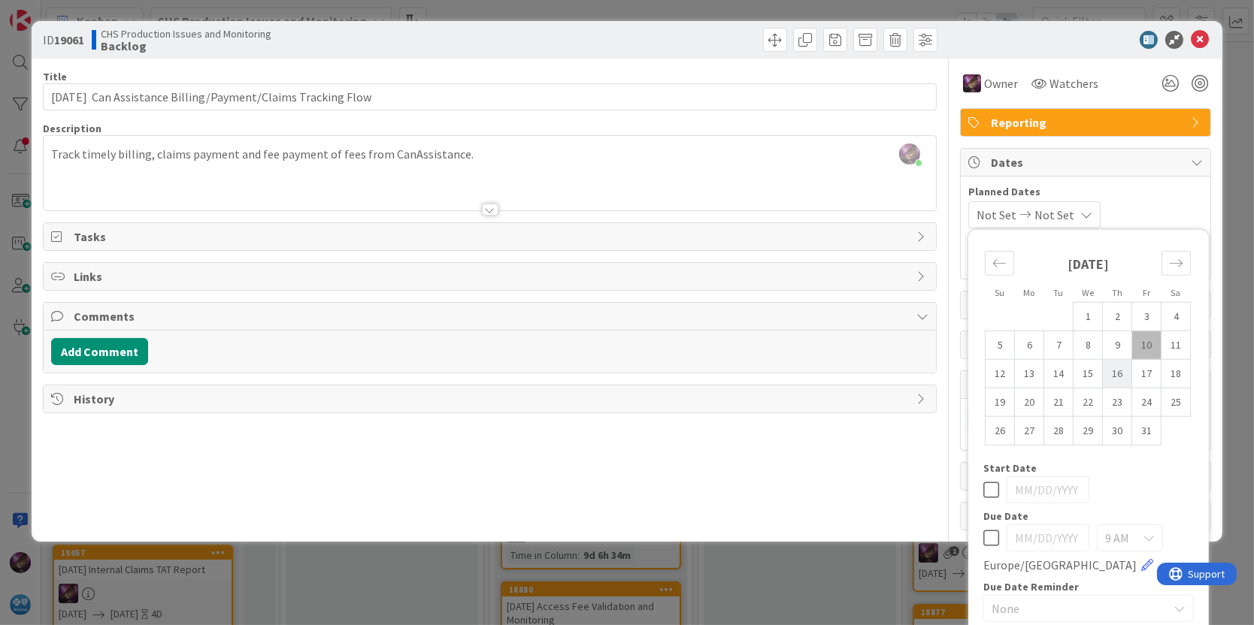
click at [1103, 377] on td "16" at bounding box center [1117, 373] width 29 height 29
type input "[DATE]"
click at [1137, 374] on td "17" at bounding box center [1146, 373] width 29 height 29
type input "[DATE]"
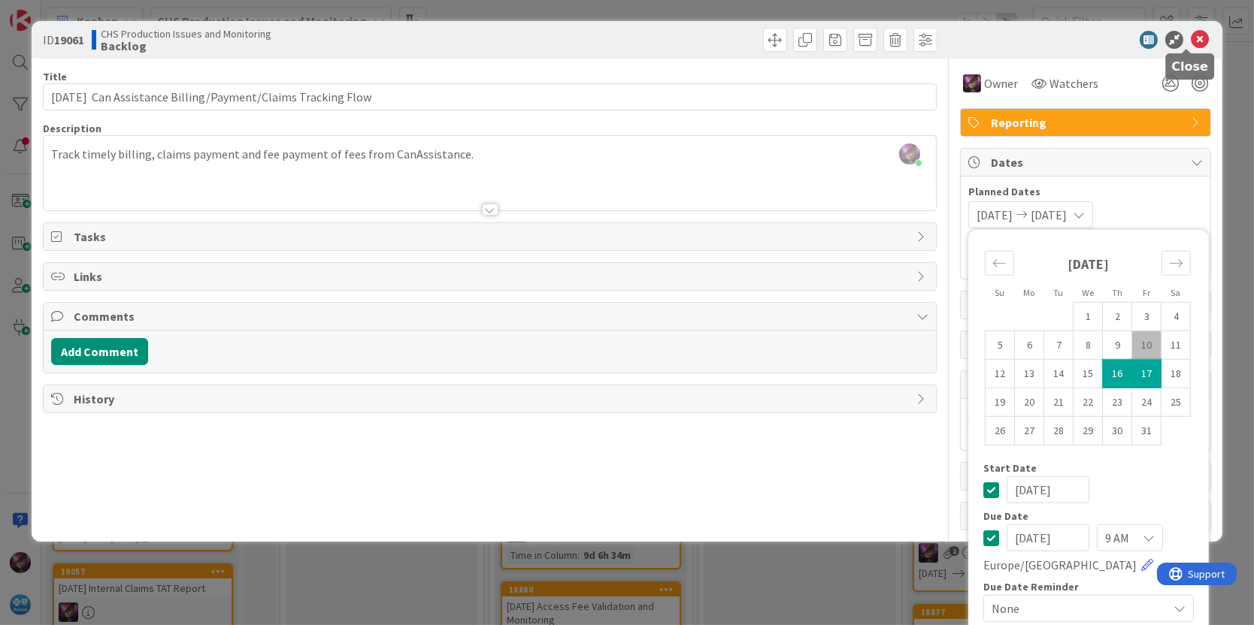
click at [1191, 34] on icon at bounding box center [1200, 40] width 18 height 18
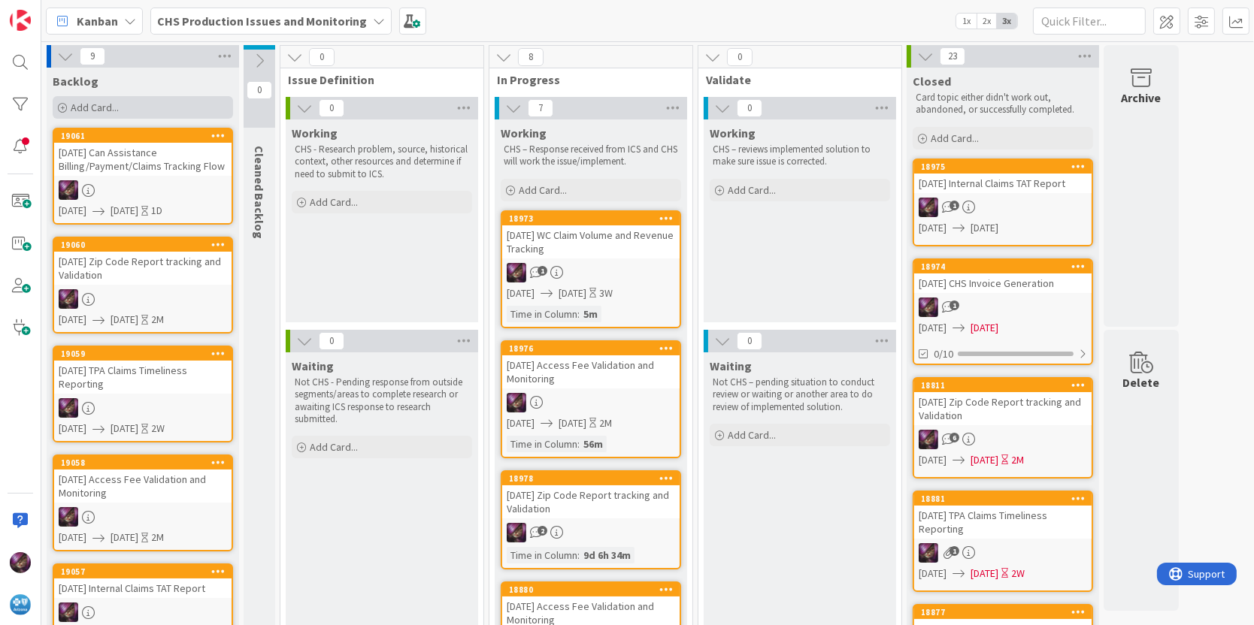
click at [112, 104] on span "Add Card..." at bounding box center [95, 108] width 48 height 14
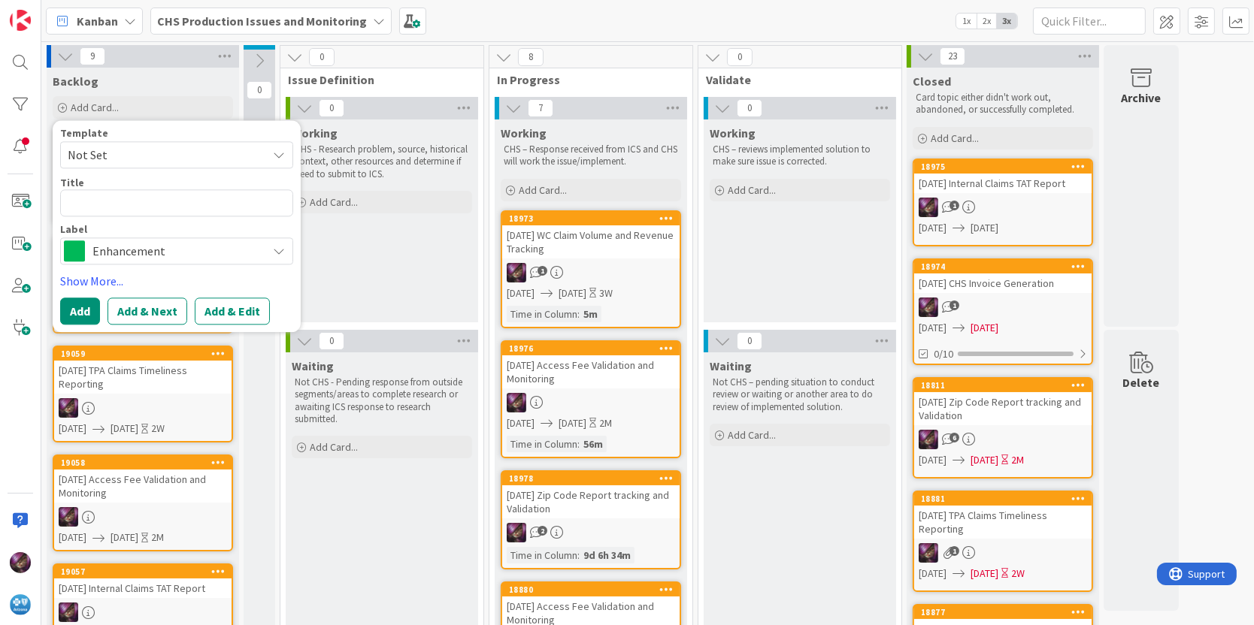
drag, startPoint x: 112, startPoint y: 104, endPoint x: 138, endPoint y: 151, distance: 53.1
click at [138, 151] on span "Not Set" at bounding box center [162, 155] width 188 height 20
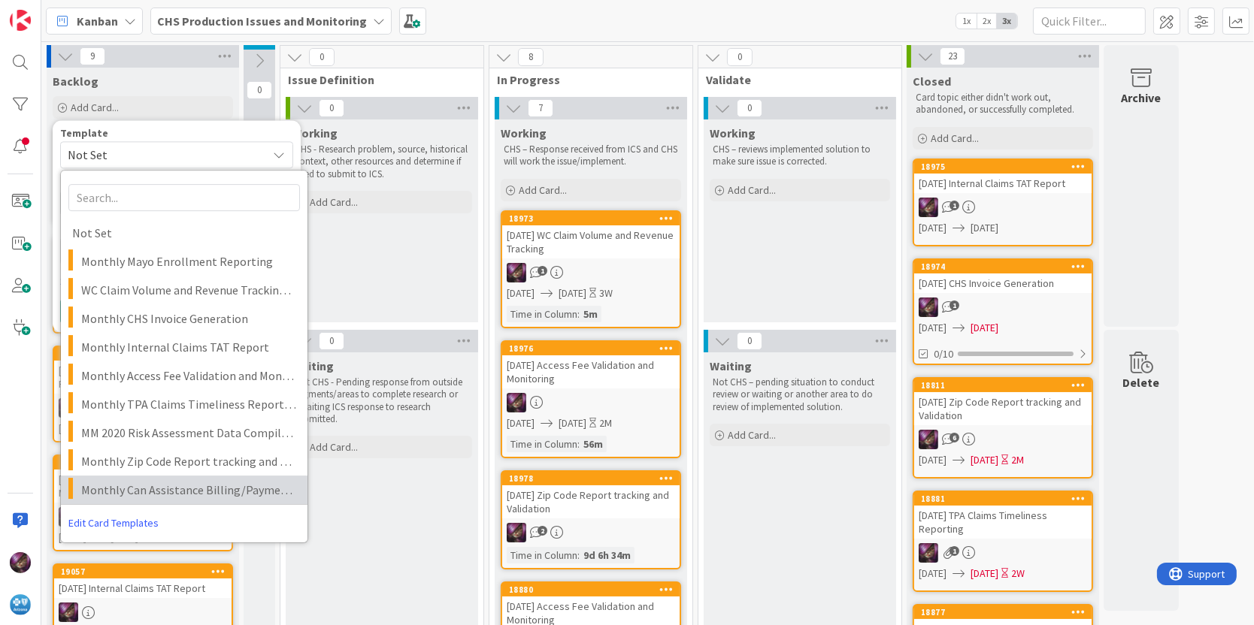
click at [178, 495] on span "Monthly Can Assistance Billing/Payment/Claims Tracking Flow" at bounding box center [188, 490] width 215 height 20
type textarea "x"
type textarea "Monthly Can Assistance Billing/Payment/Claims Tracking Flow"
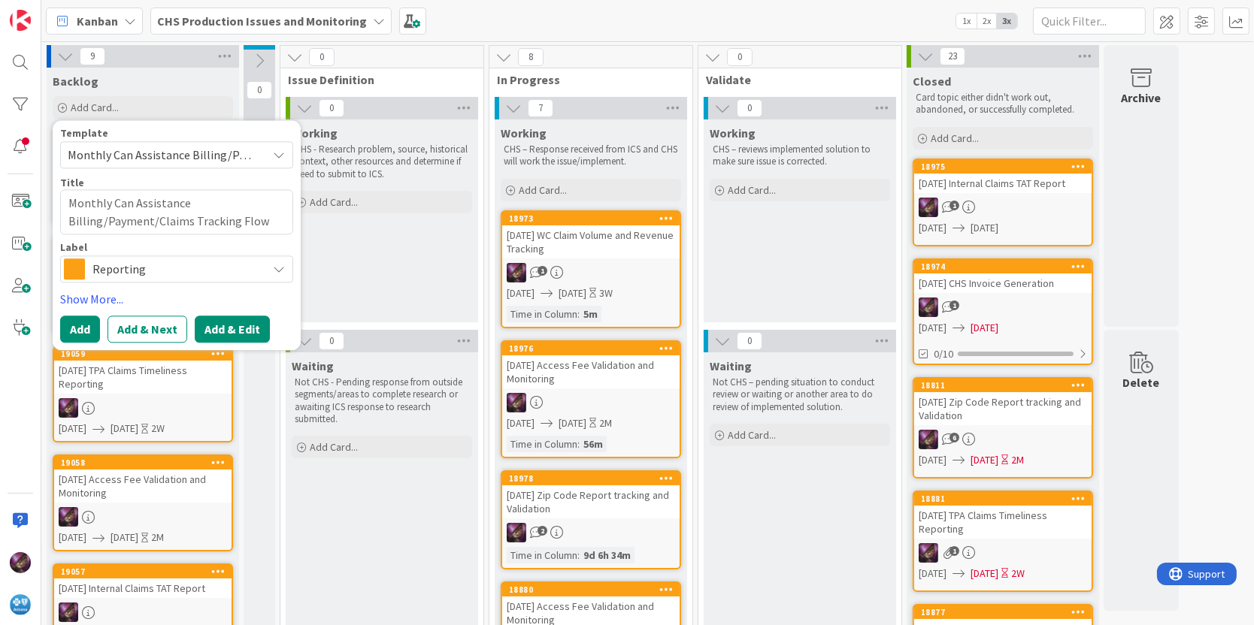
click at [231, 334] on button "Add & Edit" at bounding box center [232, 329] width 75 height 27
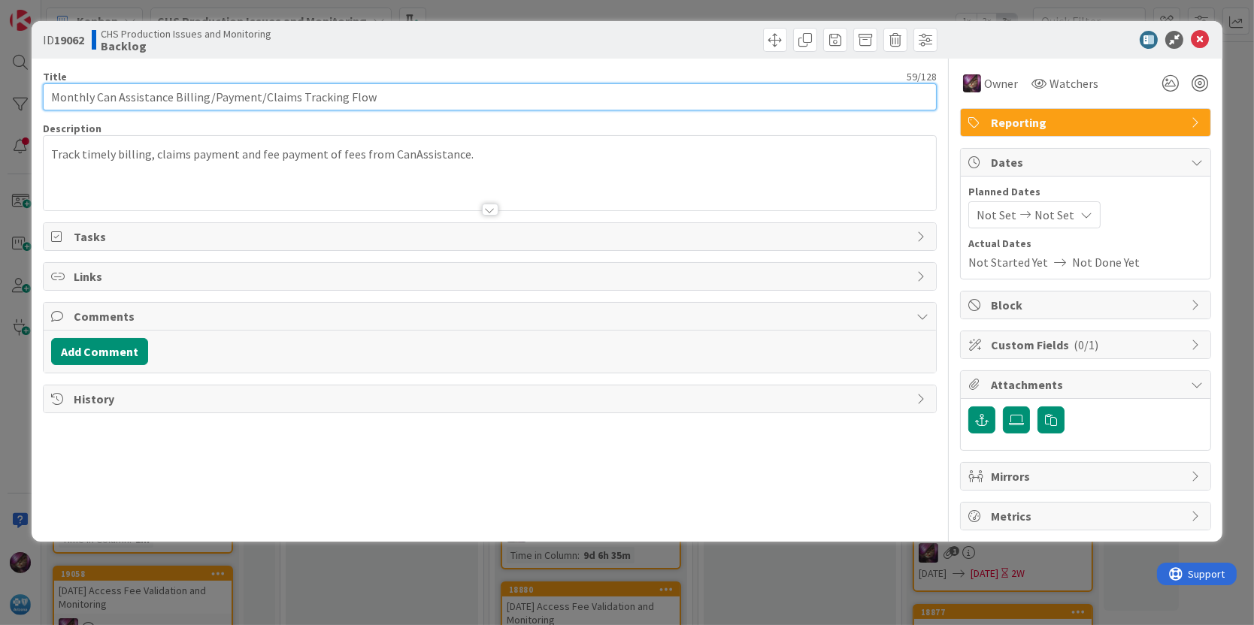
drag, startPoint x: 90, startPoint y: 94, endPoint x: -4, endPoint y: 98, distance: 94.1
click at [0, 98] on html "Kanban CHS Production Issues and Monitoring 1x 2x 3x 10 Backlog Add Card... Tem…" at bounding box center [627, 312] width 1254 height 625
type input "[DATE] Can Assistance Billing/Payment/Claims Tracking Flow"
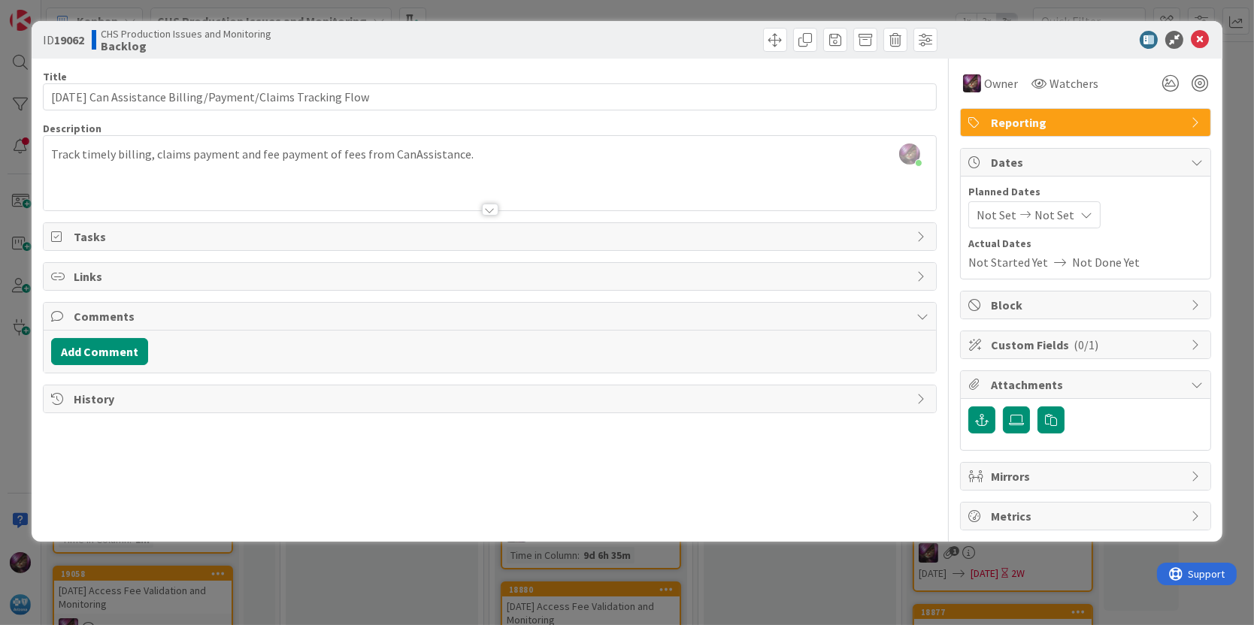
click at [1018, 211] on icon at bounding box center [1025, 215] width 18 height 11
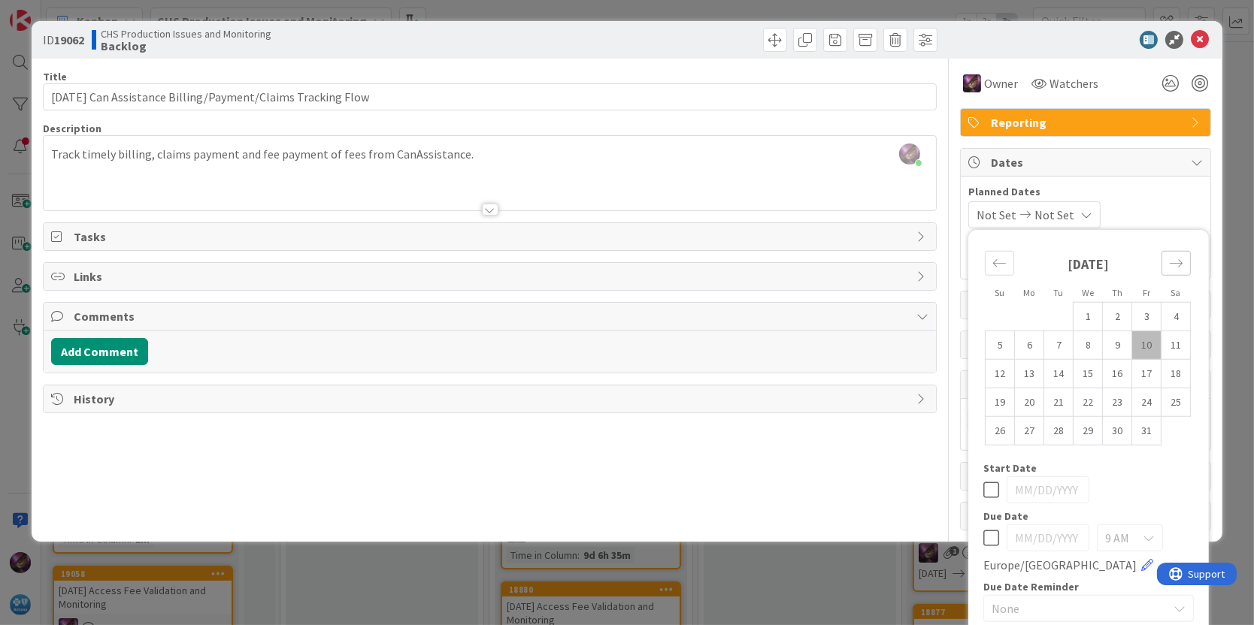
click at [1169, 256] on icon "Move forward to switch to the next month." at bounding box center [1176, 263] width 14 height 14
click at [1016, 377] on td "10" at bounding box center [1029, 373] width 29 height 29
type input "[DATE]"
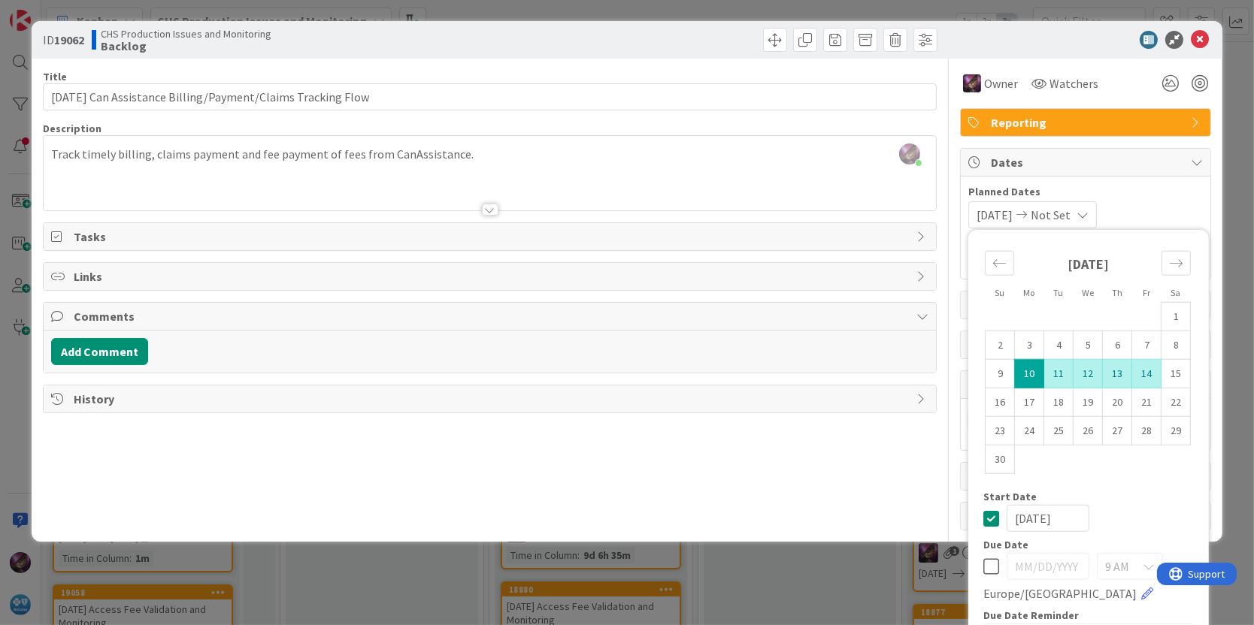
click at [1132, 375] on td "14" at bounding box center [1146, 373] width 29 height 29
type input "[DATE]"
click at [1110, 346] on td "6" at bounding box center [1117, 345] width 29 height 29
type input "[DATE]"
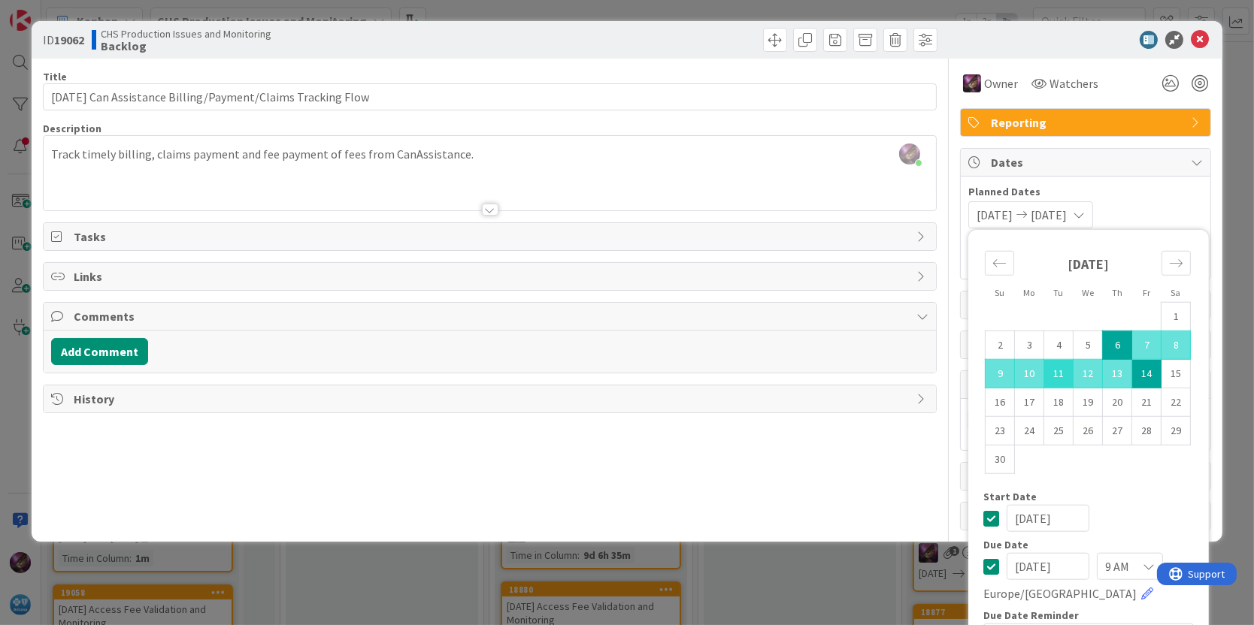
click at [1051, 374] on td "11" at bounding box center [1058, 373] width 29 height 29
type input "[DATE]"
click at [1191, 42] on icon at bounding box center [1200, 40] width 18 height 18
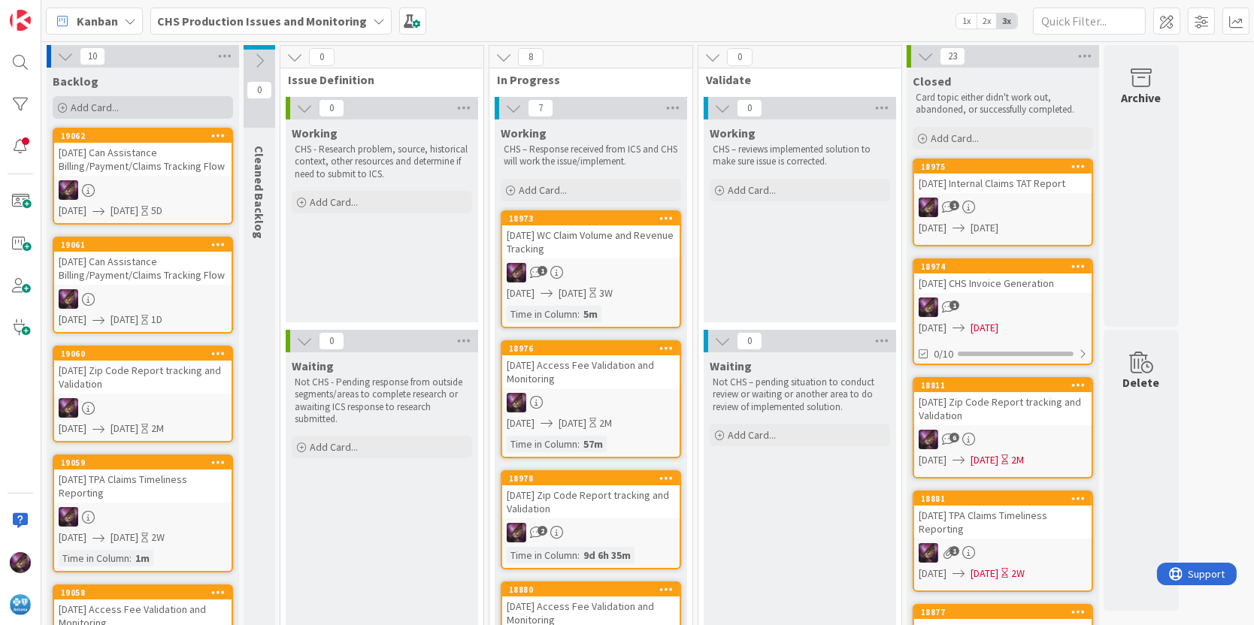
click at [132, 104] on div "Add Card..." at bounding box center [143, 107] width 180 height 23
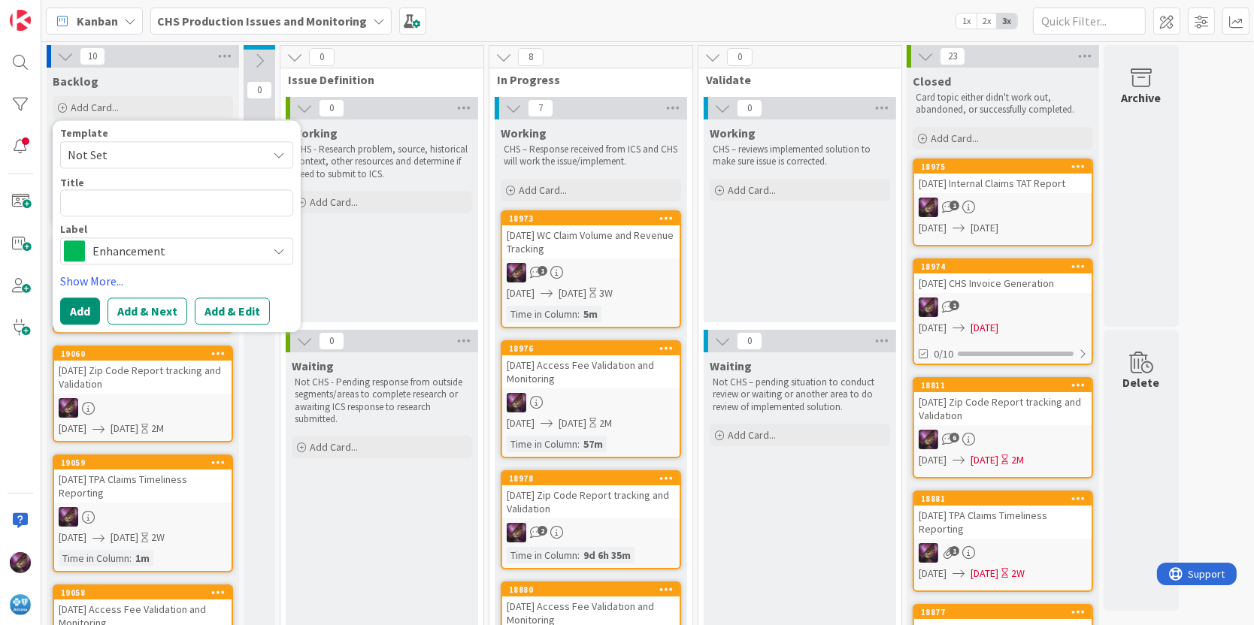
click at [120, 159] on span "Not Set" at bounding box center [162, 155] width 188 height 20
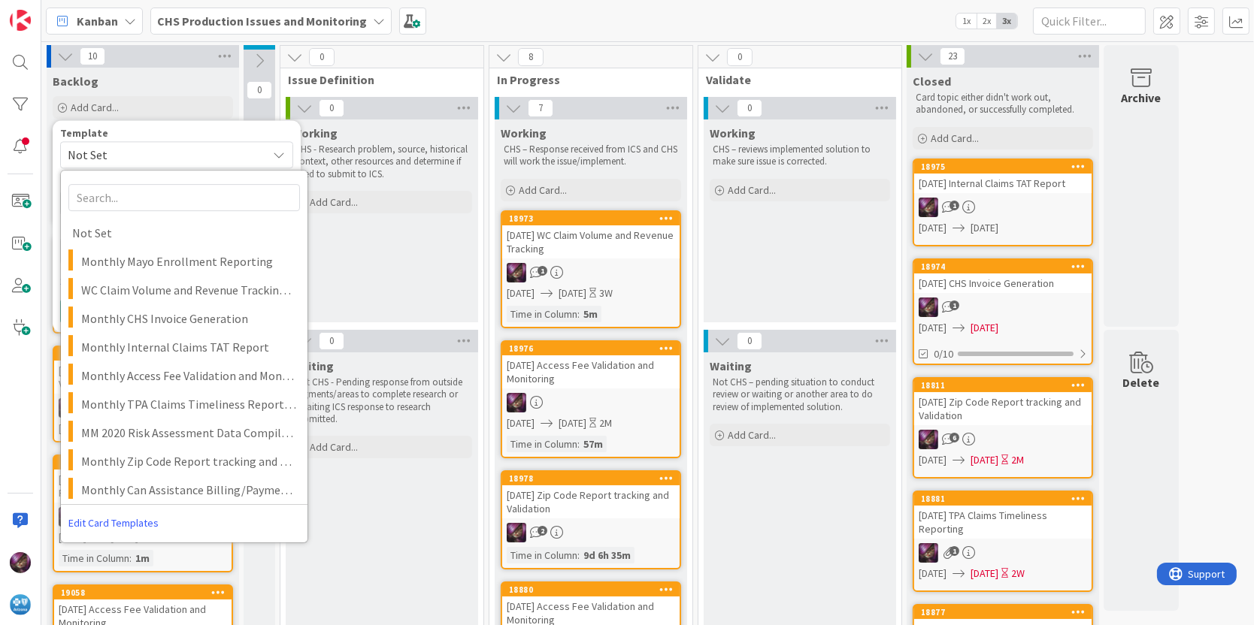
click at [394, 271] on div "Working CHS - Research problem, source, historical context, other resources and…" at bounding box center [382, 221] width 192 height 203
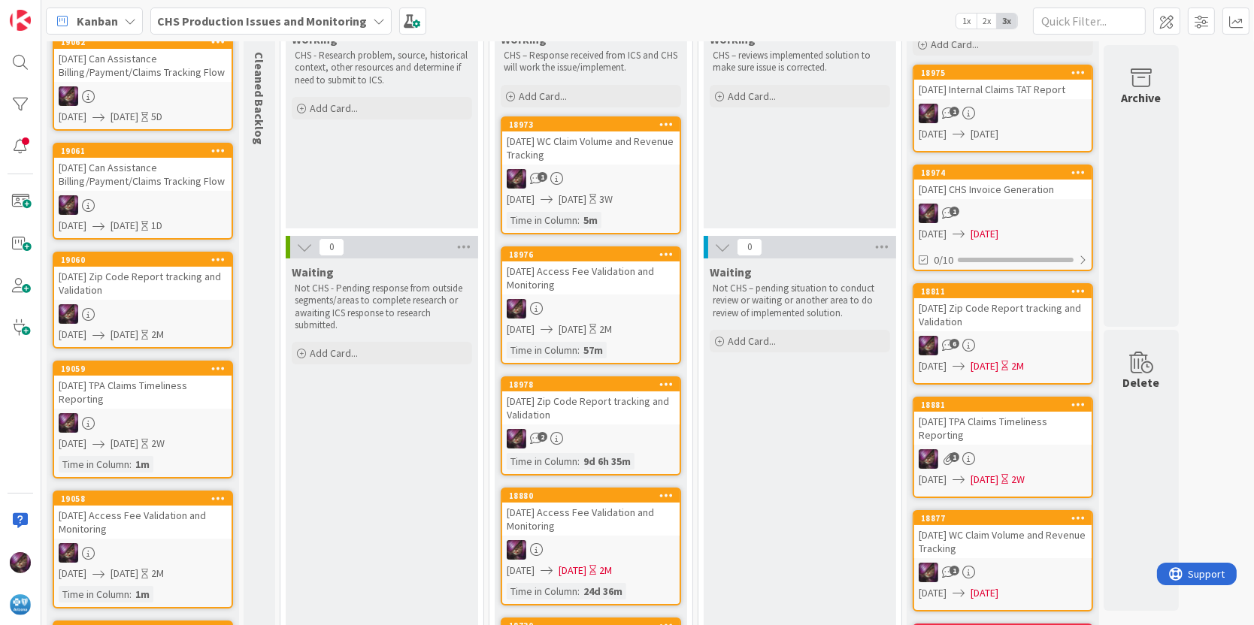
scroll to position [188, 0]
